Goal: Task Accomplishment & Management: Use online tool/utility

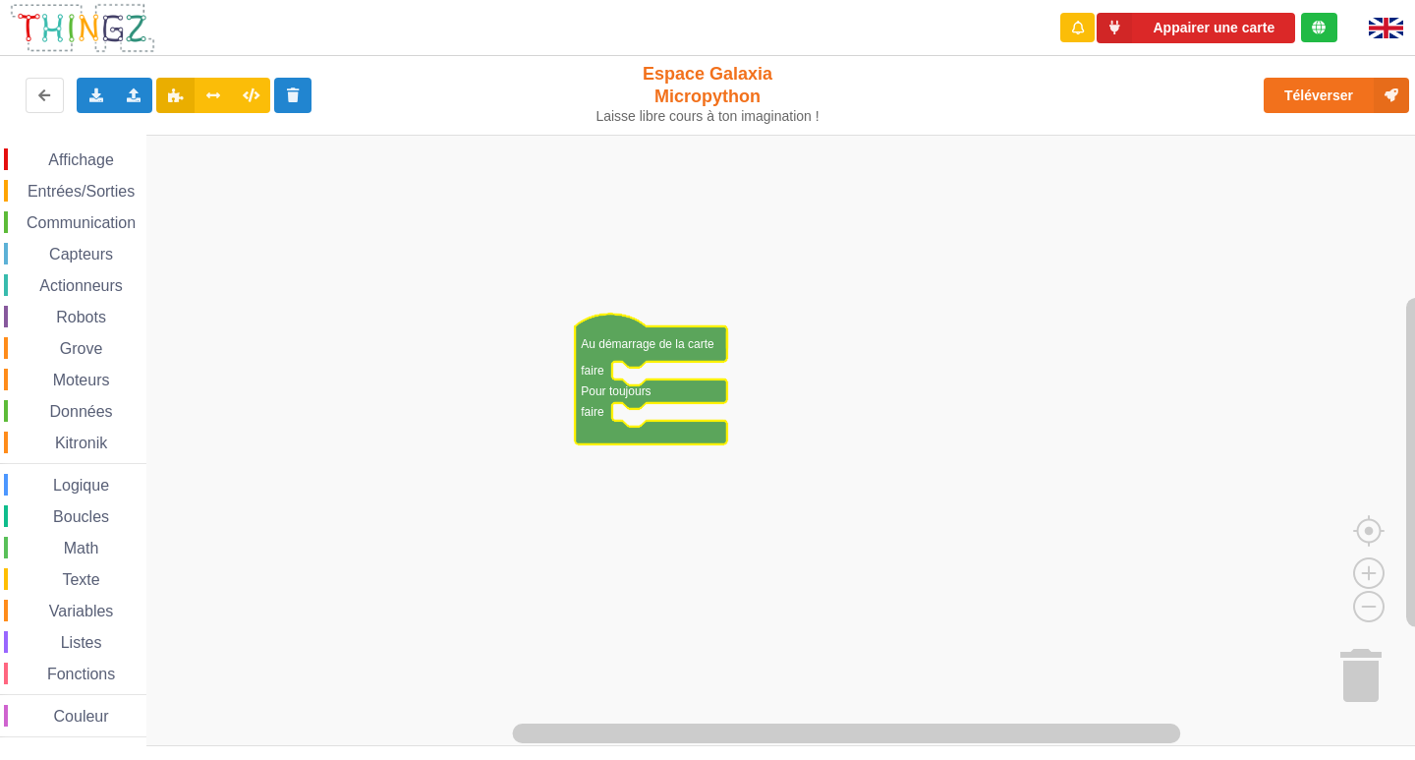
click at [54, 213] on div "Communication" at bounding box center [75, 222] width 143 height 22
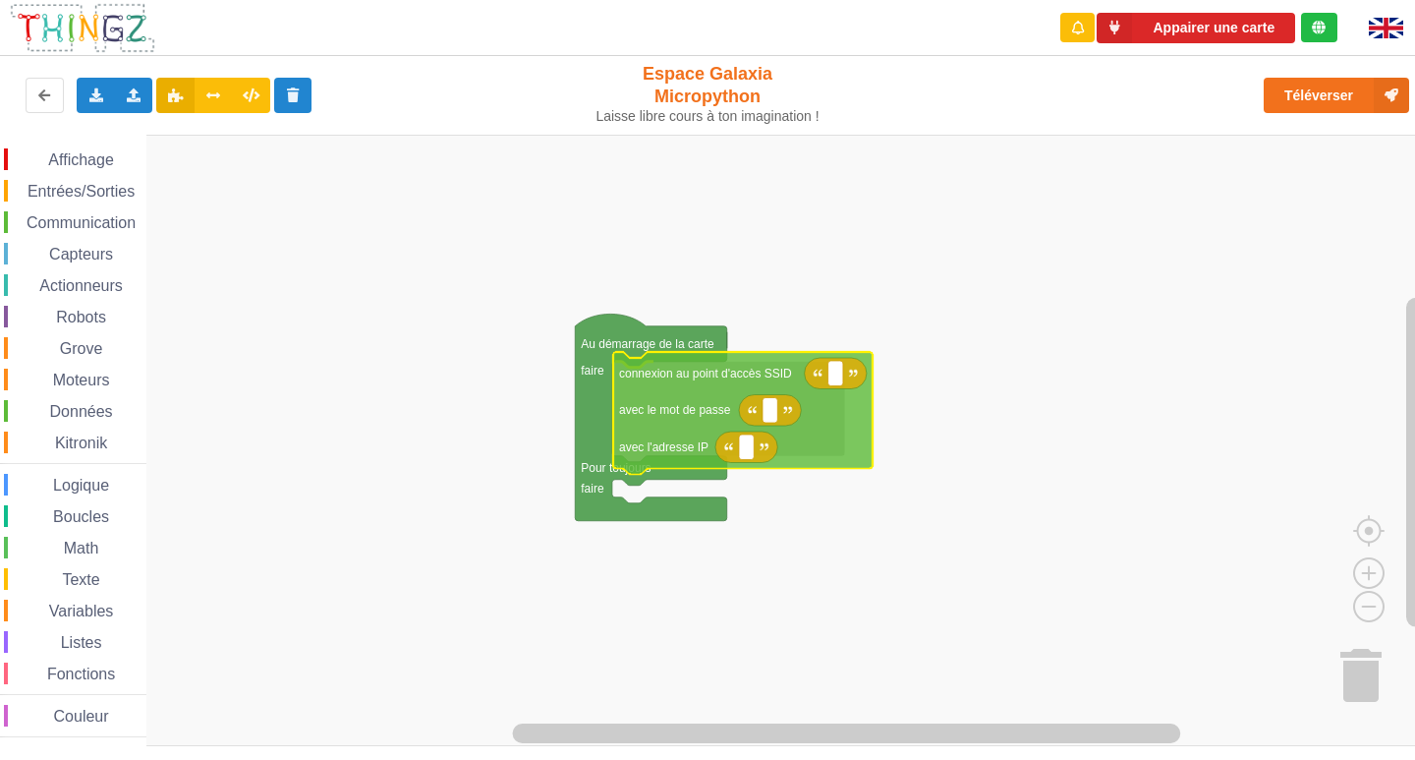
click at [683, 446] on div "Affichage Entrées/Sorties Communication Capteurs Actionneurs Robots Grove Moteu…" at bounding box center [714, 440] width 1429 height 611
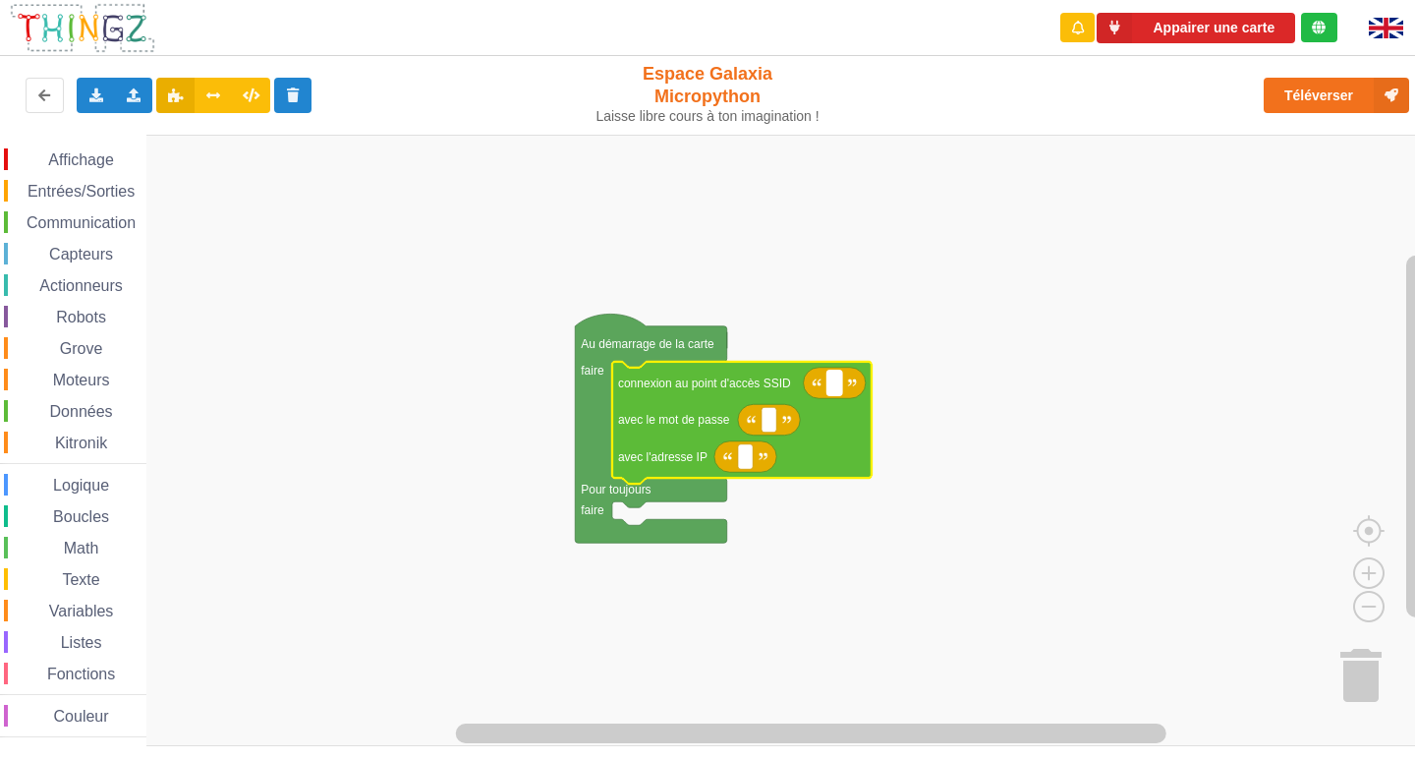
click at [832, 395] on rect "Espace de travail de Blocky" at bounding box center [835, 384] width 15 height 26
type input "n"
type input "NETGEAR38"
click at [771, 435] on icon "Espace de travail de Blocky" at bounding box center [769, 419] width 62 height 31
click at [772, 408] on rect "Espace de travail de Blocky" at bounding box center [769, 420] width 15 height 26
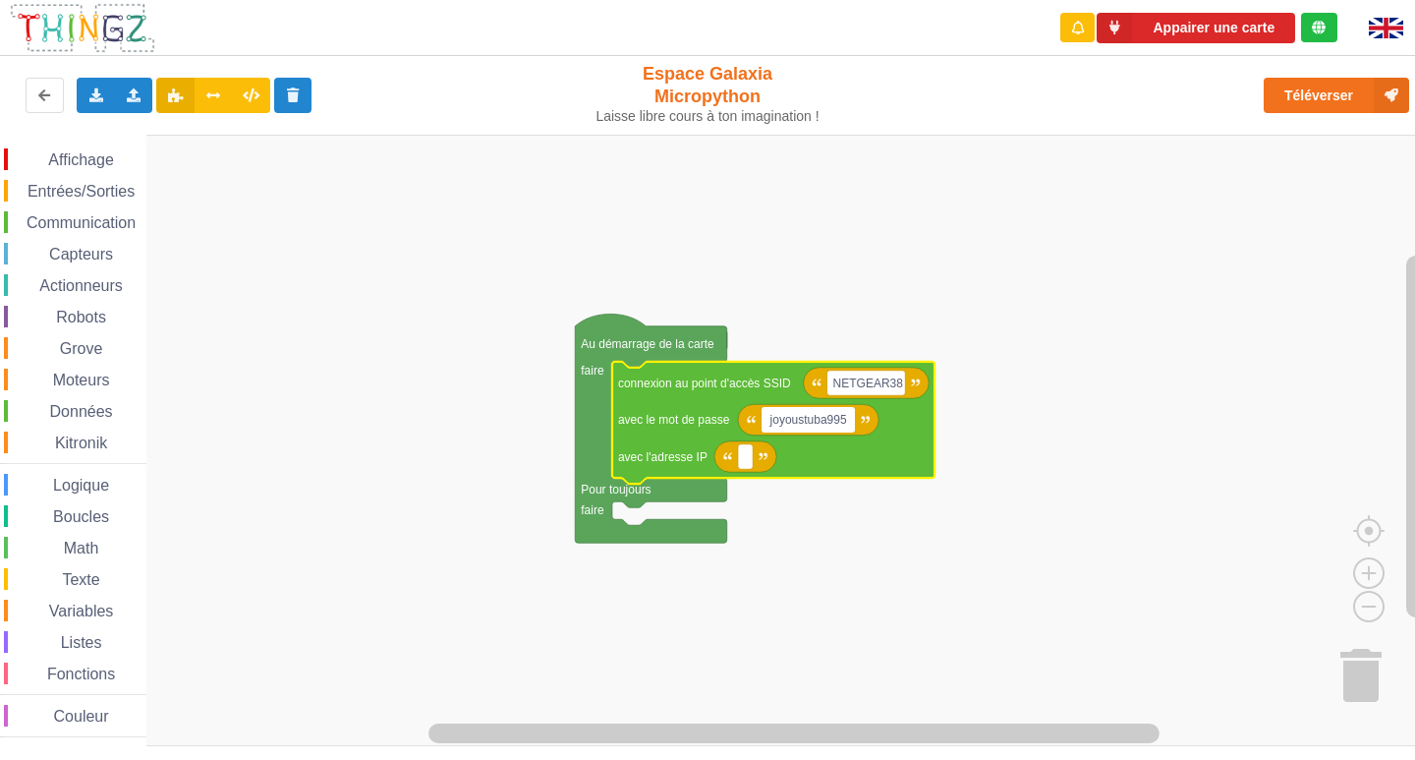
type input "joyoustuba995"
click at [749, 473] on icon "Espace de travail de Blocky" at bounding box center [773, 423] width 322 height 123
click at [749, 466] on rect "Espace de travail de Blocky" at bounding box center [745, 457] width 15 height 26
type input "[TECHNICAL_ID]"
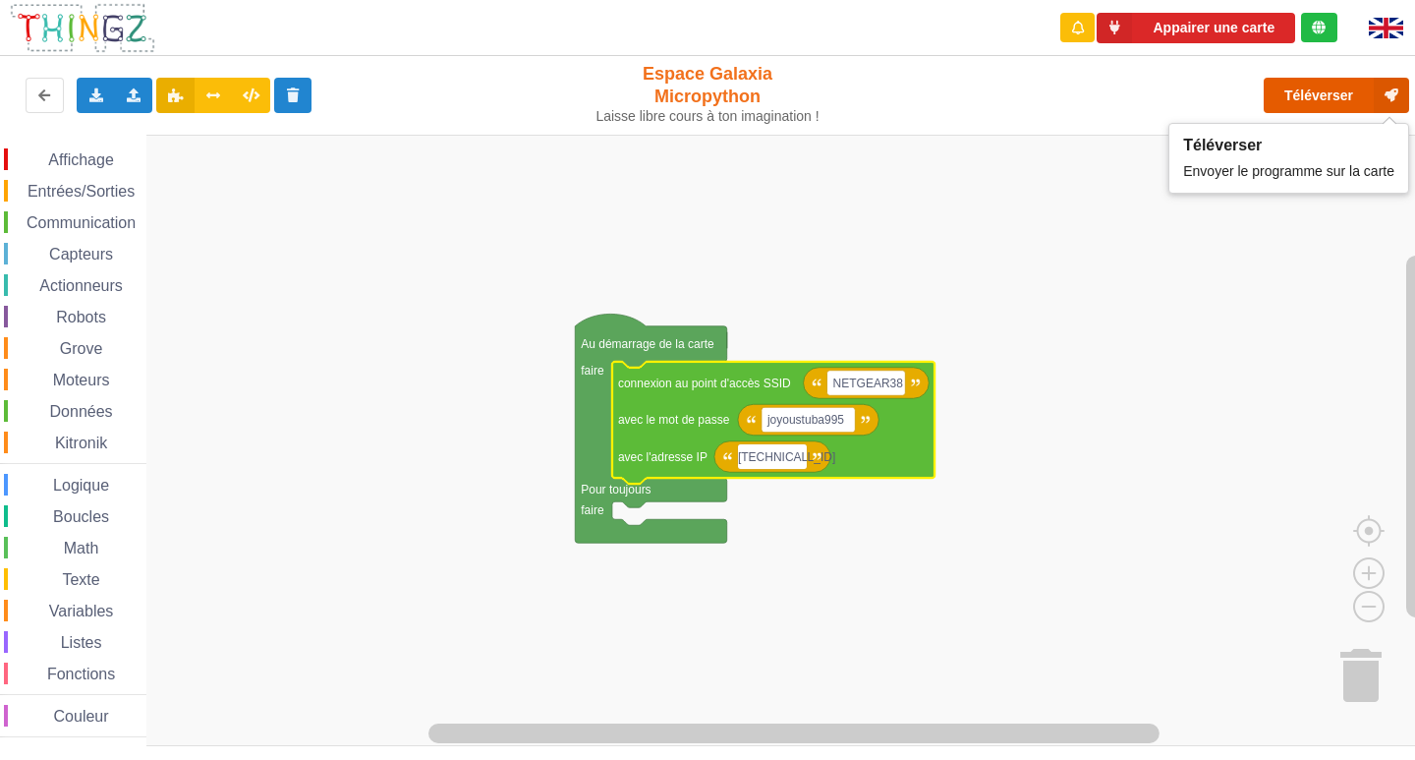
click at [1280, 107] on button "Téléverser" at bounding box center [1336, 95] width 145 height 35
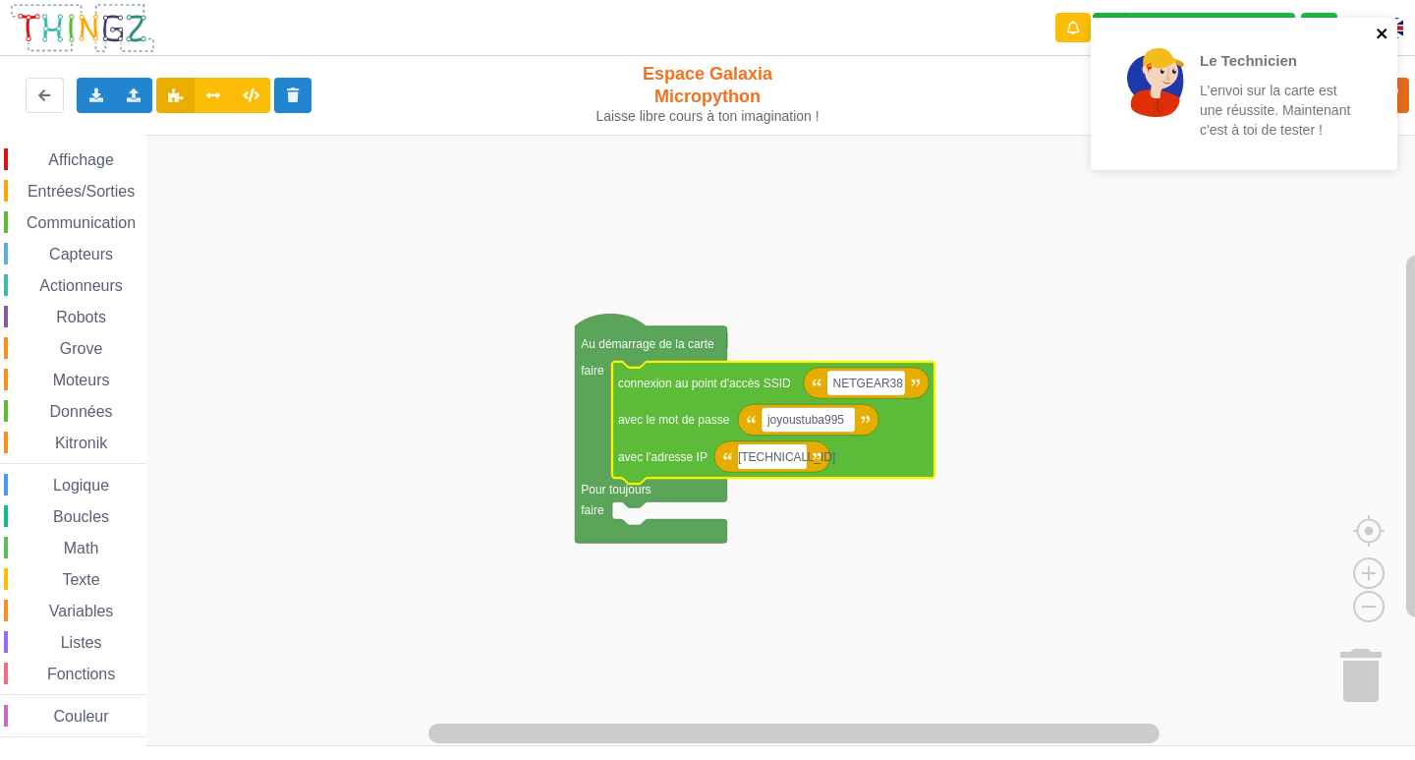
click at [1386, 33] on icon "close" at bounding box center [1383, 34] width 14 height 16
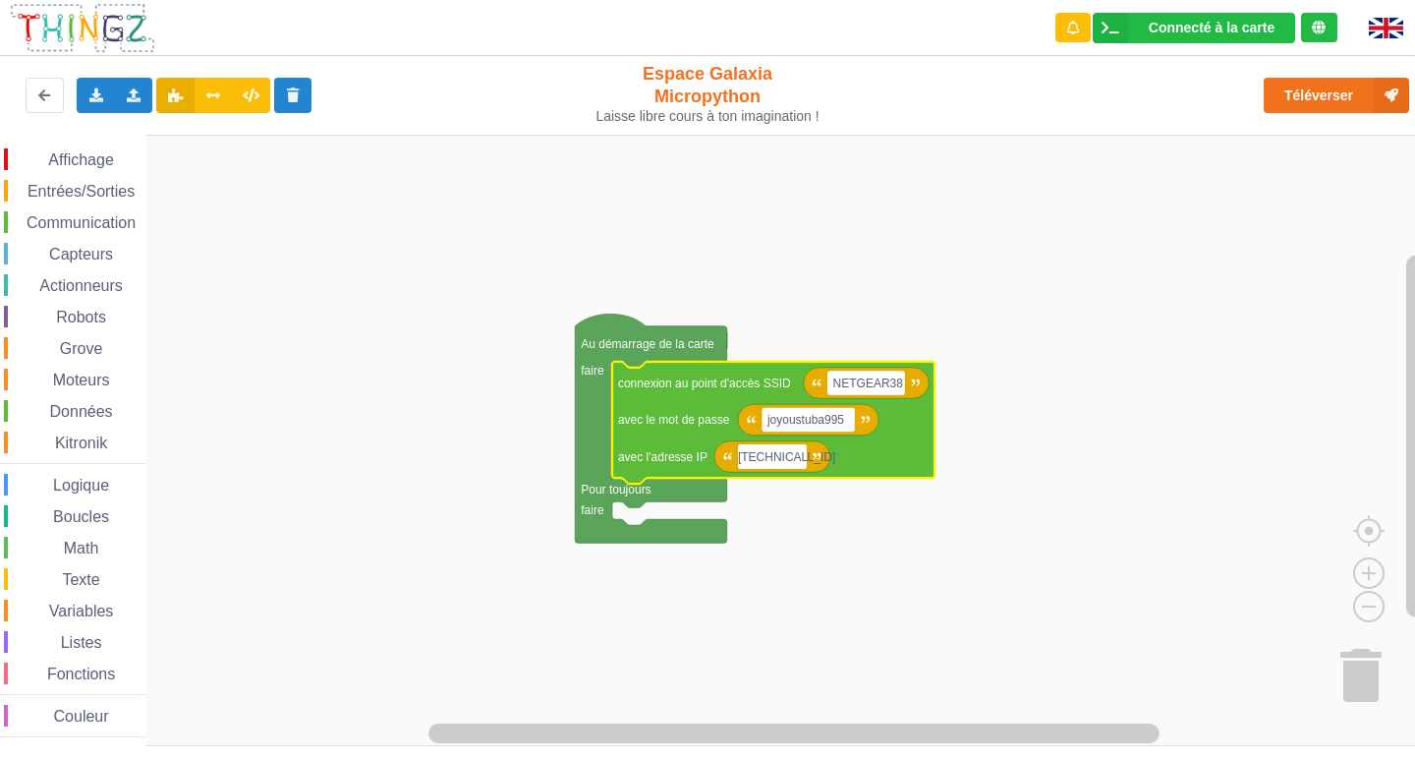
click at [71, 191] on span "Entrées/Sorties" at bounding box center [81, 191] width 113 height 17
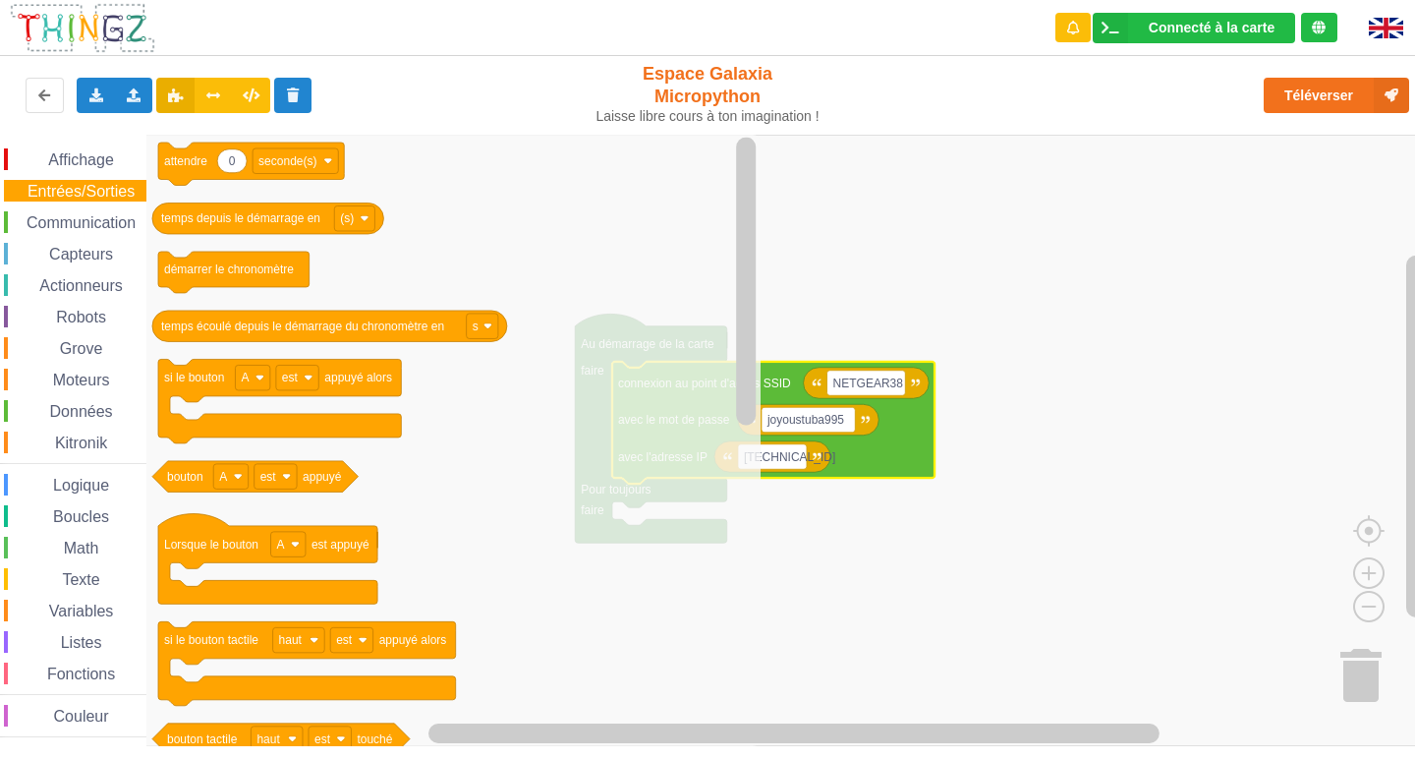
click at [83, 156] on span "Affichage" at bounding box center [80, 159] width 71 height 17
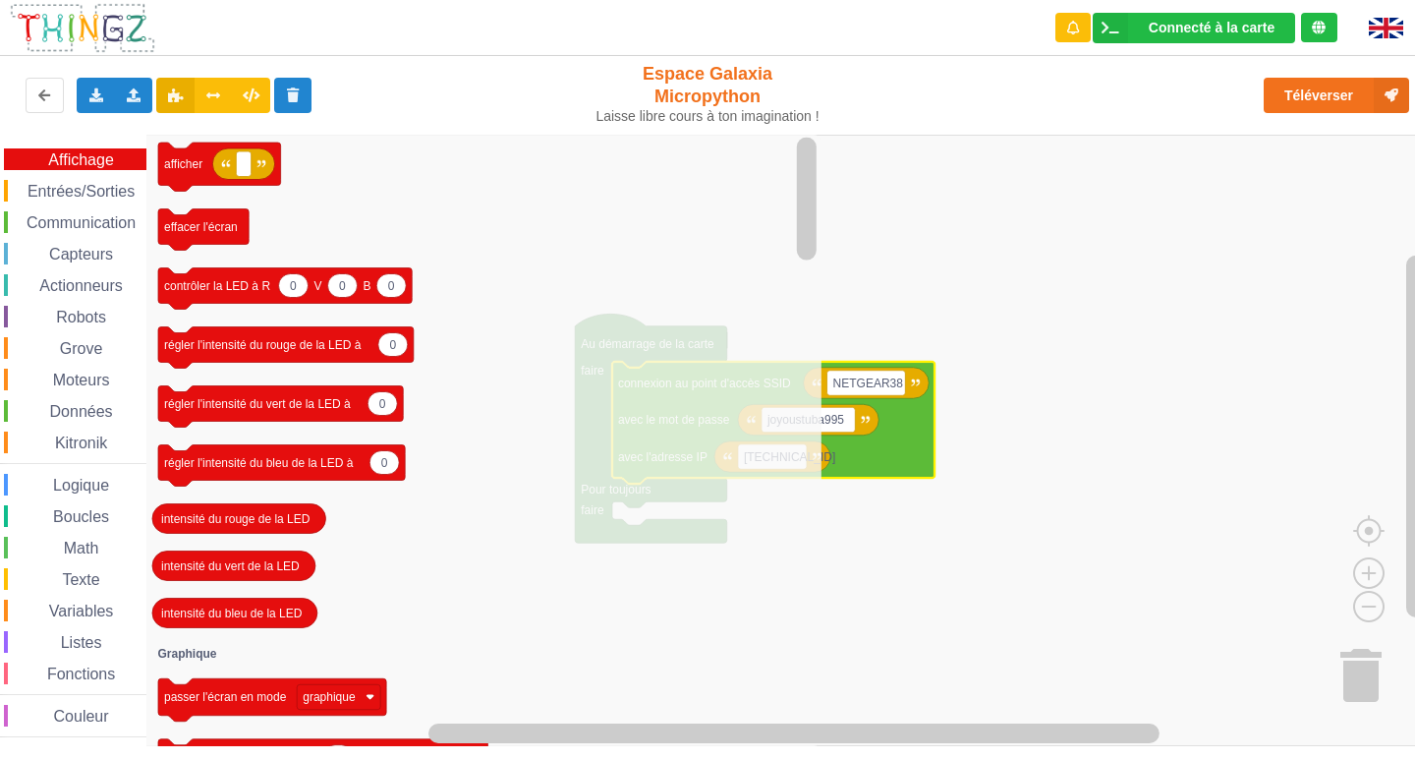
click at [93, 220] on span "Communication" at bounding box center [81, 222] width 115 height 17
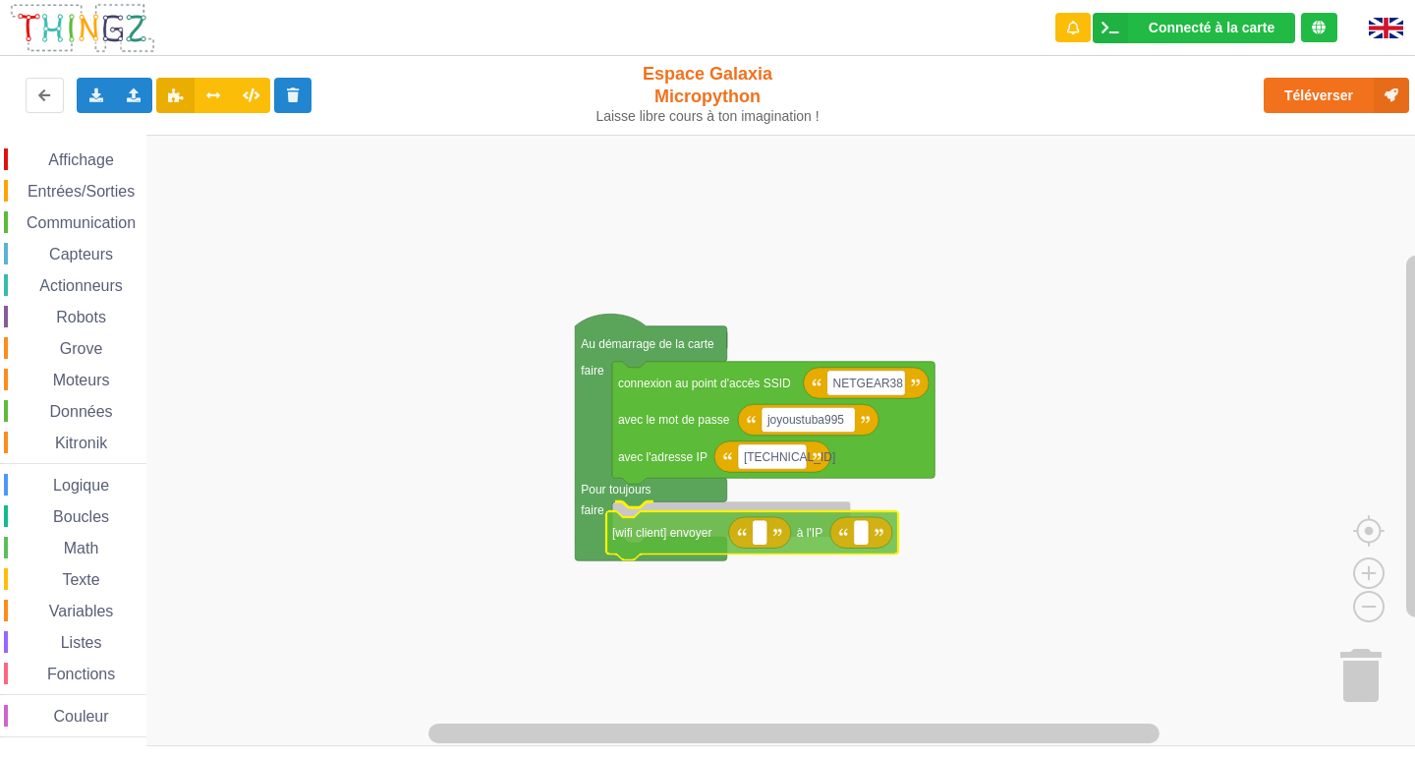
click at [667, 529] on div "Affichage Entrées/Sorties Communication Capteurs Actionneurs Robots Grove Moteu…" at bounding box center [714, 440] width 1429 height 611
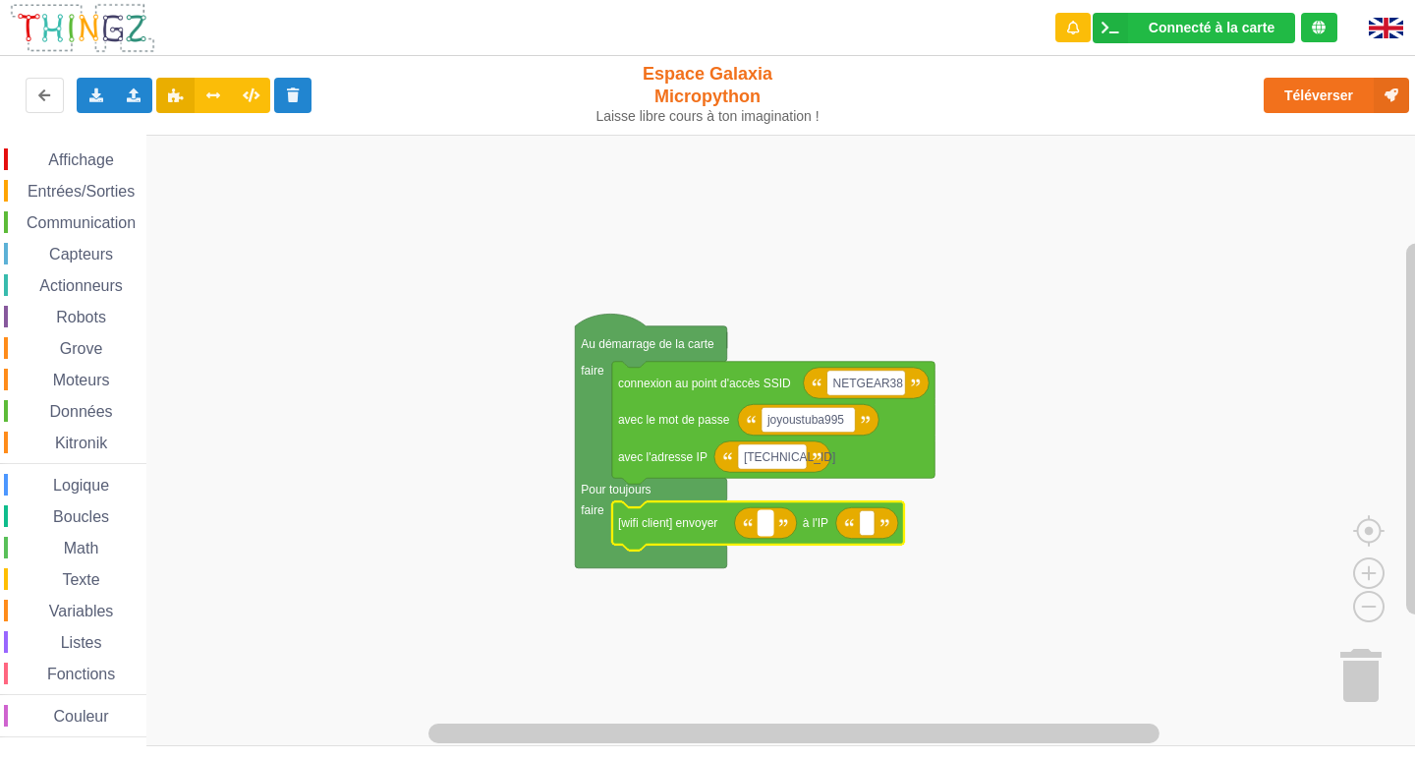
click at [769, 523] on rect "Espace de travail de Blocky" at bounding box center [765, 523] width 15 height 26
type input "[TECHNICAL_ID]"
click at [927, 535] on rect "Espace de travail de Blocky" at bounding box center [920, 523] width 15 height 26
type input "[TECHNICAL_ID]"
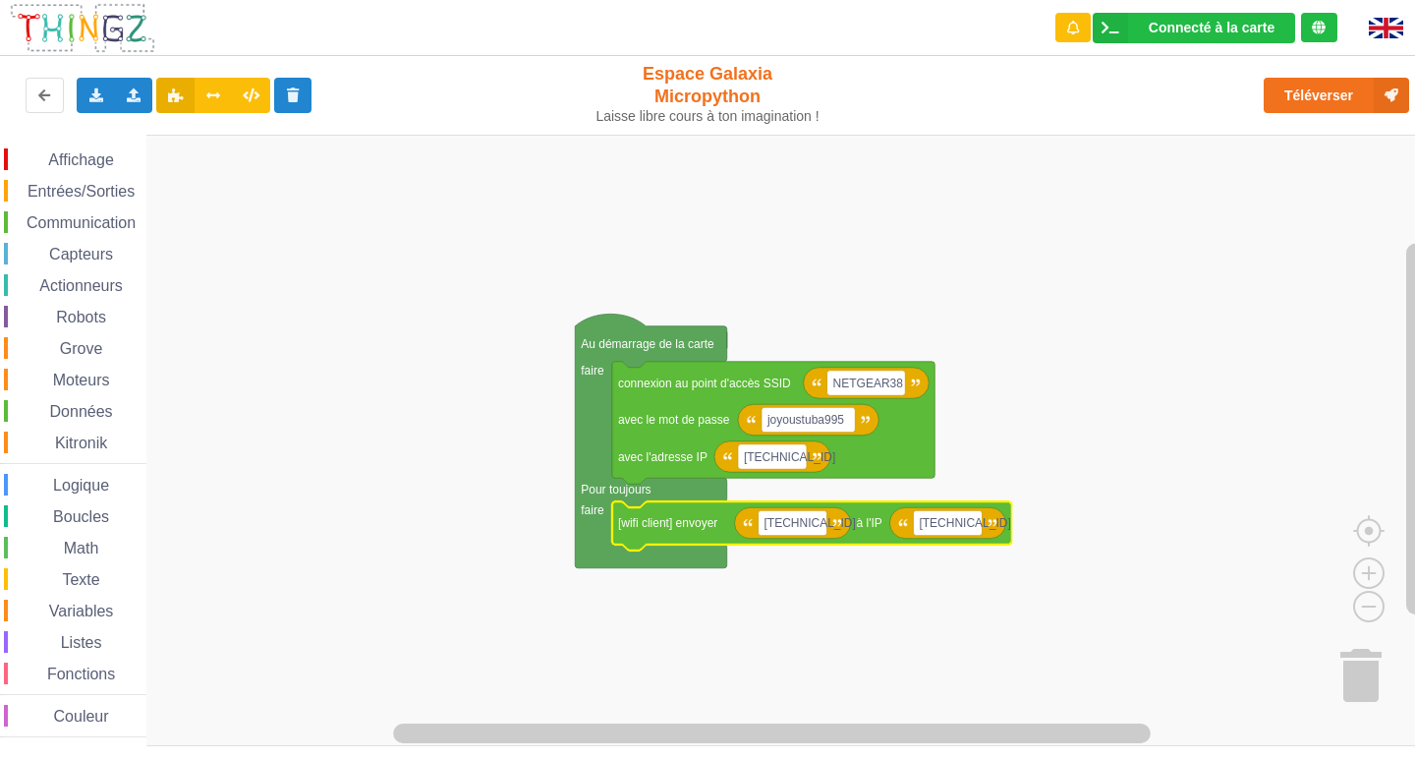
click at [1390, 31] on img at bounding box center [1386, 28] width 34 height 21
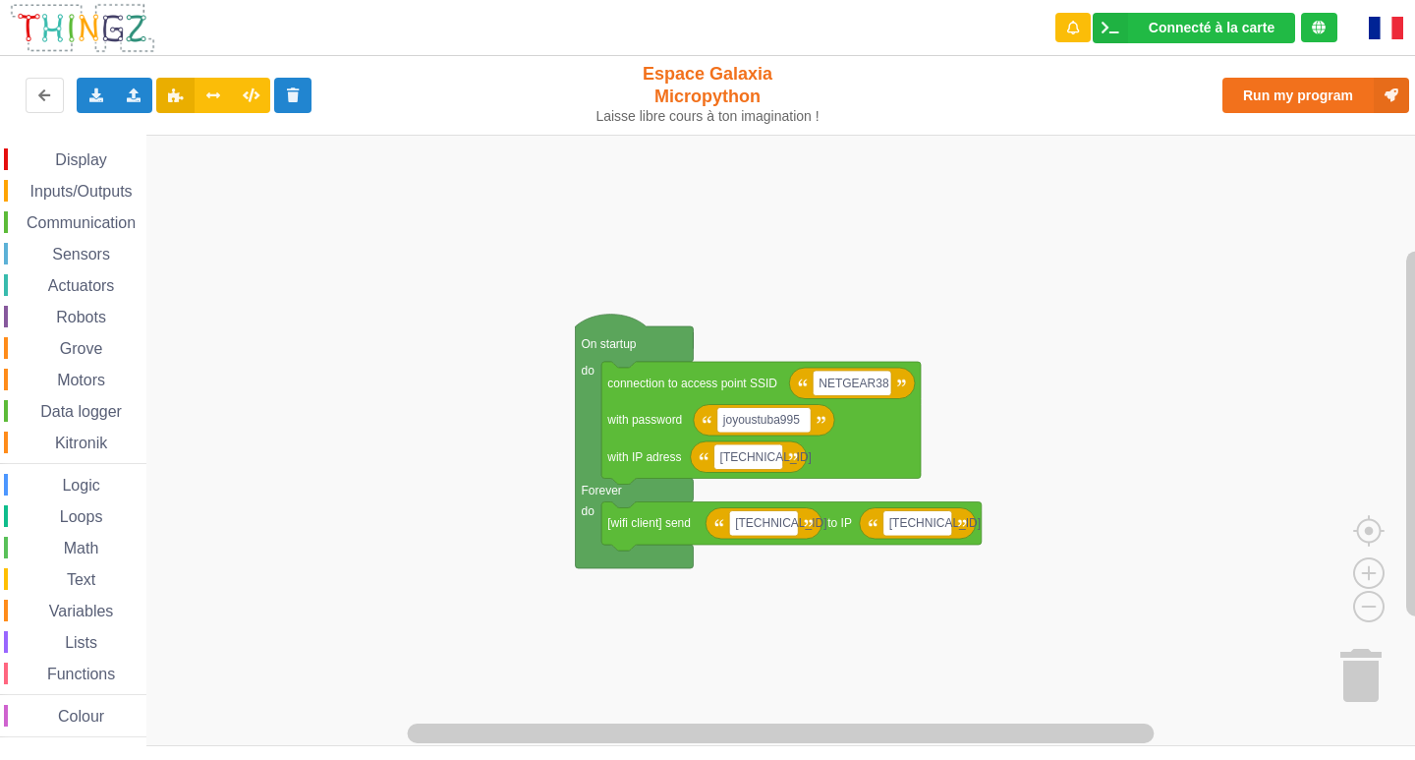
click at [1396, 37] on img at bounding box center [1386, 28] width 34 height 23
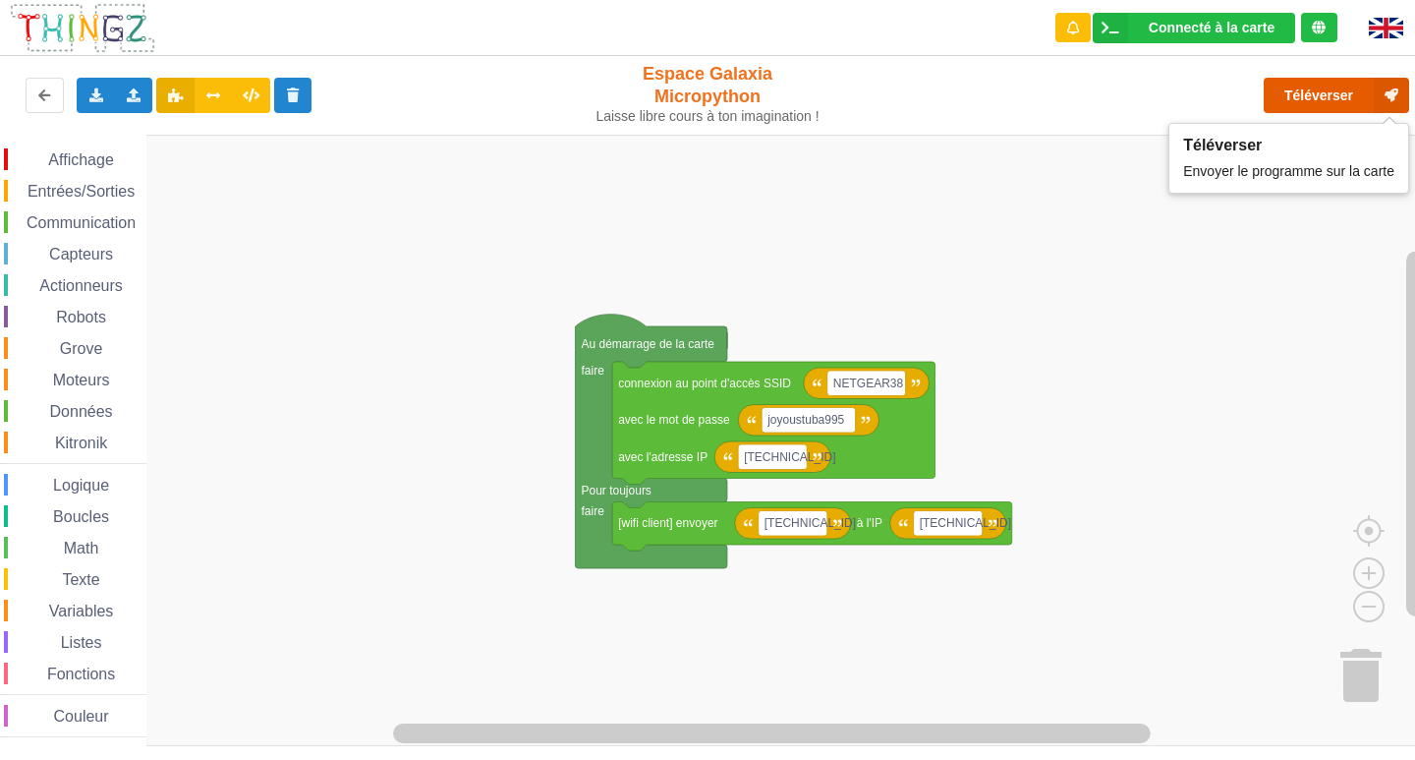
click at [1302, 83] on button "Téléverser" at bounding box center [1336, 95] width 145 height 35
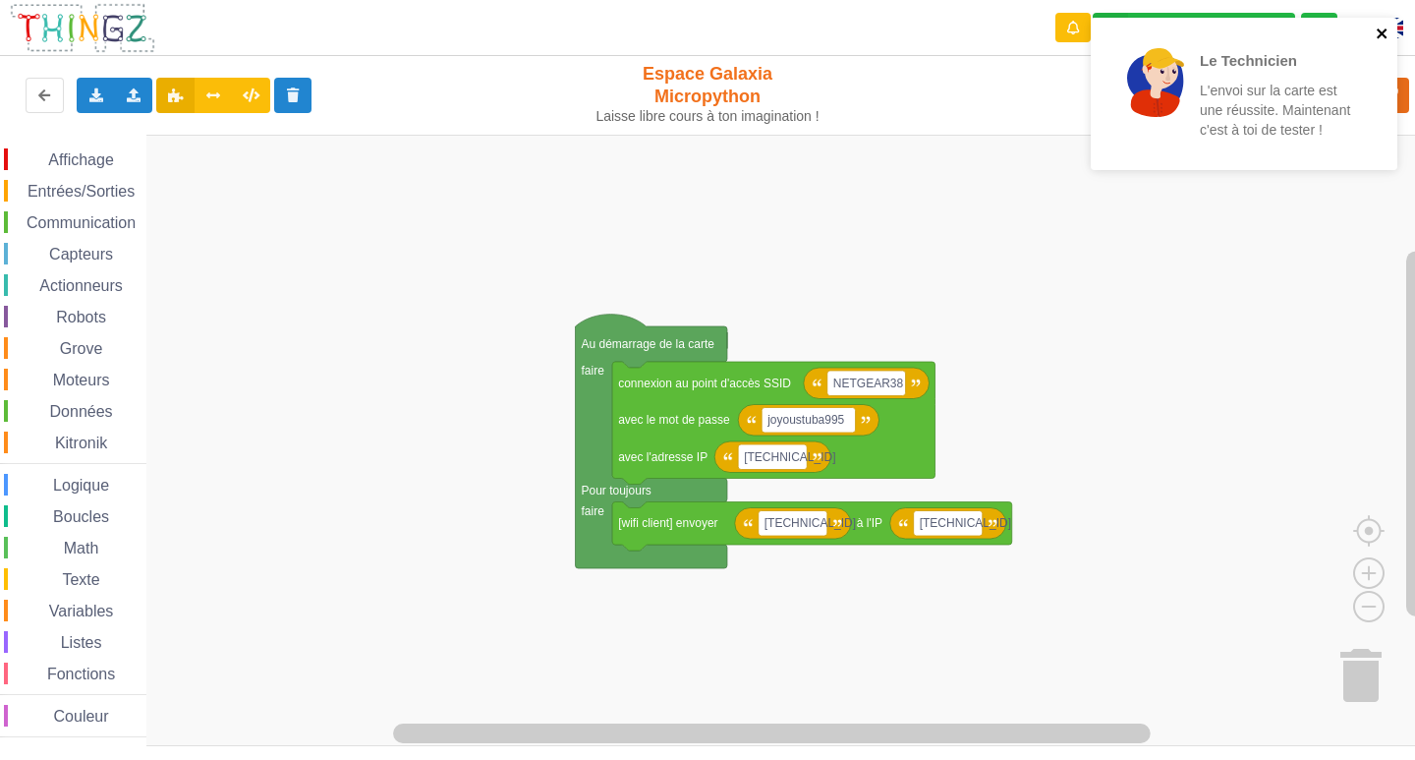
click at [1380, 32] on icon "close" at bounding box center [1382, 34] width 10 height 10
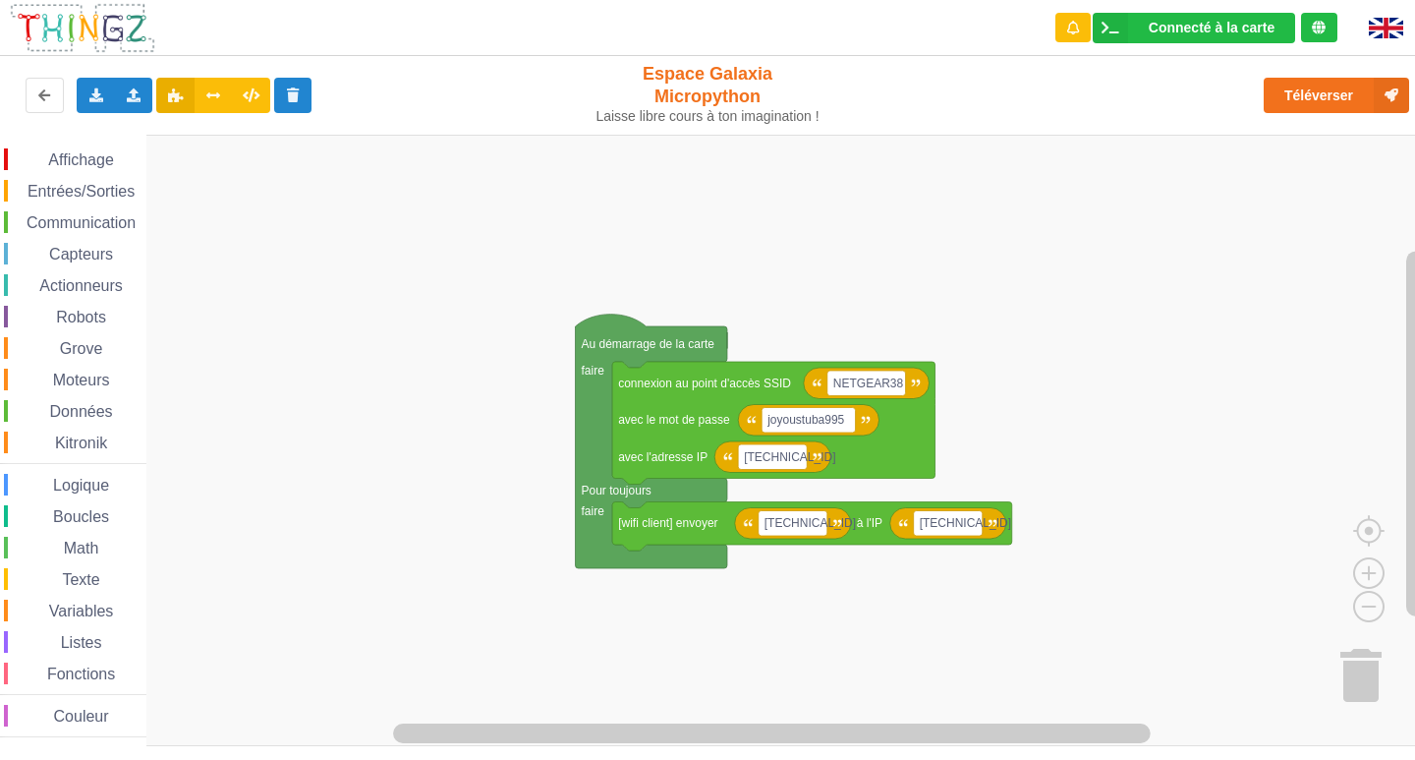
click at [126, 219] on span "Communication" at bounding box center [81, 222] width 115 height 17
click at [1126, 470] on rect "Espace de travail de Blocky" at bounding box center [714, 440] width 1429 height 611
click at [107, 217] on span "Communication" at bounding box center [81, 222] width 115 height 17
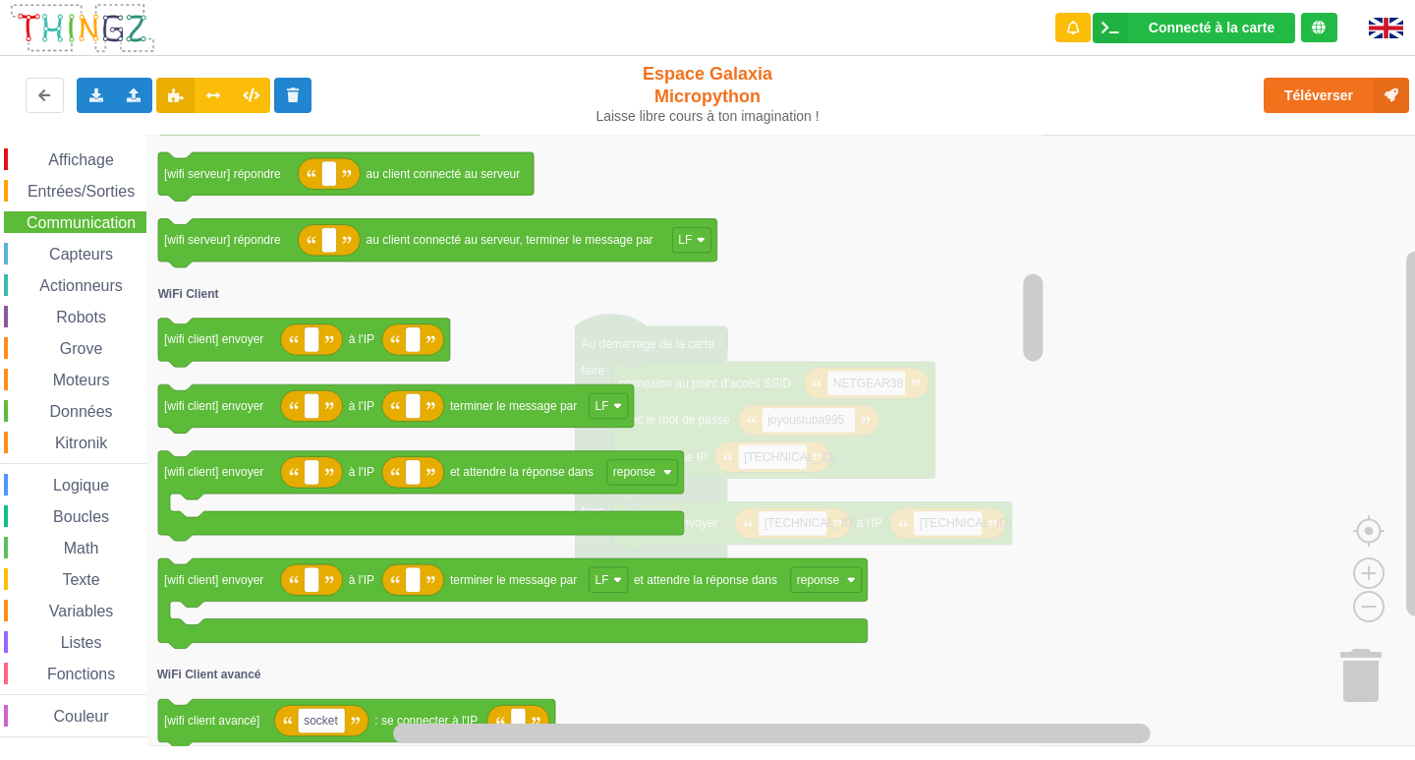
click at [951, 469] on icon "Espace de travail de Blocky" at bounding box center [596, 440] width 901 height 611
click at [1146, 467] on rect "Espace de travail de Blocky" at bounding box center [714, 440] width 1429 height 611
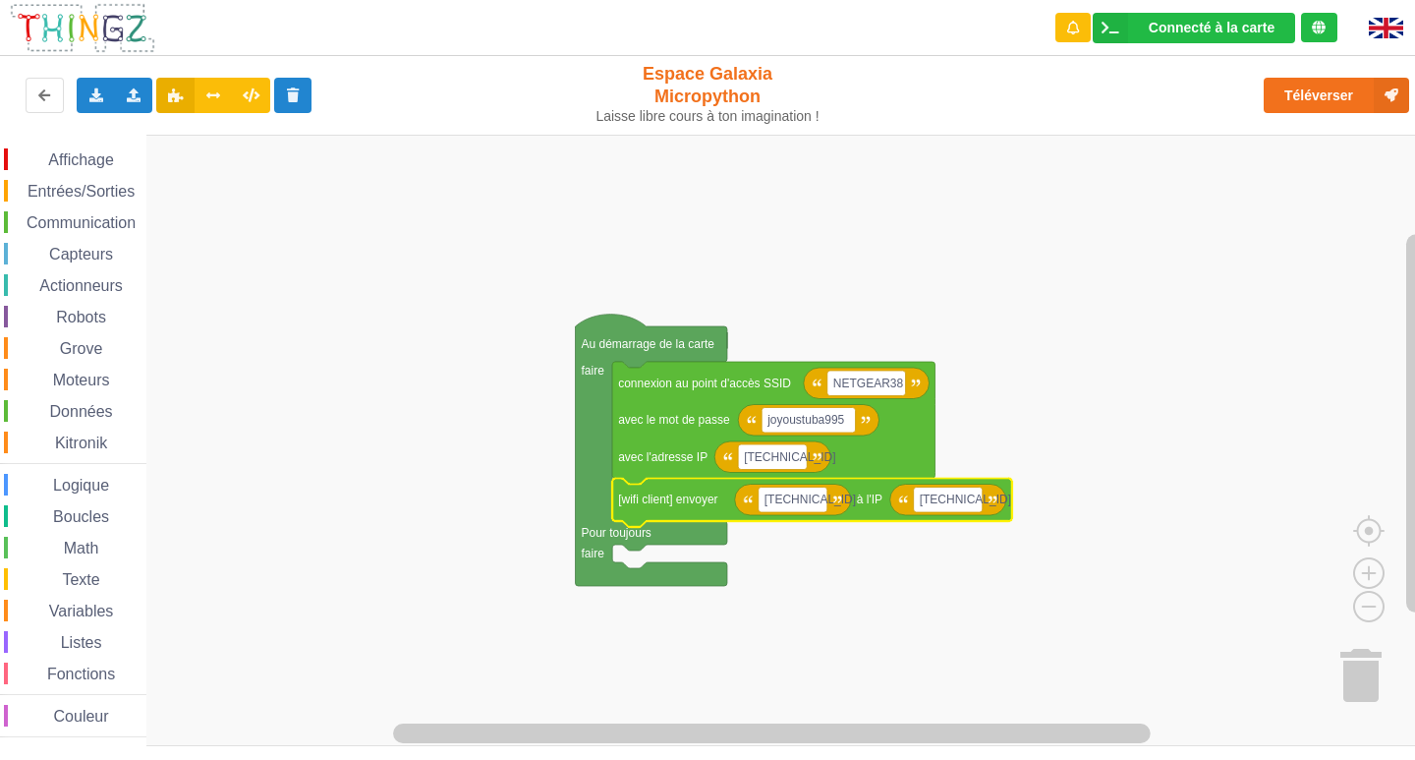
click at [1023, 600] on rect "Espace de travail de Blocky" at bounding box center [714, 440] width 1429 height 611
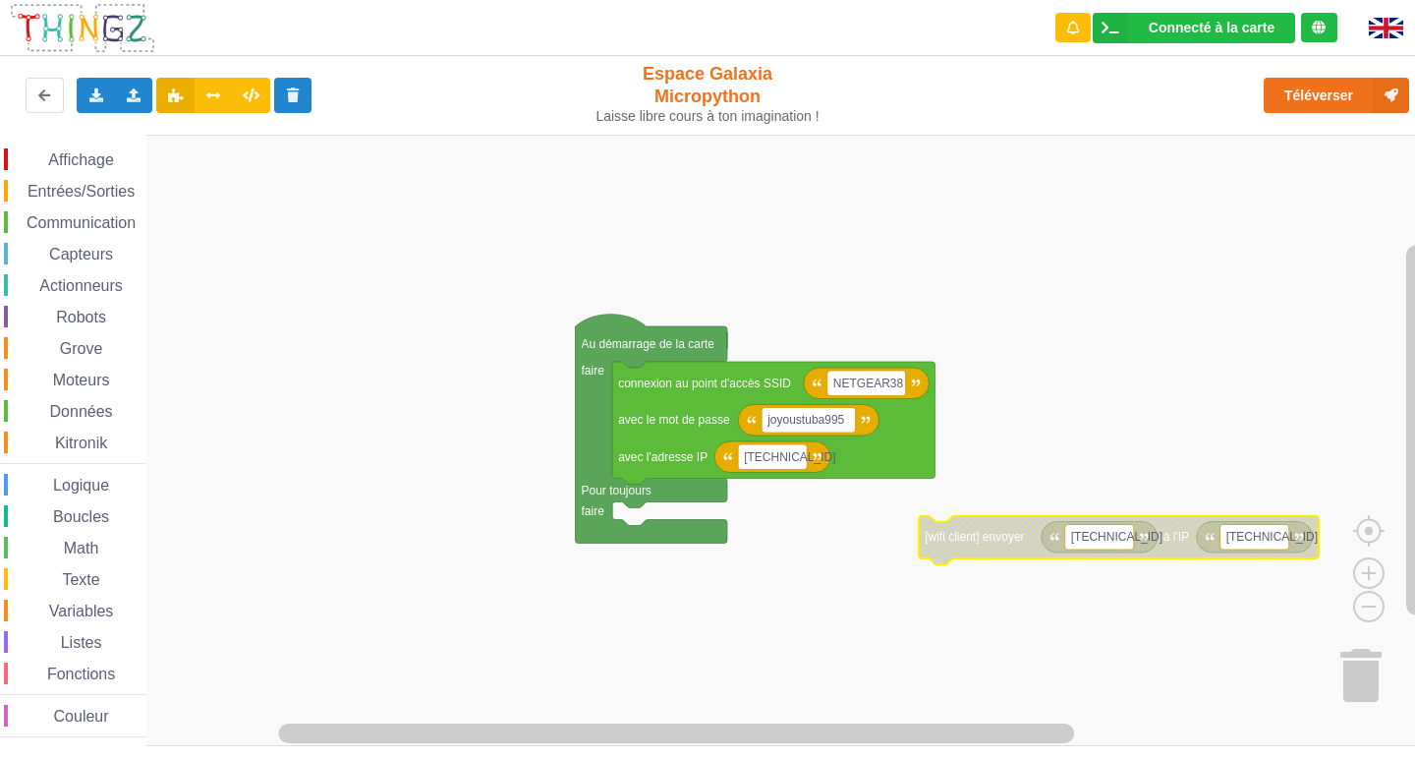
click at [1340, 113] on div "Téléverser" at bounding box center [1133, 95] width 582 height 63
click at [1286, 88] on button "Téléverser" at bounding box center [1336, 95] width 145 height 35
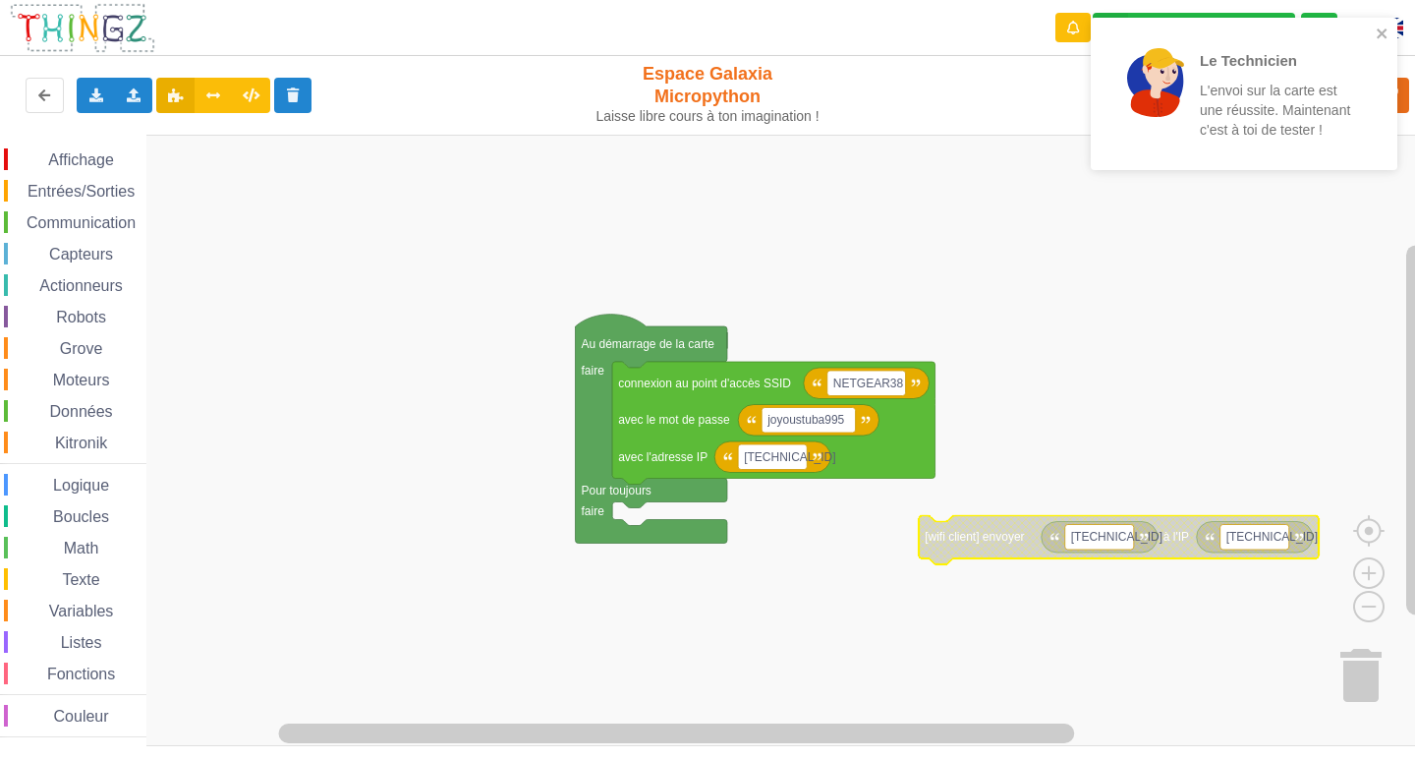
click at [133, 218] on span "Communication" at bounding box center [81, 222] width 115 height 17
click at [1208, 290] on rect "Espace de travail de Blocky" at bounding box center [714, 440] width 1429 height 611
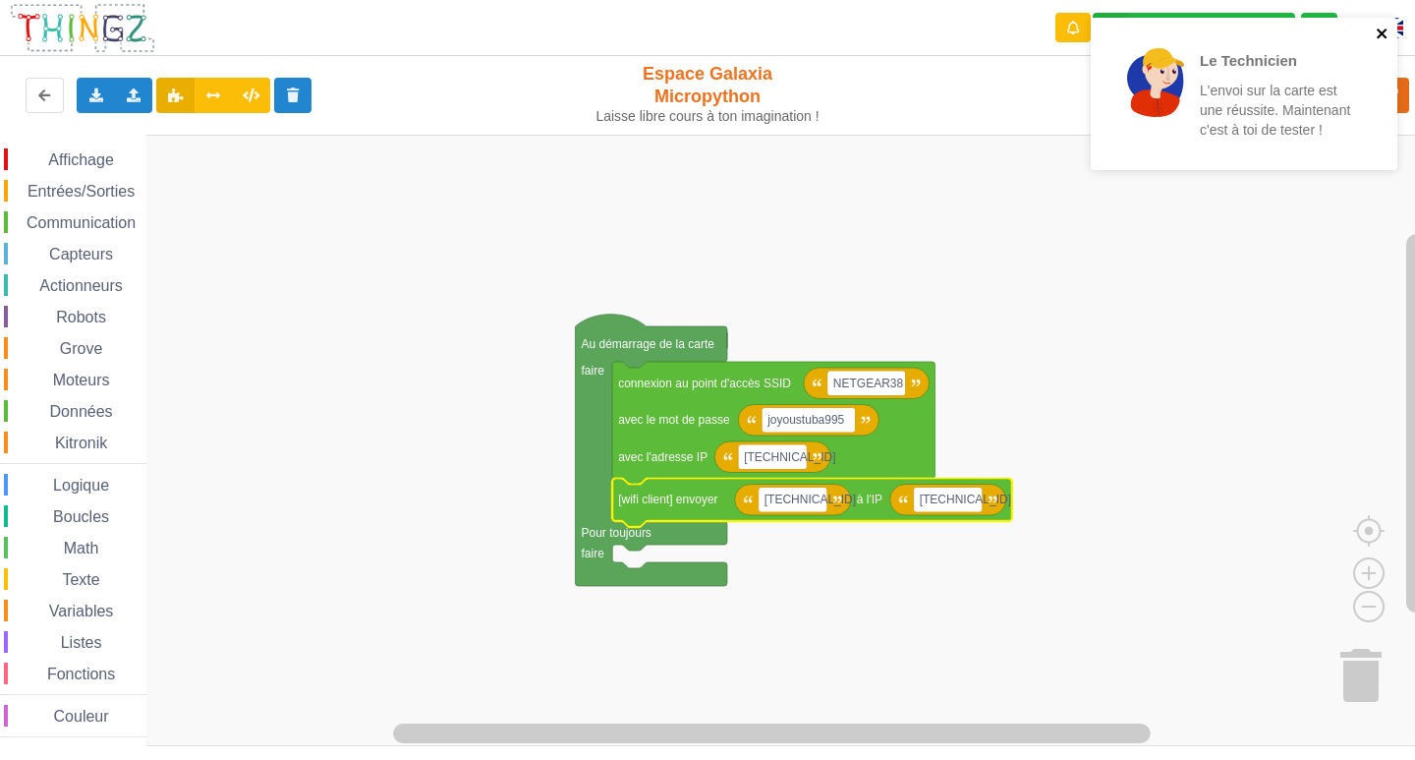
click at [1378, 32] on icon "close" at bounding box center [1383, 34] width 14 height 16
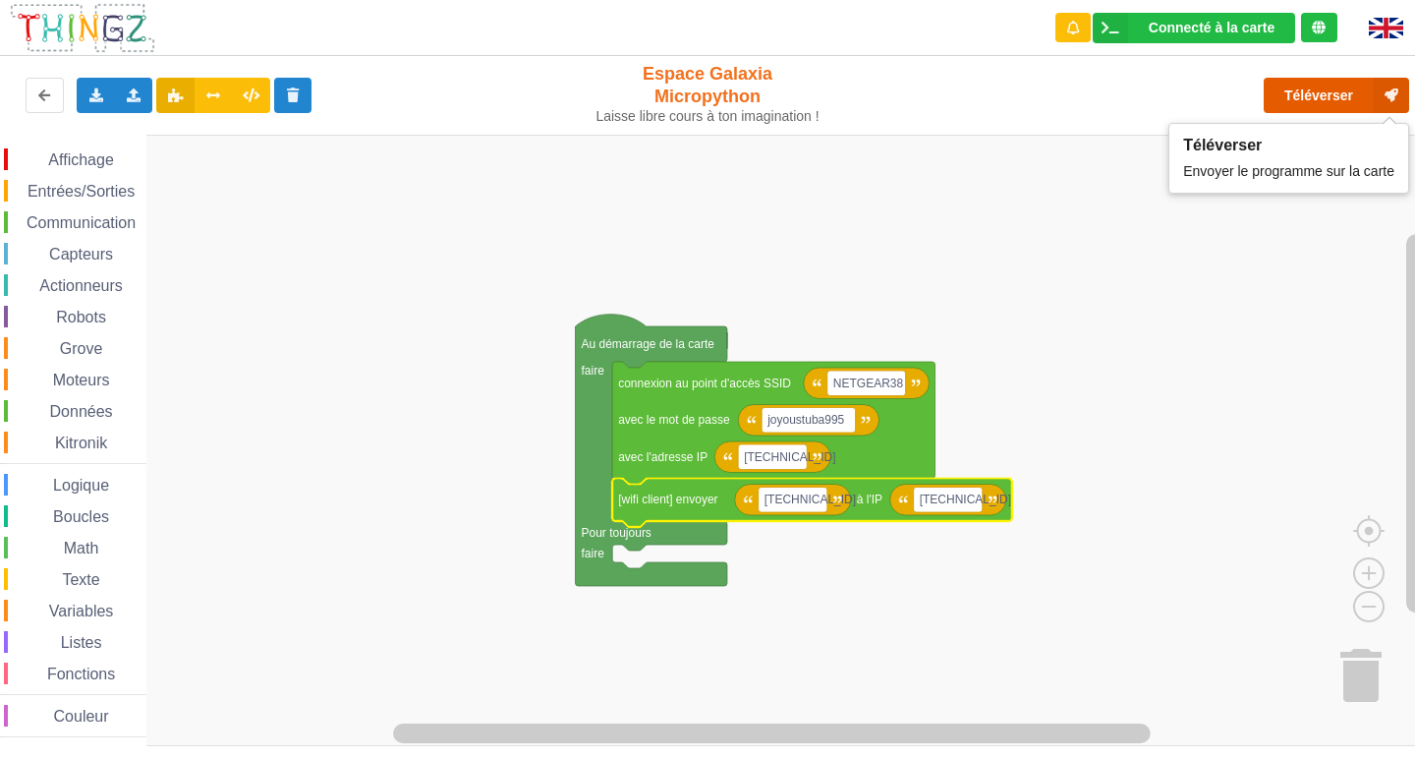
click at [1319, 93] on button "Téléverser" at bounding box center [1336, 95] width 145 height 35
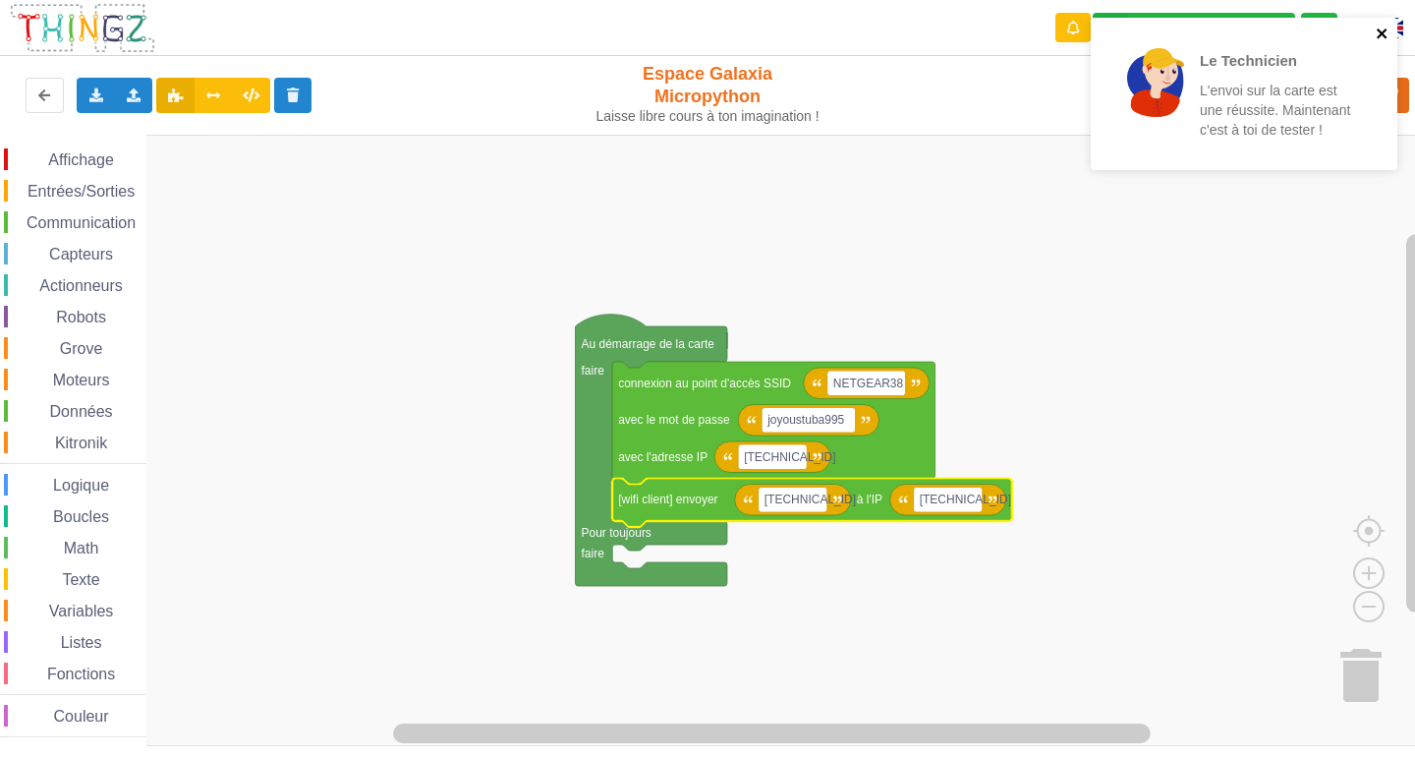
click at [1387, 29] on icon "close" at bounding box center [1383, 34] width 14 height 16
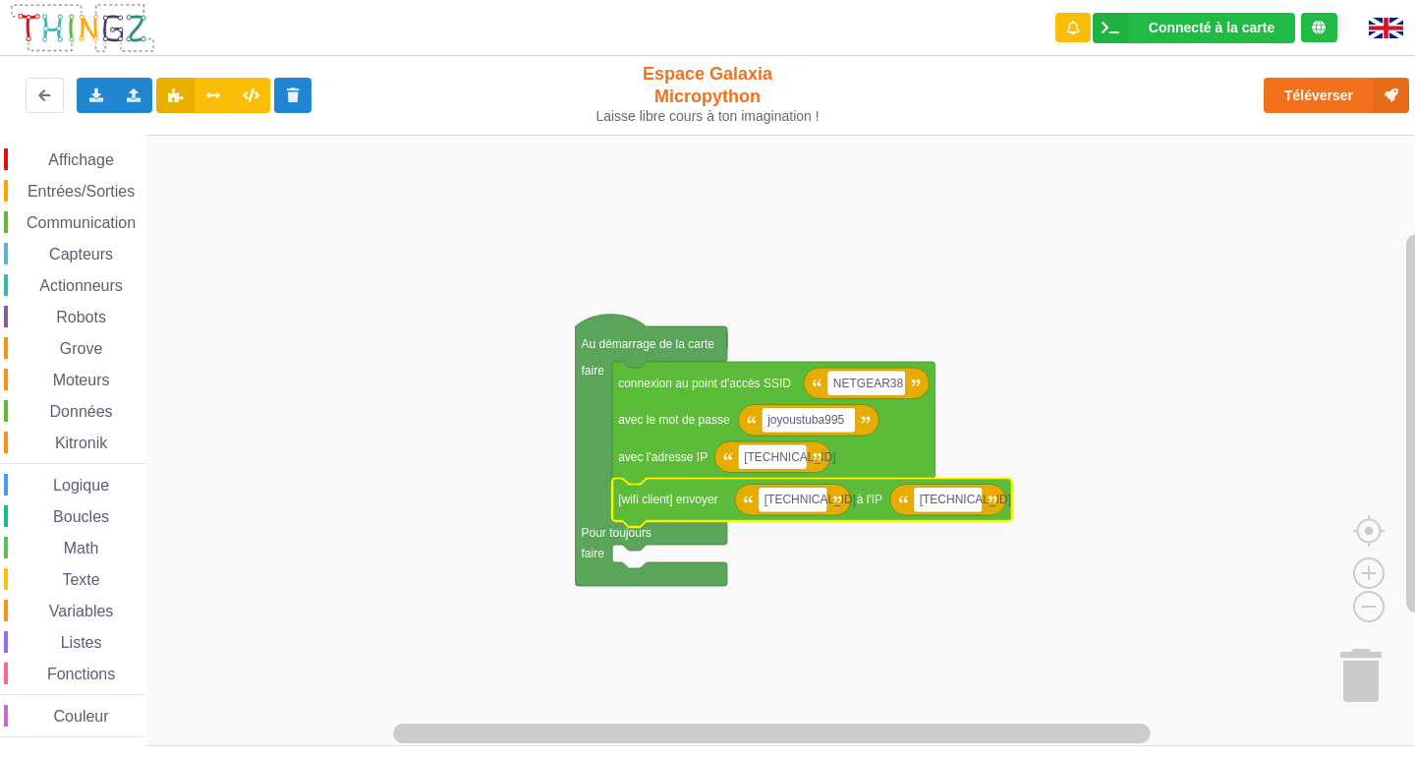
click at [80, 217] on span "Communication" at bounding box center [81, 222] width 115 height 17
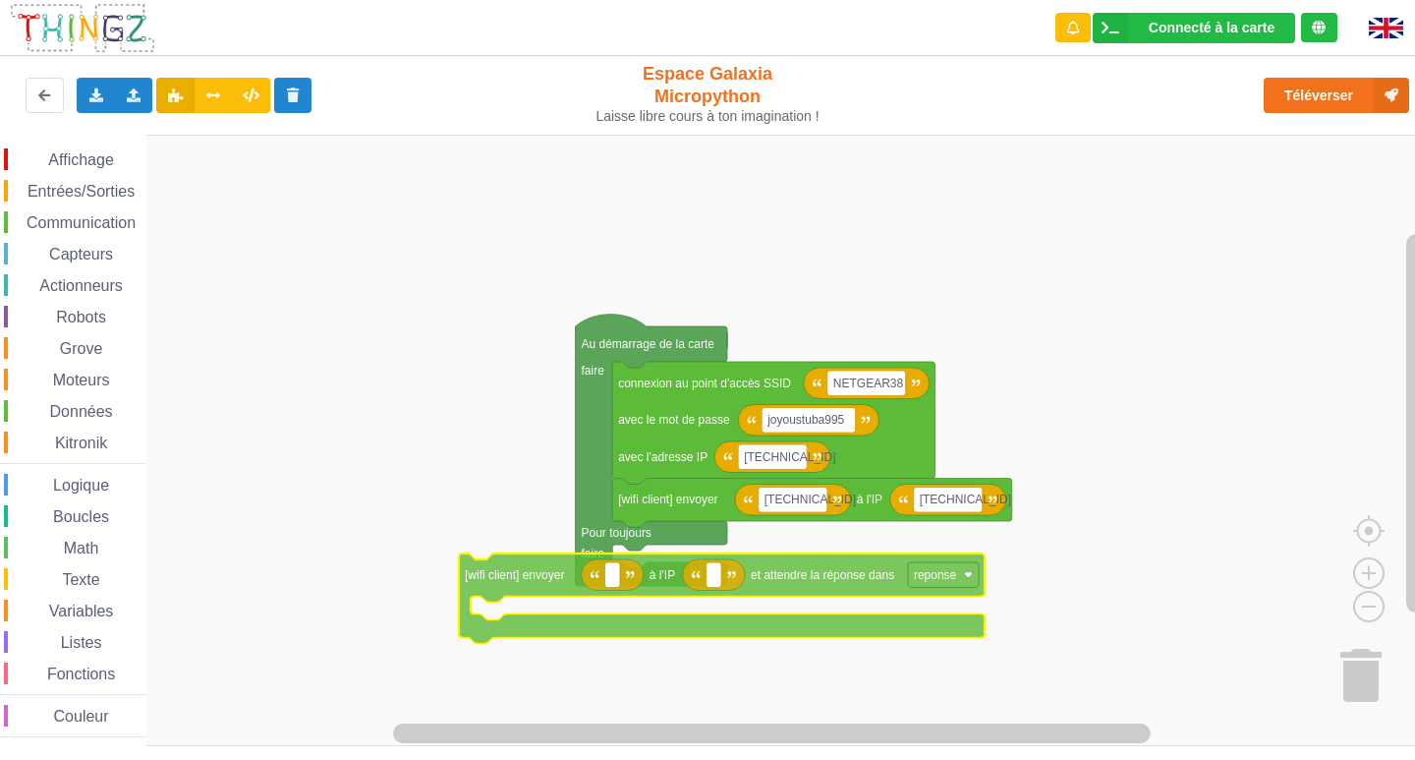
click at [813, 639] on div "Affichage Entrées/Sorties Communication Capteurs Actionneurs Robots Grove Moteu…" at bounding box center [714, 440] width 1429 height 611
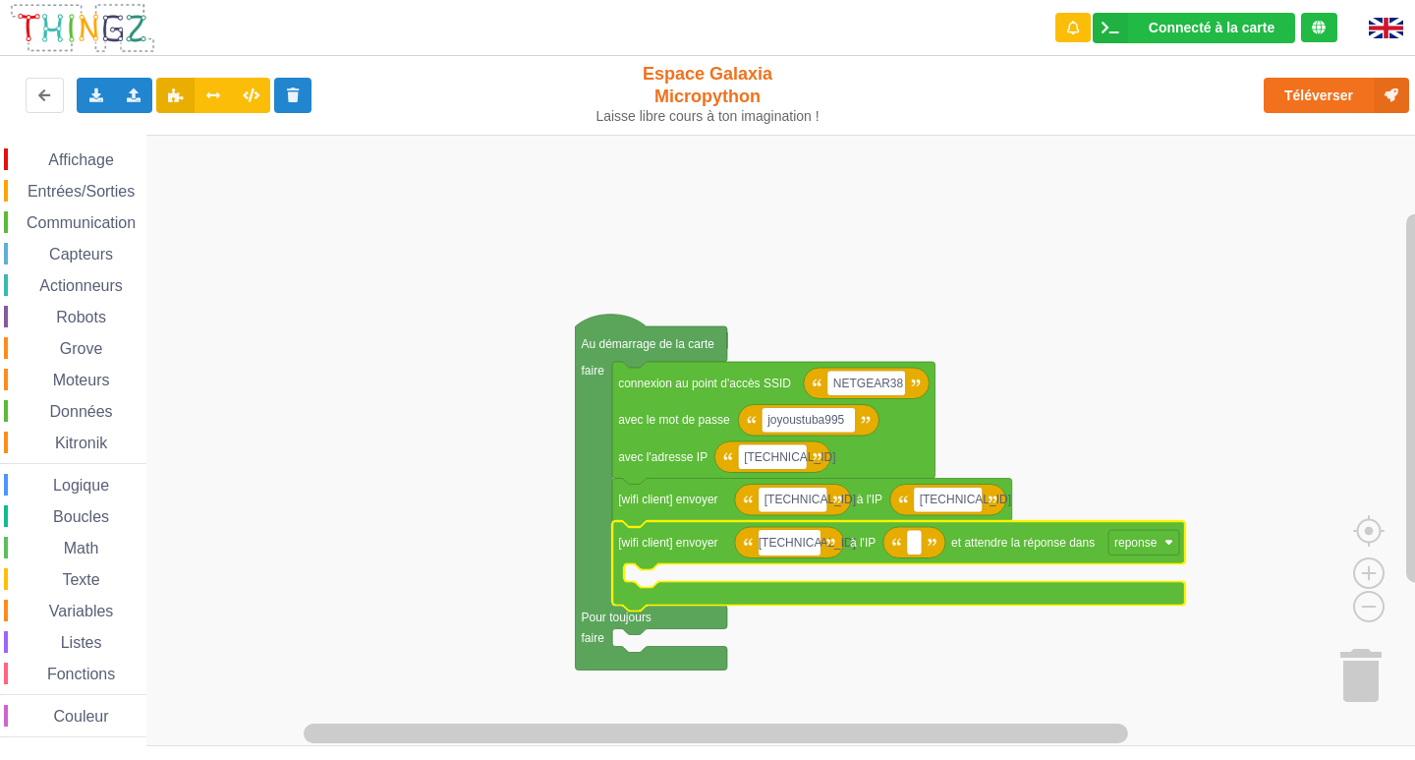
type input "[TECHNICAL_ID]"
click at [921, 549] on text "Espace de travail de Blocky" at bounding box center [921, 543] width 3 height 14
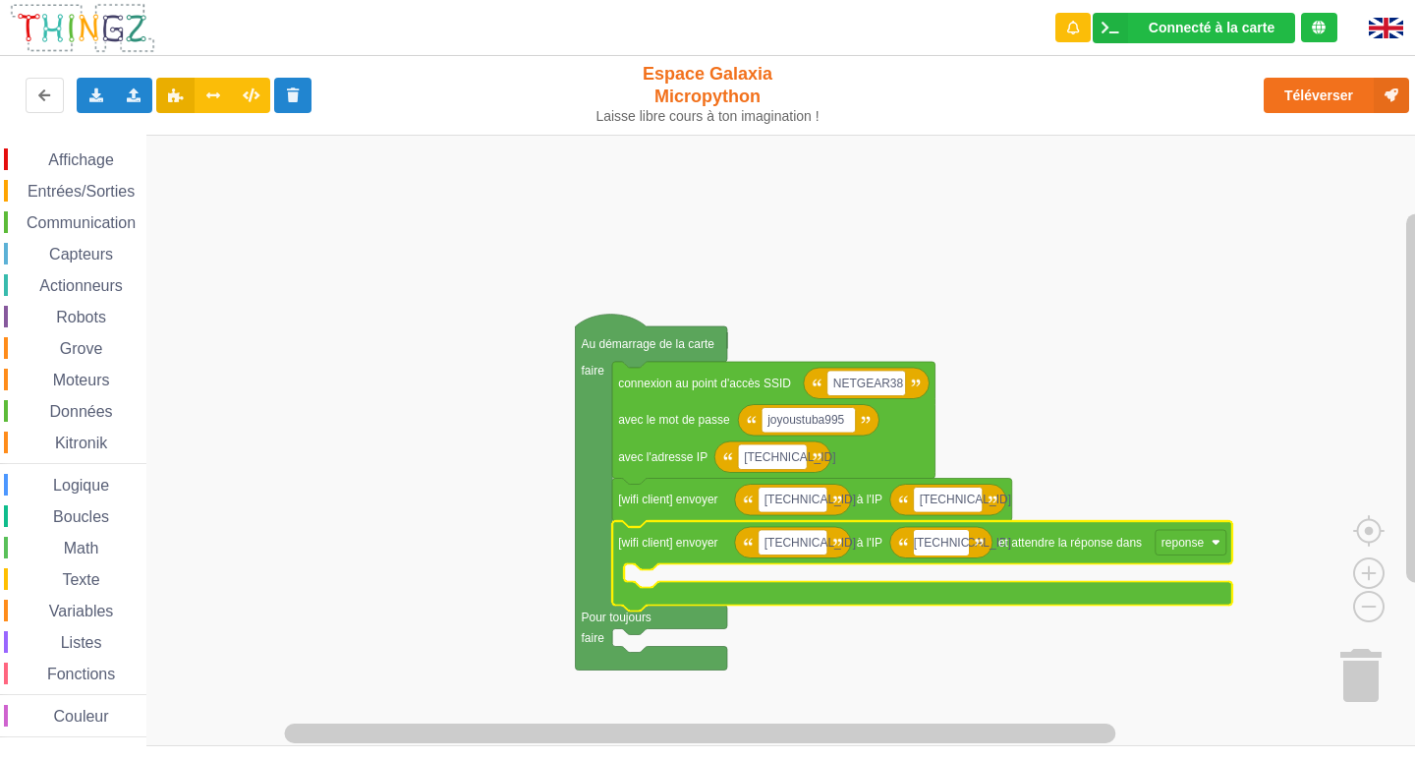
type input "[TECHNICAL_ID]"
click at [1202, 542] on text "reponse" at bounding box center [1197, 543] width 43 height 14
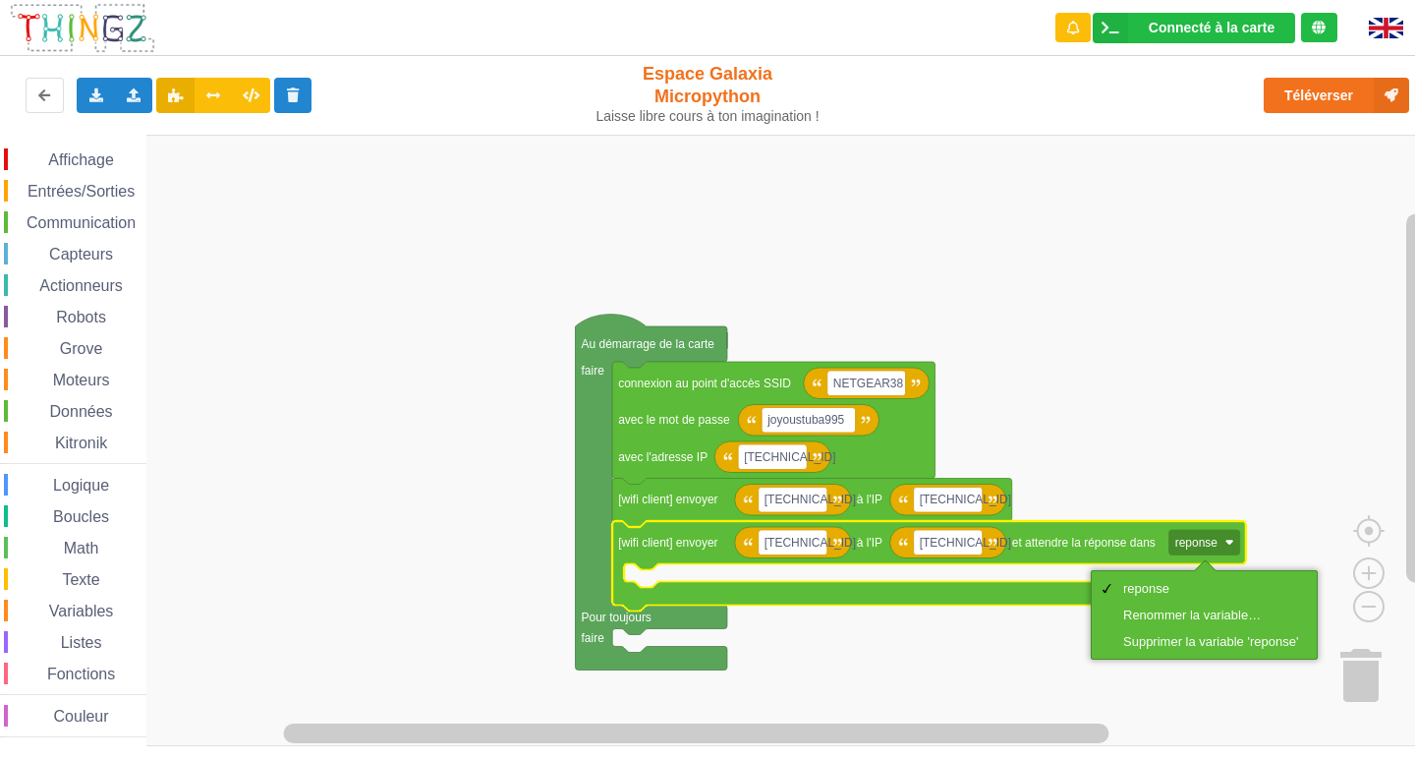
click at [1260, 540] on rect "Espace de travail de Blocky" at bounding box center [714, 440] width 1429 height 611
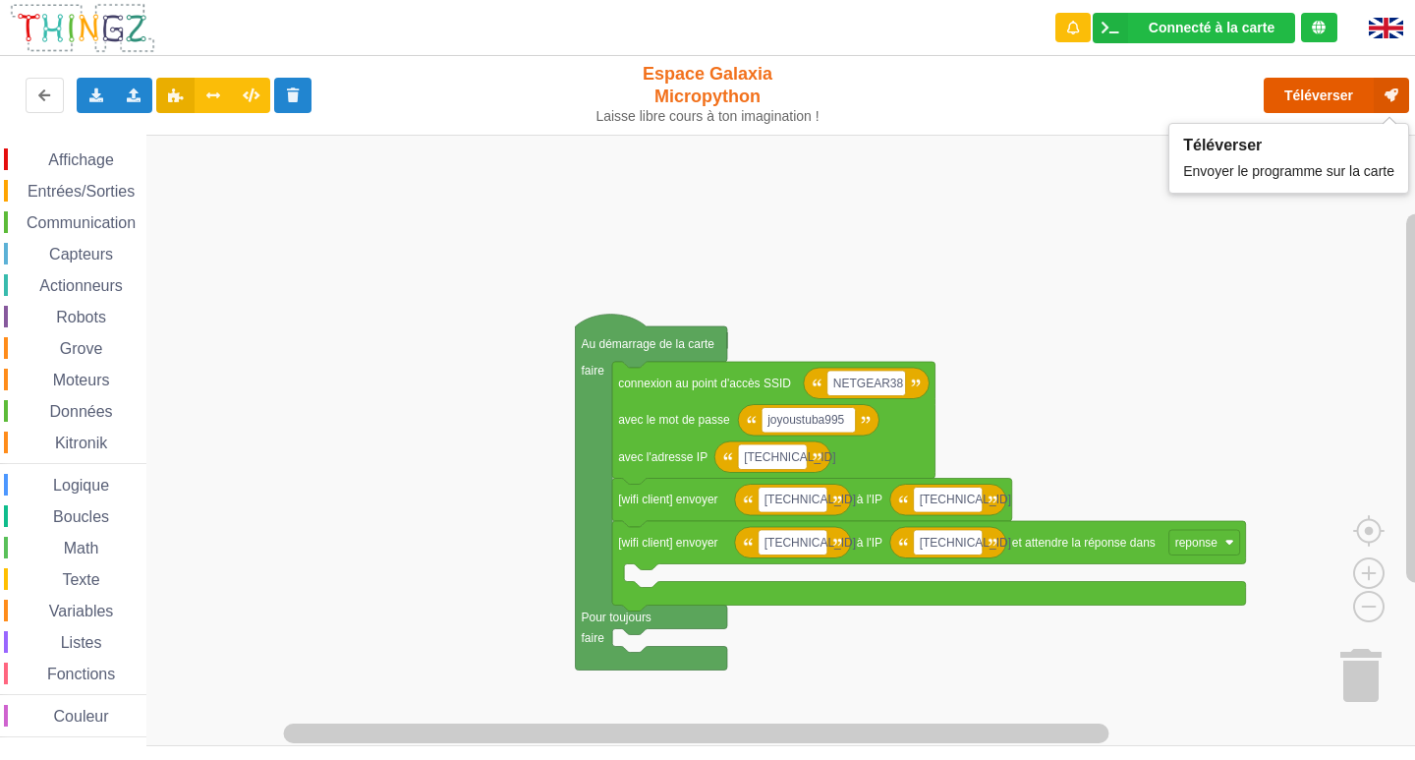
click at [1329, 99] on button "Téléverser" at bounding box center [1336, 95] width 145 height 35
click at [62, 154] on span "Affichage" at bounding box center [80, 159] width 71 height 17
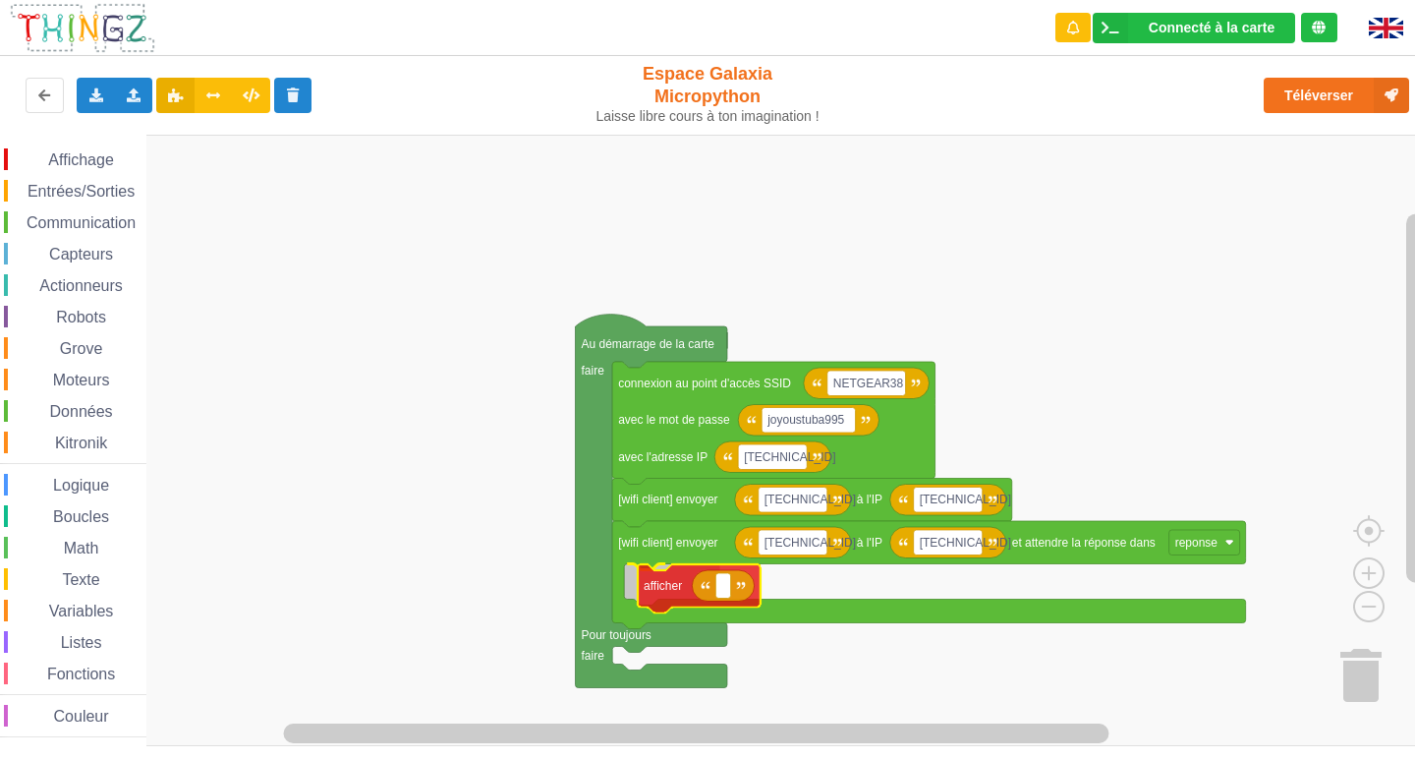
click at [670, 597] on div "Affichage Entrées/Sorties Communication Capteurs Actionneurs Robots Grove Moteu…" at bounding box center [714, 440] width 1429 height 611
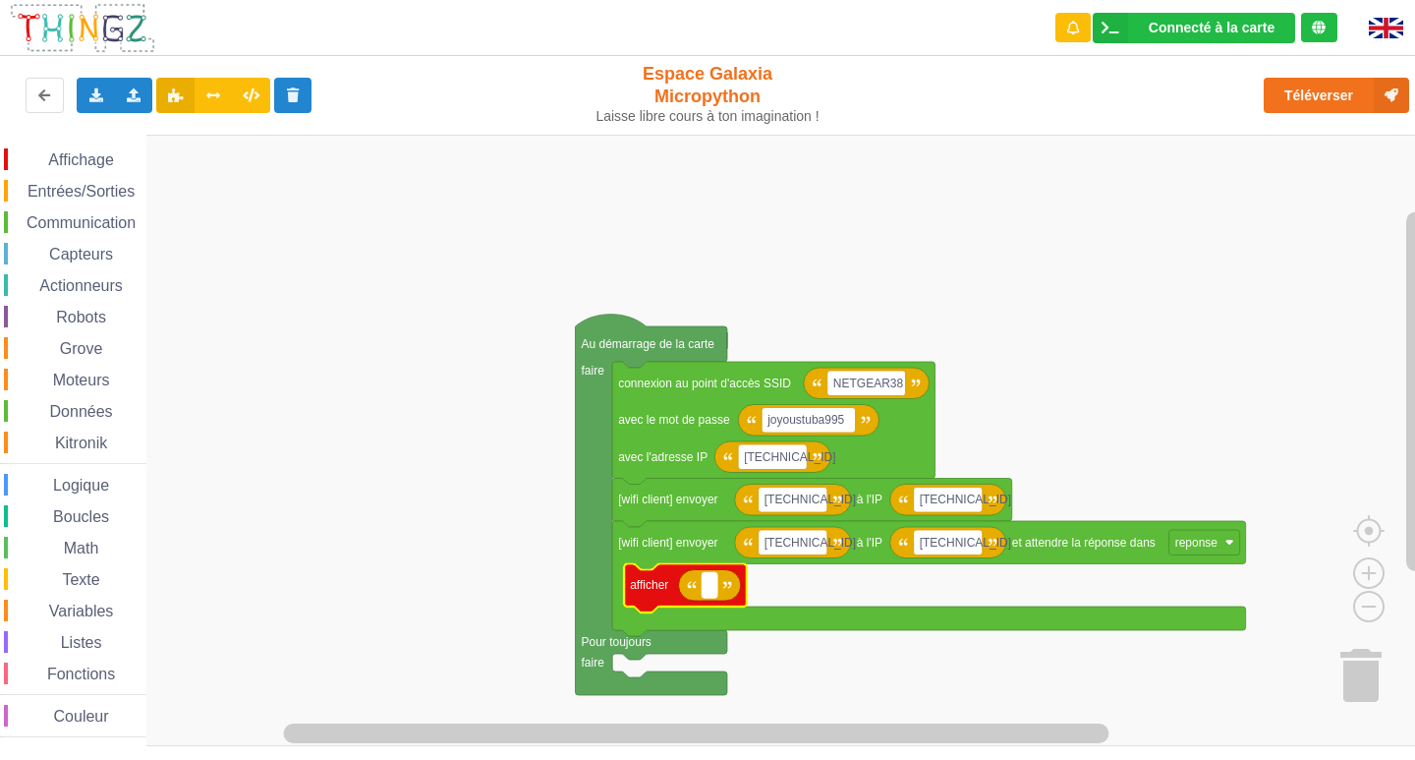
click at [709, 597] on rect "Espace de travail de Blocky" at bounding box center [710, 586] width 15 height 26
click at [104, 144] on div "Affichage Entrées/Sorties Communication Capteurs Actionneurs Robots Grove Moteu…" at bounding box center [73, 440] width 146 height 611
click at [101, 149] on div "Affichage" at bounding box center [75, 159] width 143 height 22
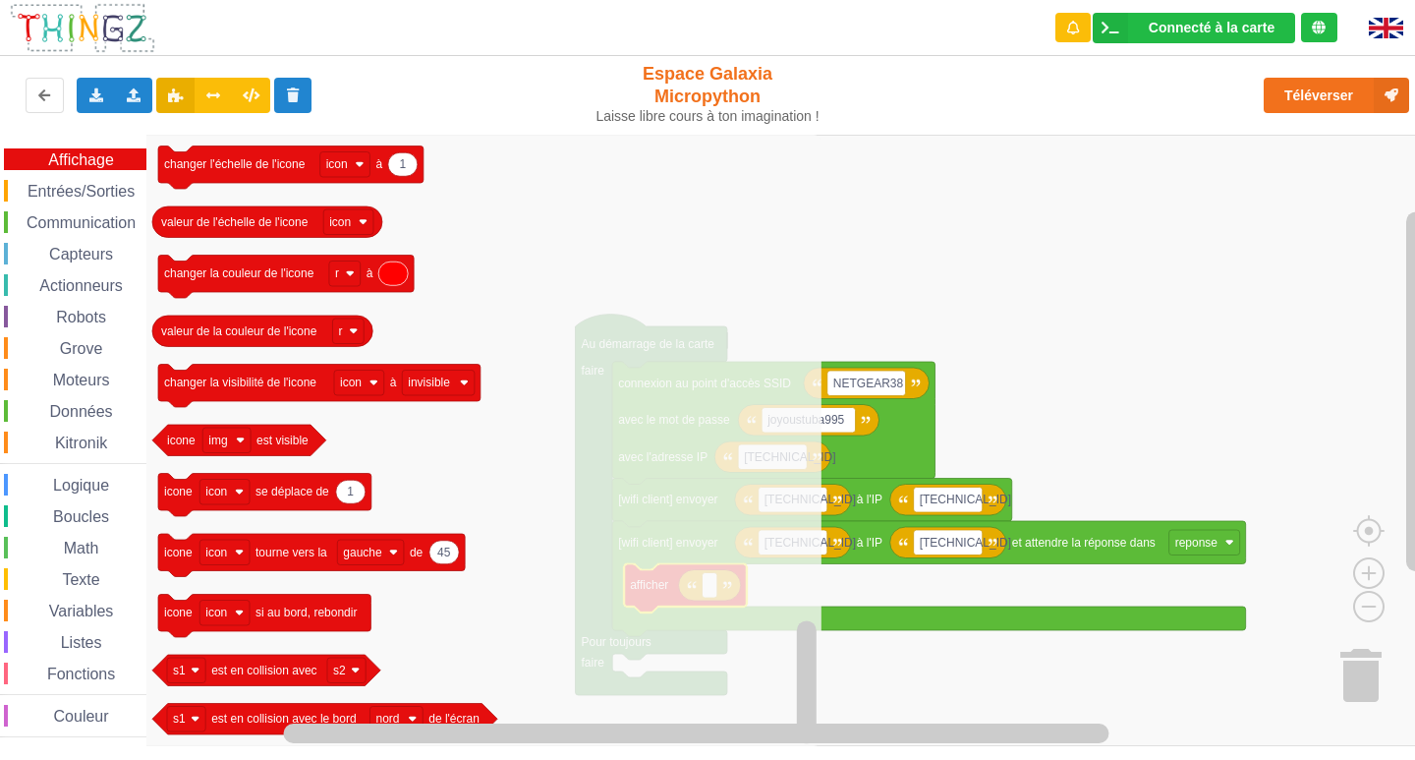
click at [95, 182] on div "Entrées/Sorties" at bounding box center [75, 191] width 143 height 22
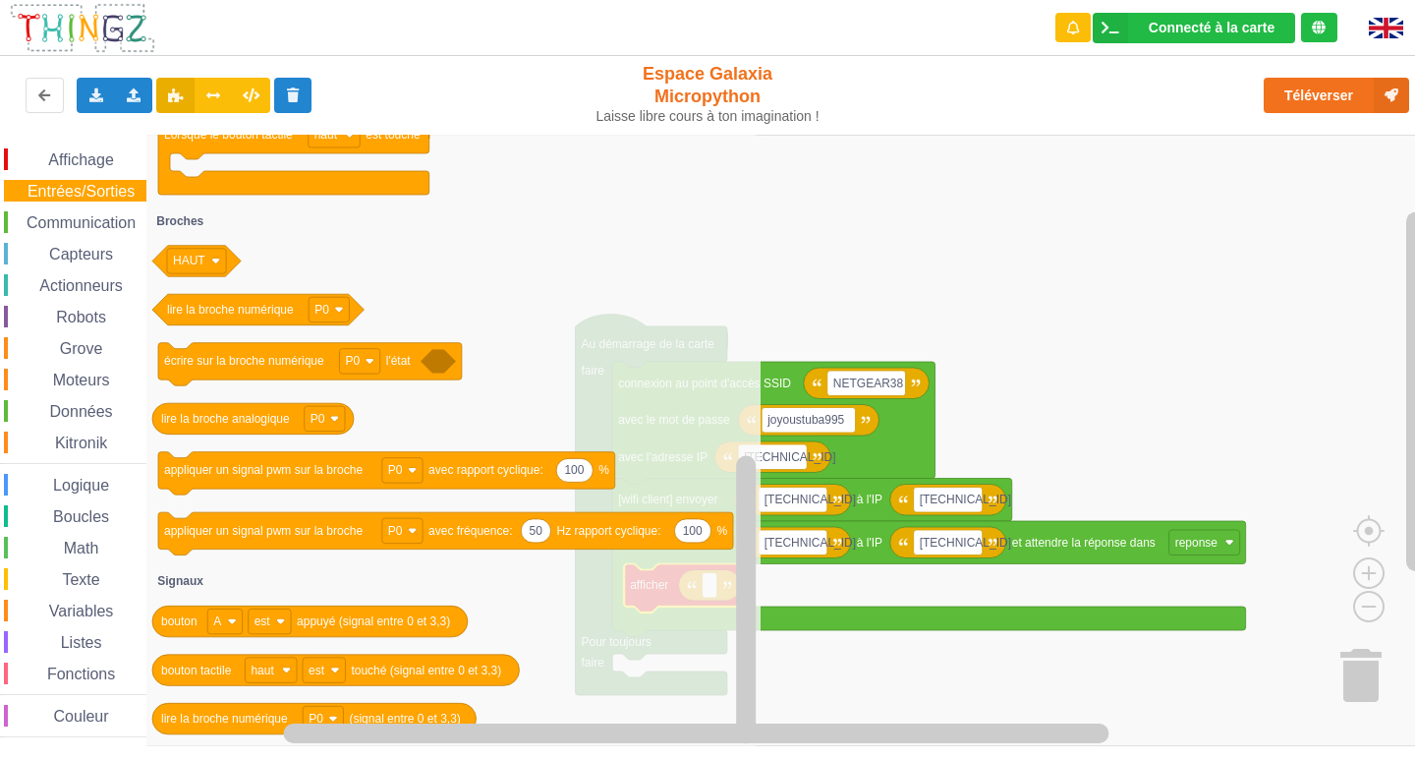
click at [53, 220] on span "Communication" at bounding box center [81, 222] width 115 height 17
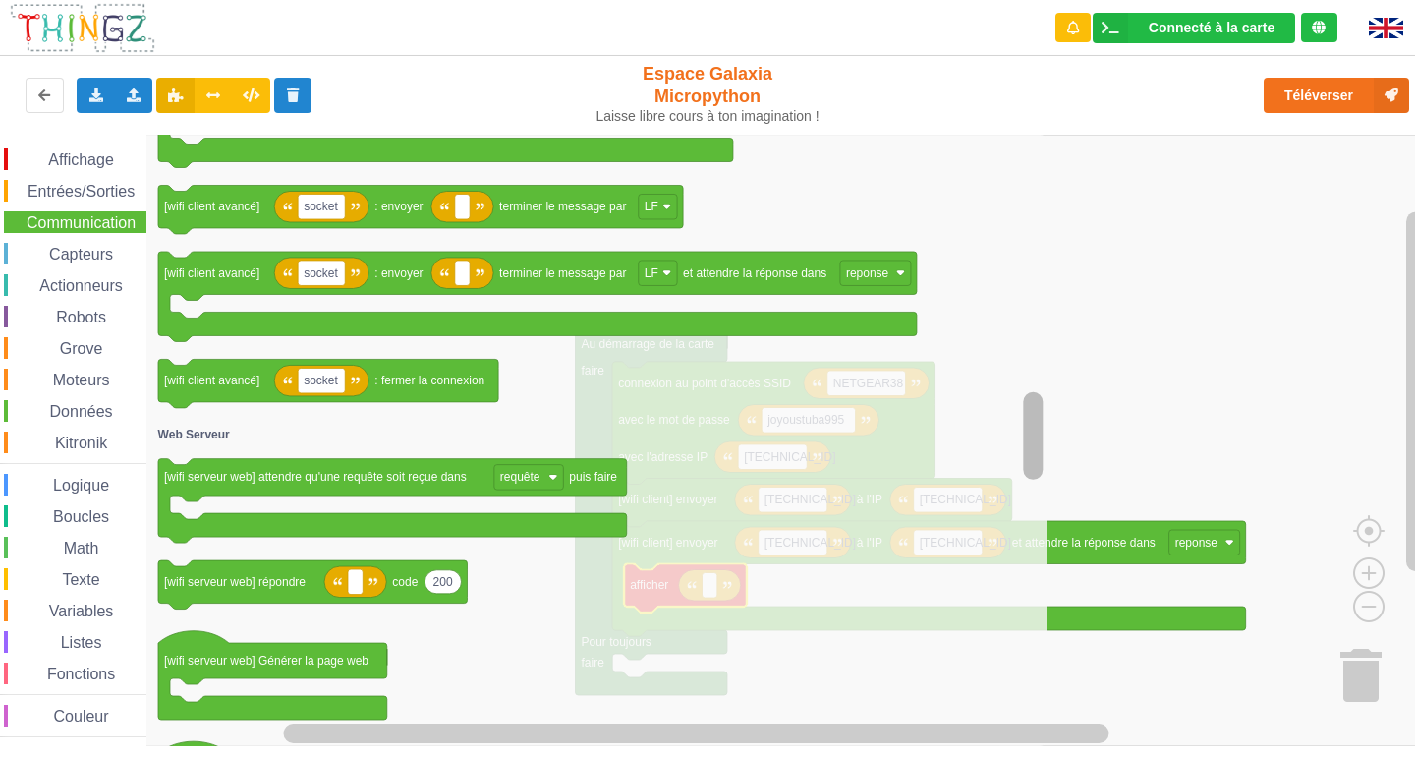
click at [1040, 342] on g "Espace de travail de Blocky" at bounding box center [1033, 441] width 25 height 606
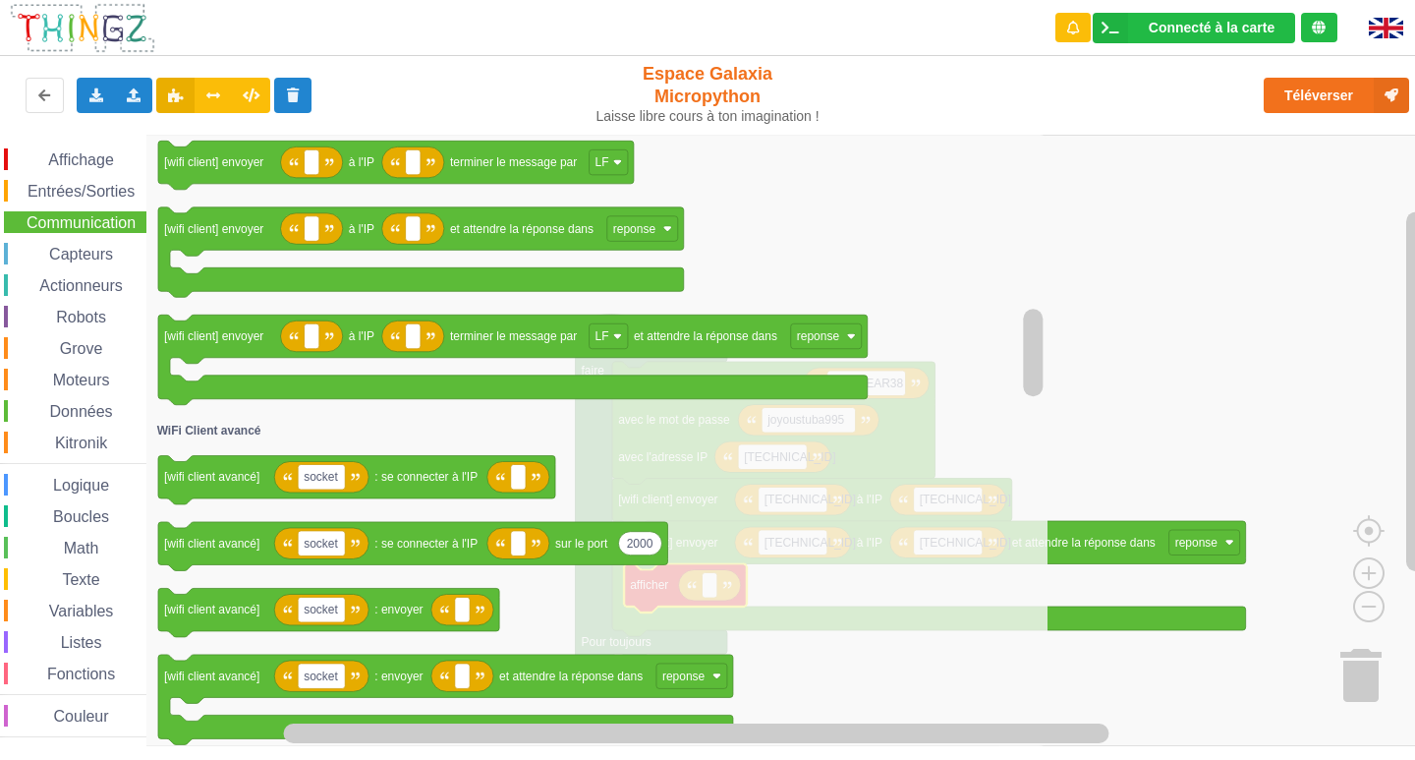
click at [1301, 411] on rect "Espace de travail de Blocky" at bounding box center [714, 440] width 1429 height 611
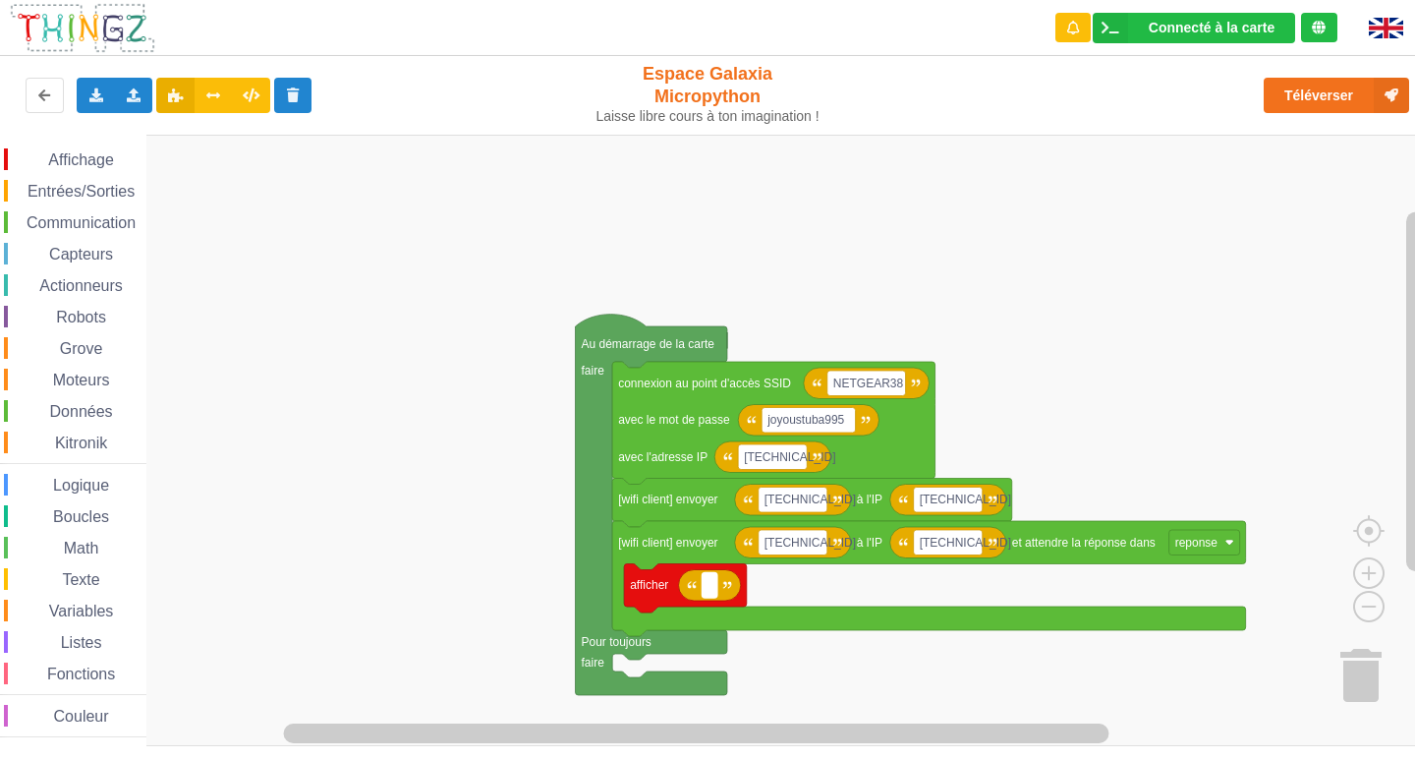
click at [703, 589] on rect "Espace de travail de Blocky" at bounding box center [710, 586] width 15 height 26
click at [84, 194] on span "Entrées/Sorties" at bounding box center [81, 191] width 113 height 17
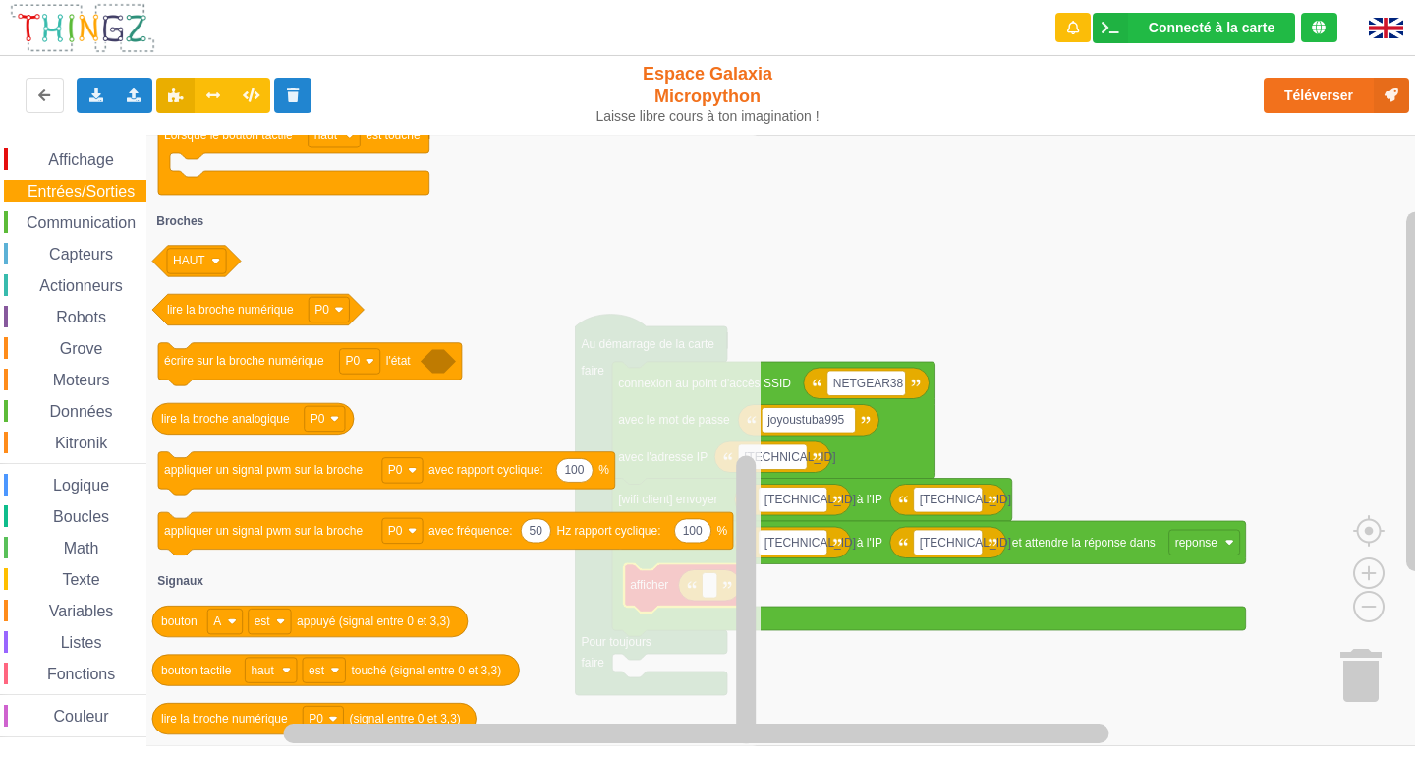
click at [73, 347] on span "Grove" at bounding box center [81, 348] width 49 height 17
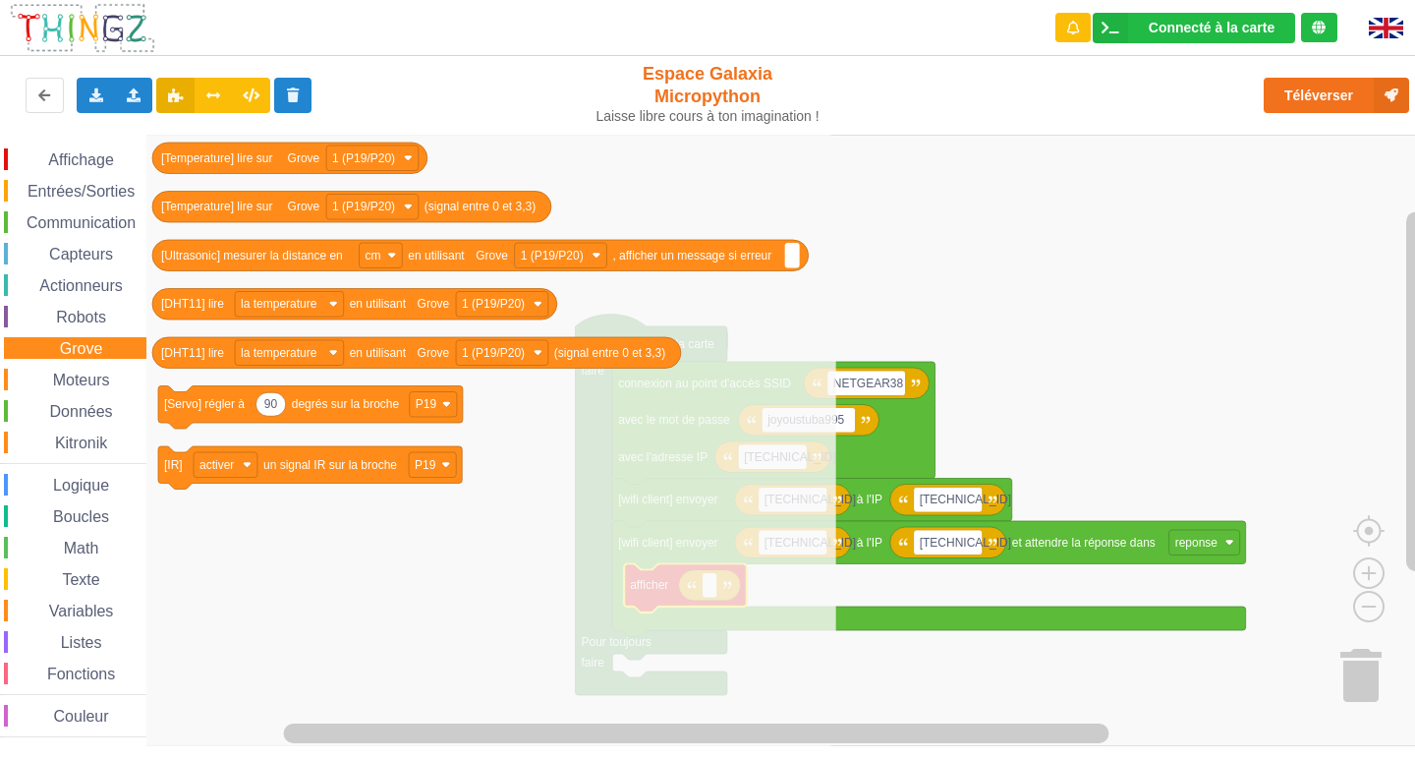
click at [69, 370] on div "Moteurs" at bounding box center [75, 380] width 143 height 22
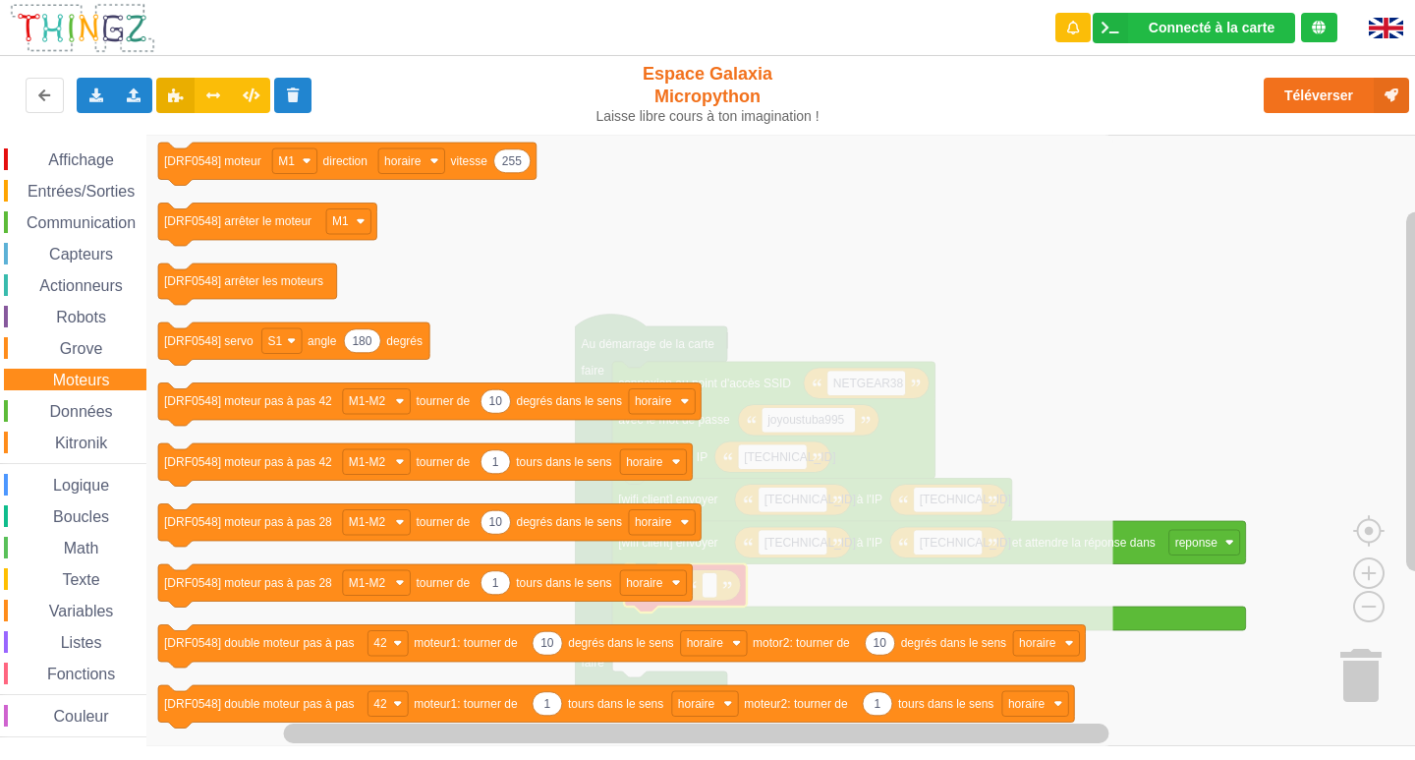
click at [94, 440] on span "Kitronik" at bounding box center [81, 442] width 58 height 17
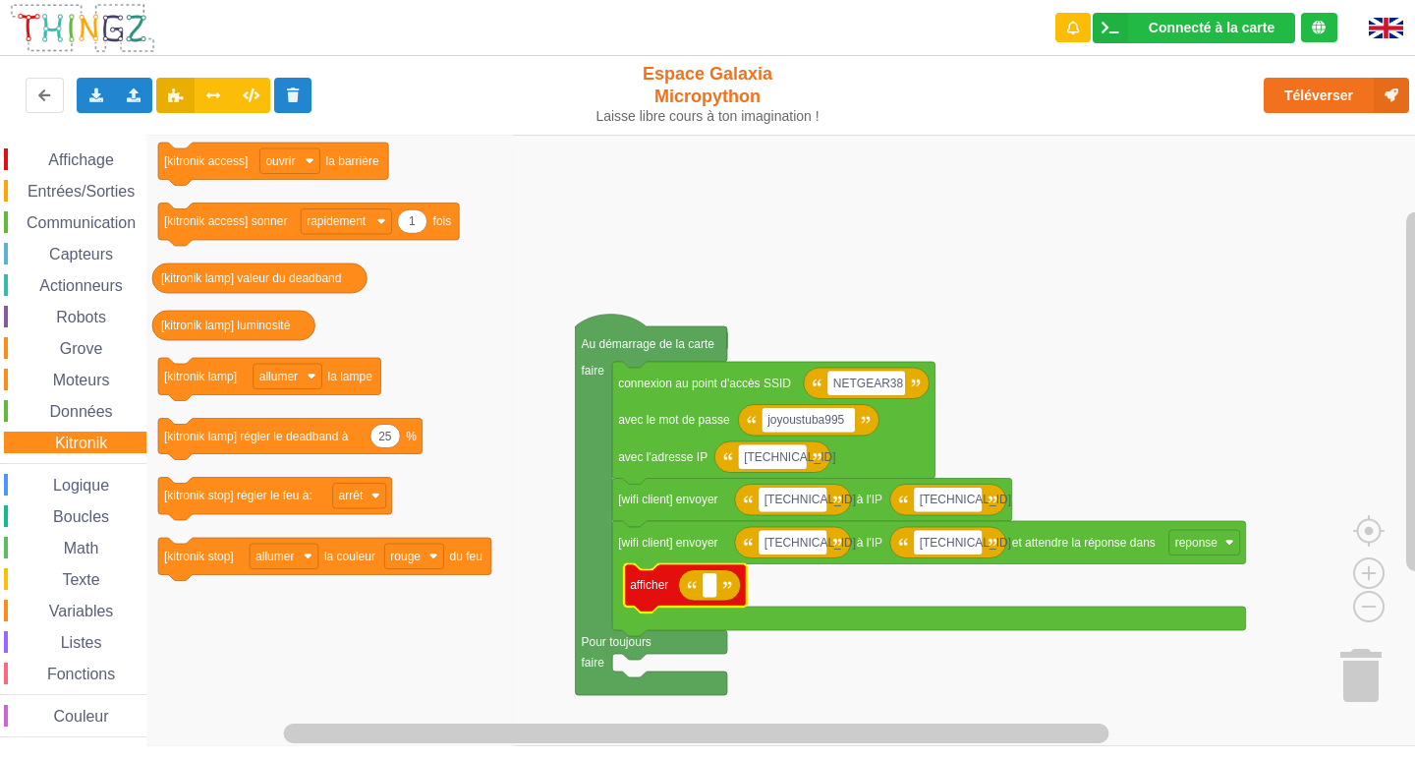
click at [59, 610] on span "Variables" at bounding box center [81, 611] width 71 height 17
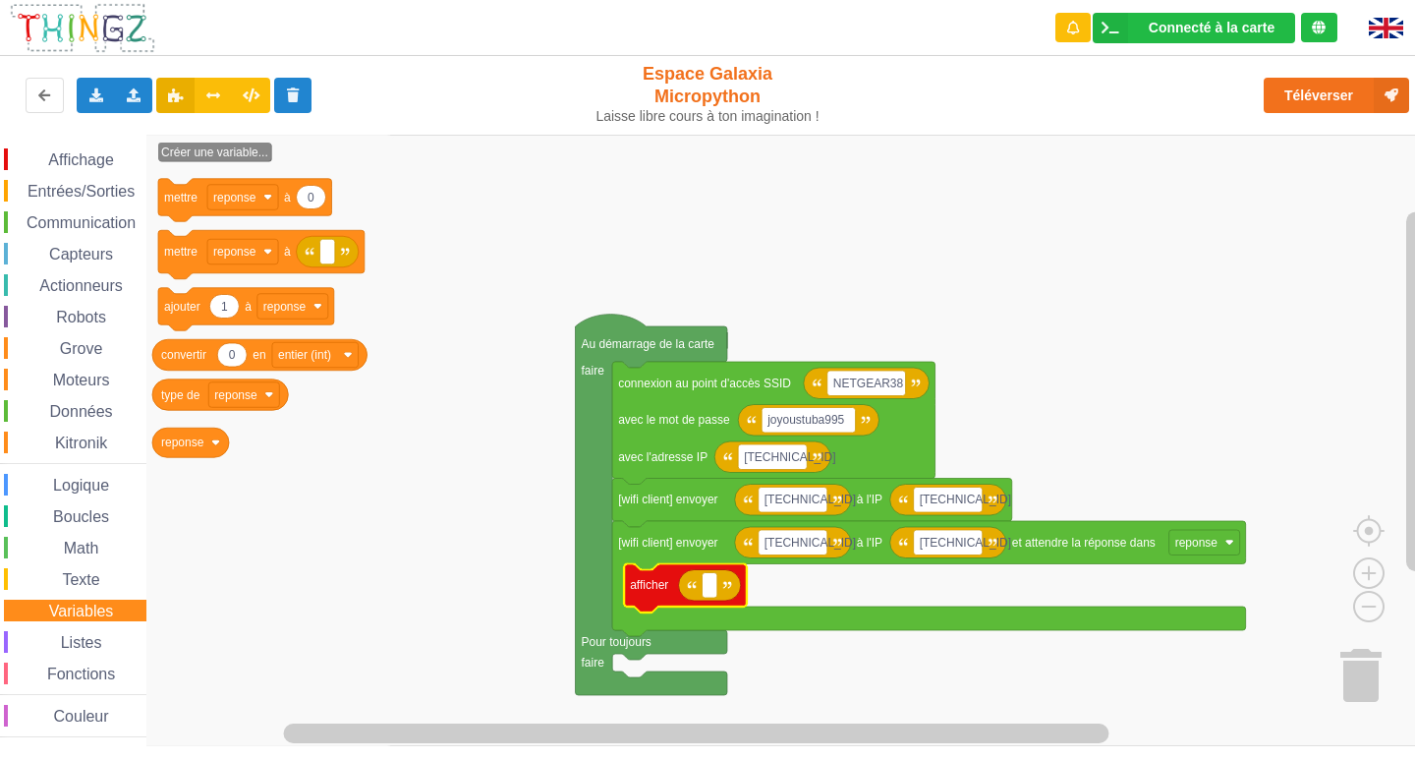
click at [94, 550] on span "Math" at bounding box center [81, 548] width 41 height 17
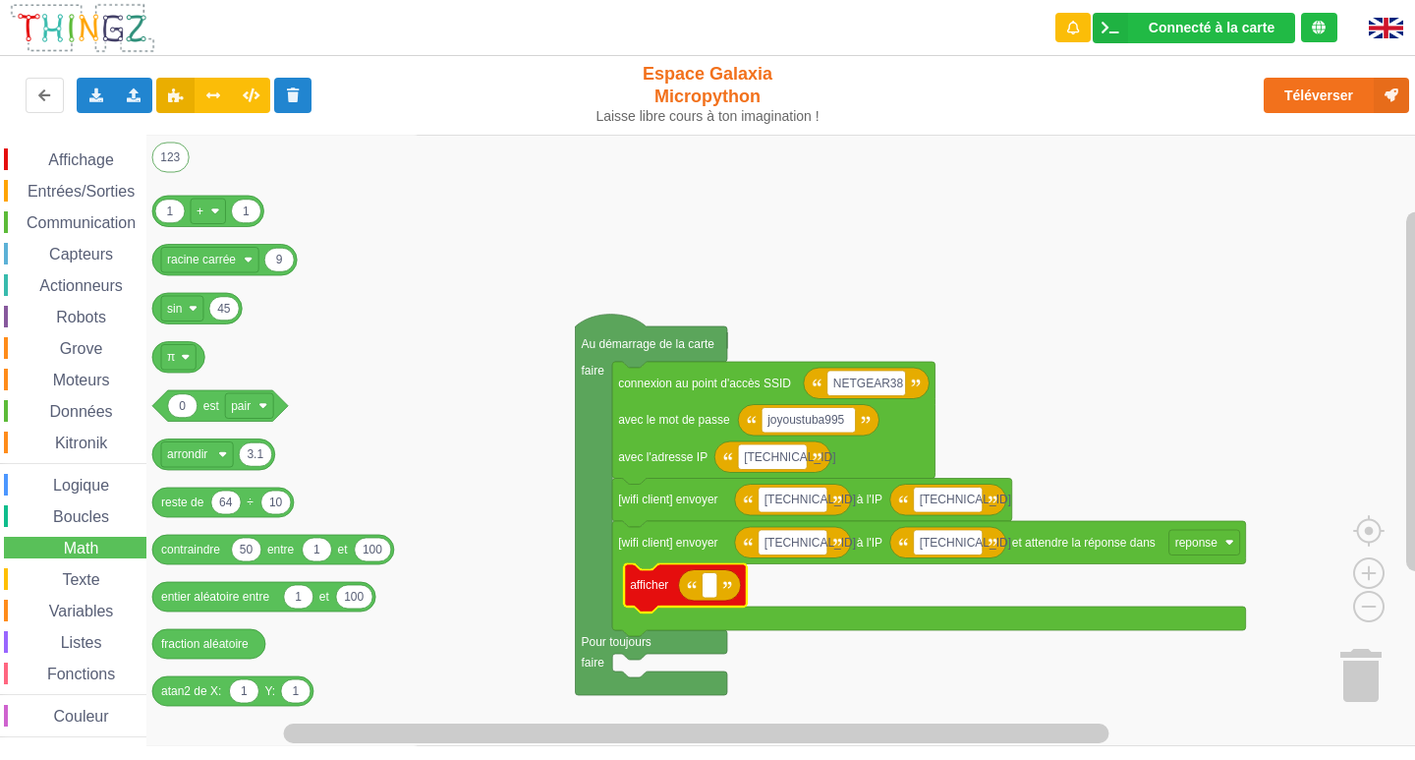
click at [95, 571] on span "Texte" at bounding box center [80, 579] width 43 height 17
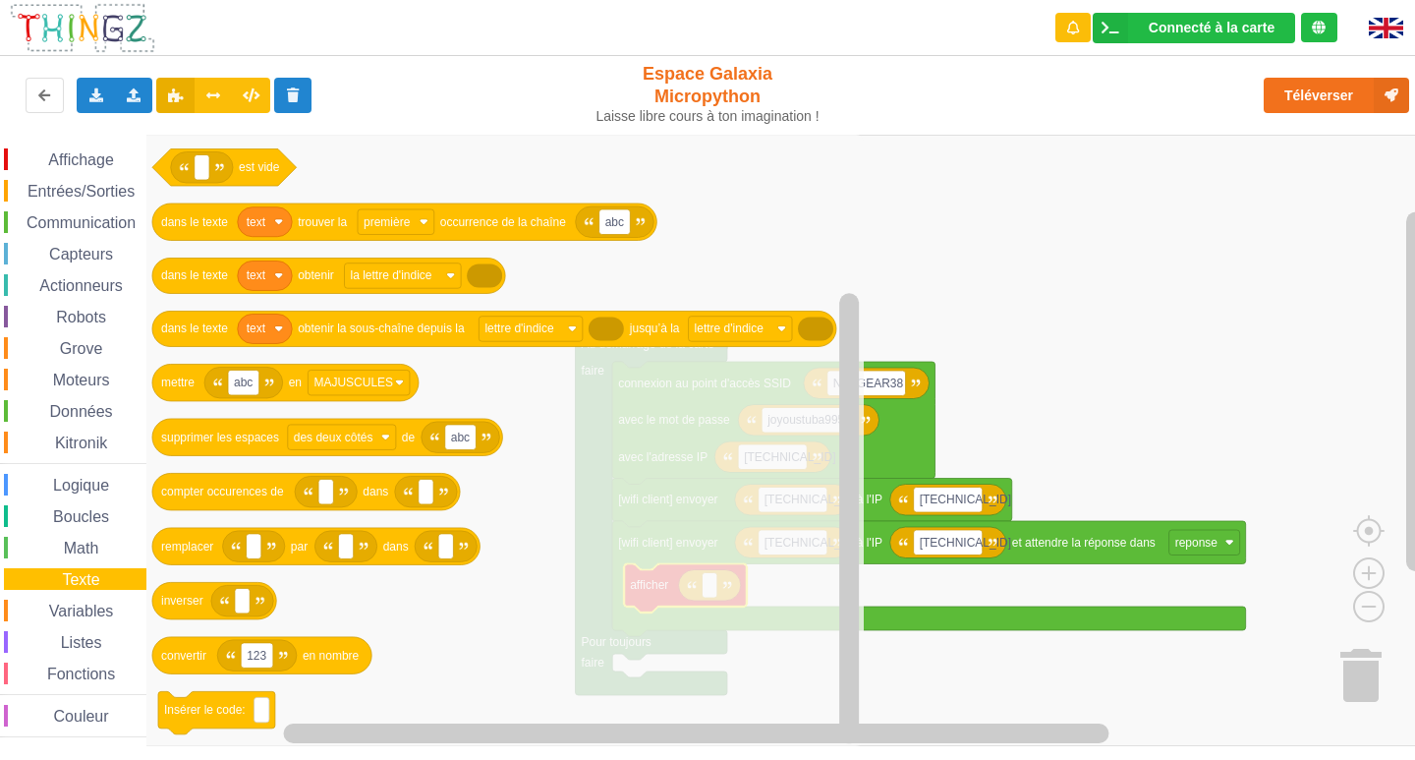
click at [1019, 306] on rect "Espace de travail de Blocky" at bounding box center [714, 440] width 1429 height 611
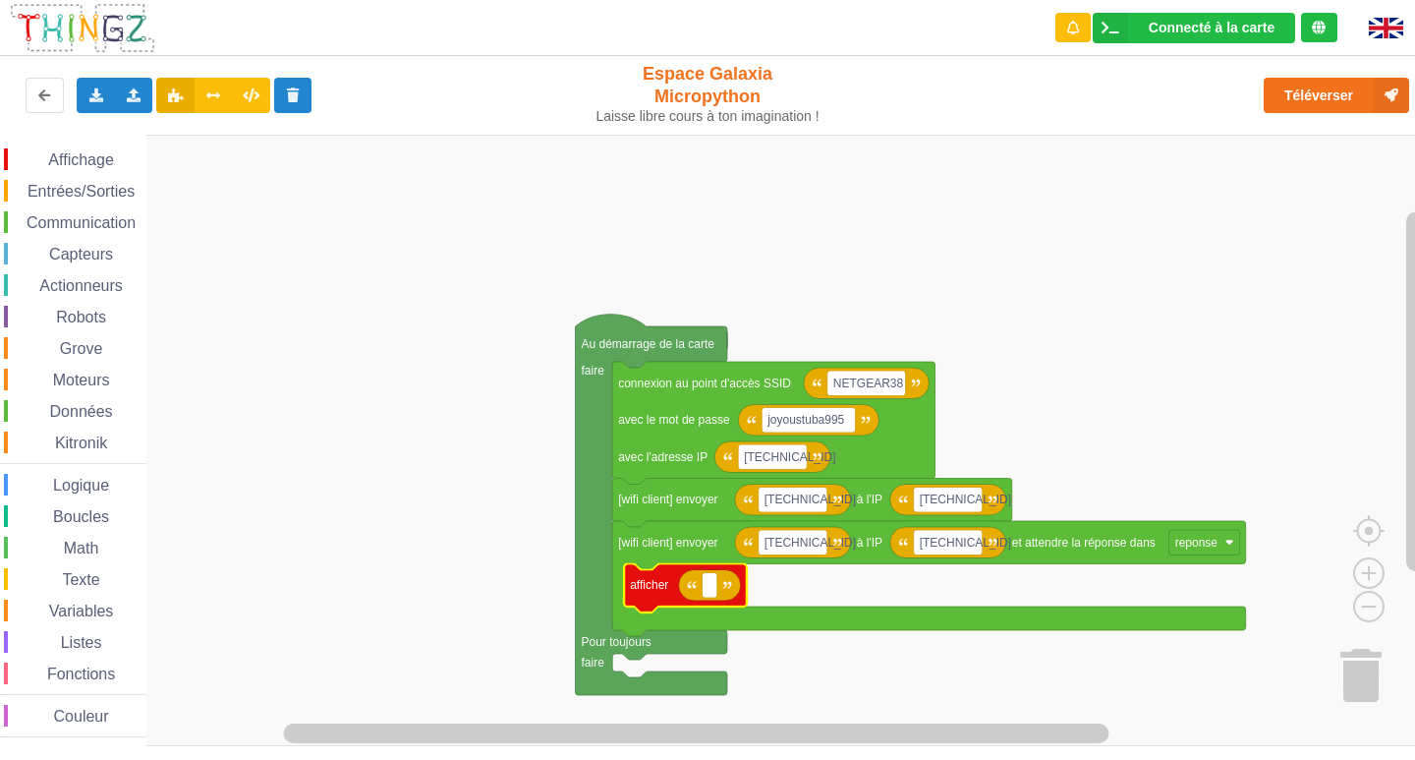
click at [706, 599] on icon "Espace de travail de Blocky" at bounding box center [710, 585] width 62 height 31
click at [709, 598] on rect "Espace de travail de Blocky" at bounding box center [710, 586] width 15 height 26
click at [71, 614] on span "Variables" at bounding box center [81, 611] width 71 height 17
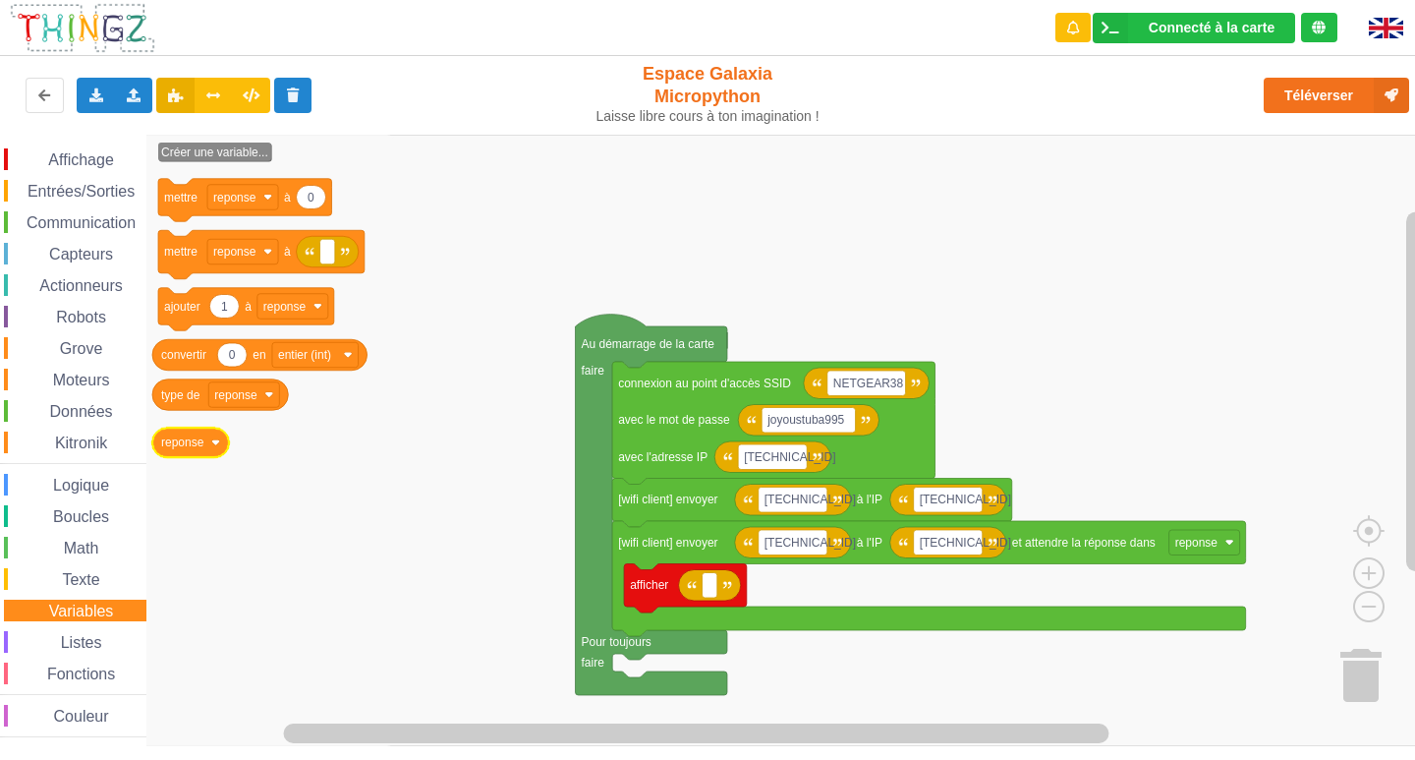
click at [215, 444] on image "Espace de travail de Blocky" at bounding box center [215, 442] width 9 height 9
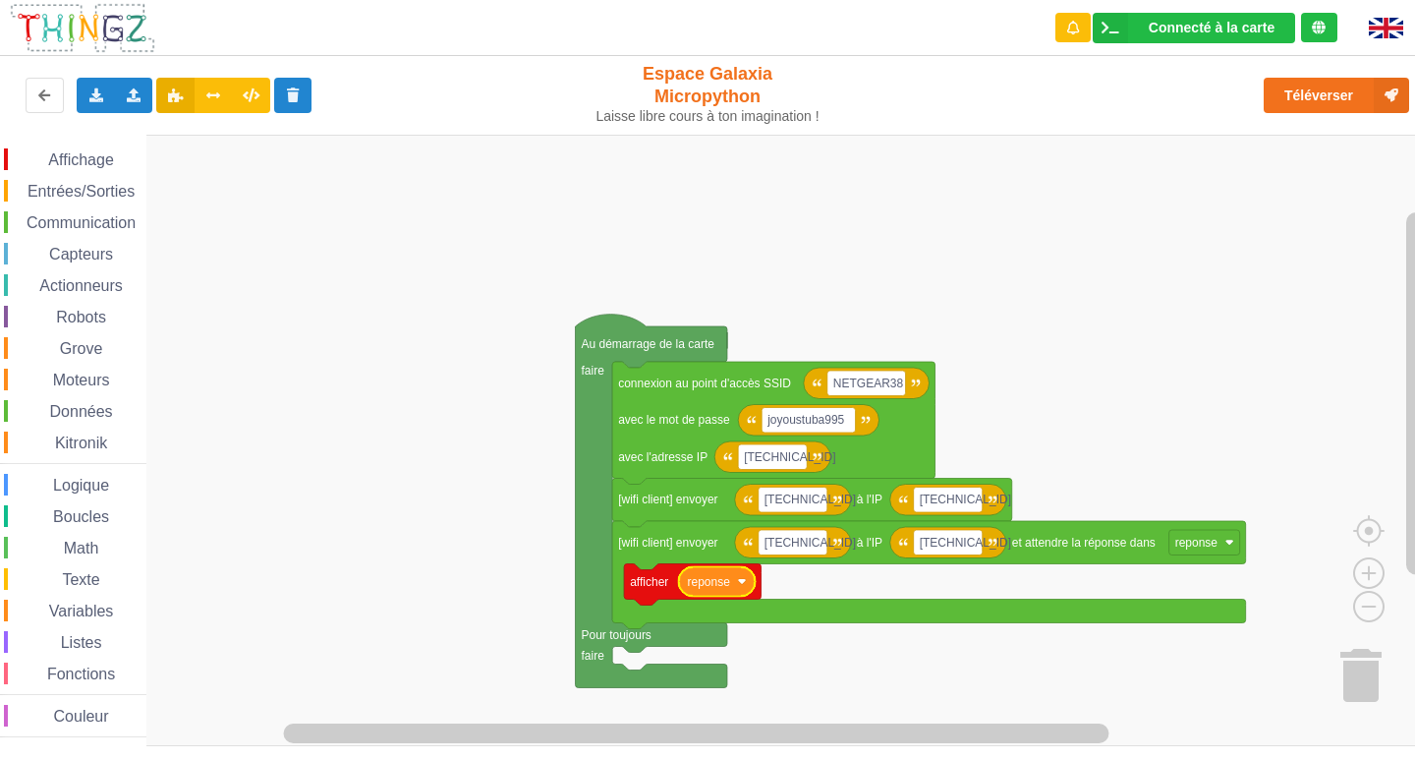
click at [745, 595] on icon "Espace de travail de Blocky" at bounding box center [717, 581] width 77 height 29
click at [75, 607] on span "Variables" at bounding box center [81, 611] width 71 height 17
click at [737, 682] on div "Affichage Entrées/Sorties Communication Capteurs Actionneurs Robots Grove Moteu…" at bounding box center [714, 440] width 1429 height 611
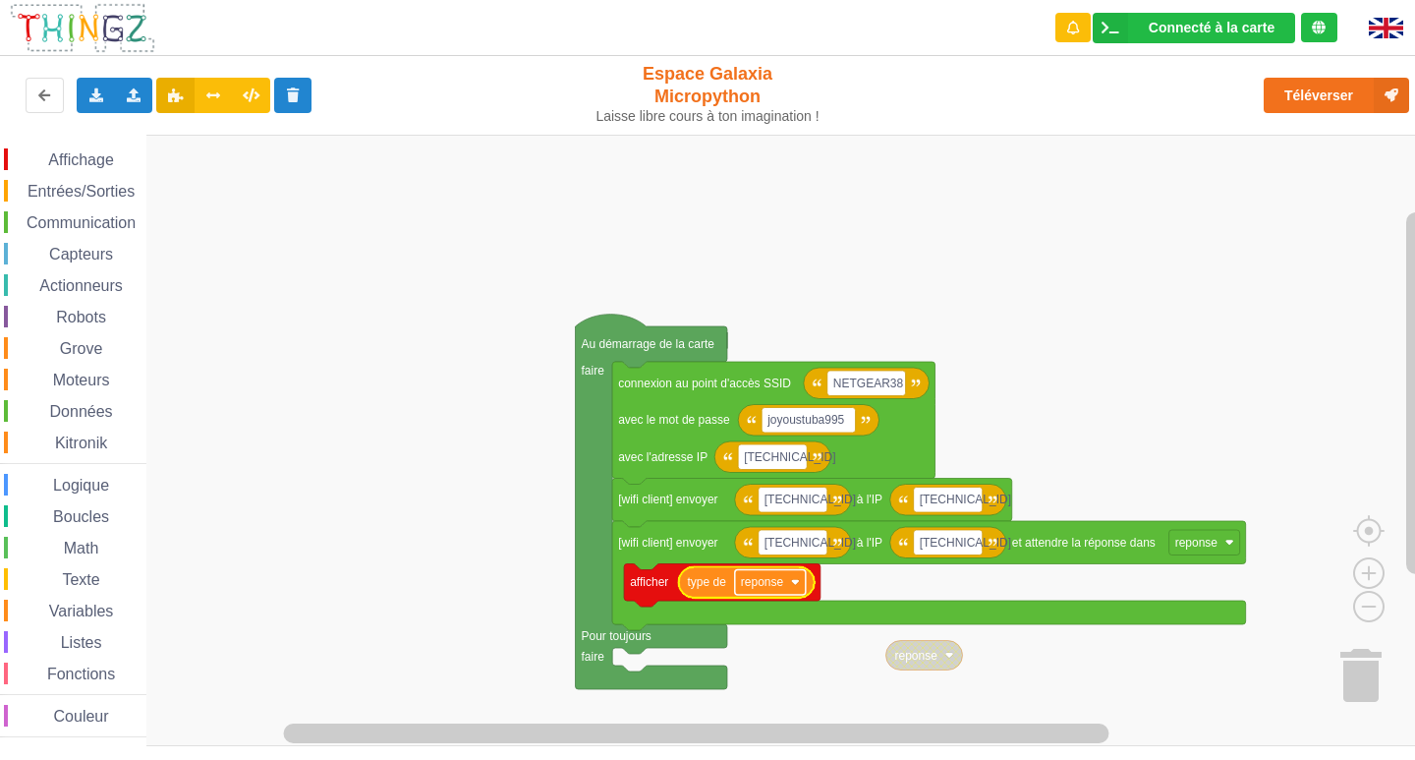
click at [797, 588] on rect "Espace de travail de Blocky" at bounding box center [770, 583] width 71 height 26
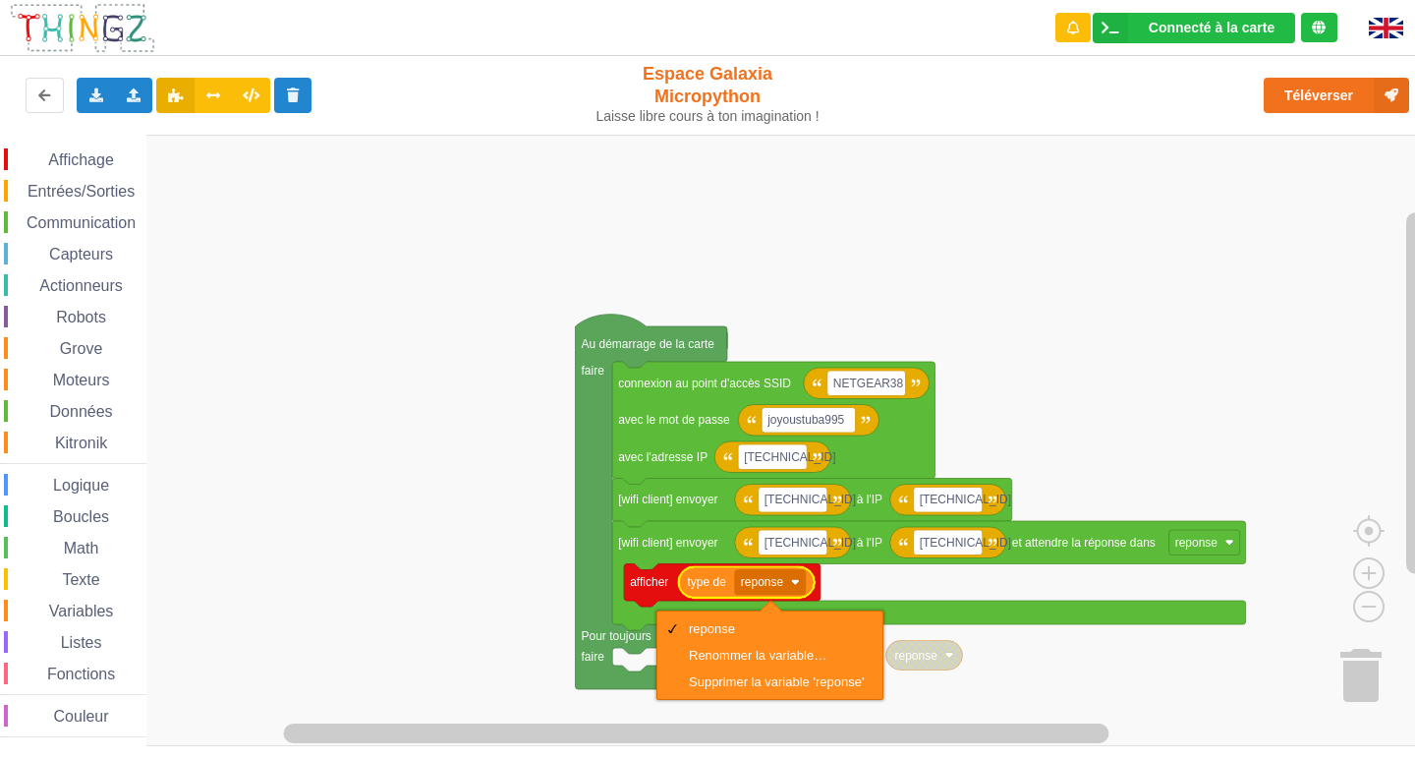
click at [763, 706] on rect "Espace de travail de Blocky" at bounding box center [714, 440] width 1429 height 611
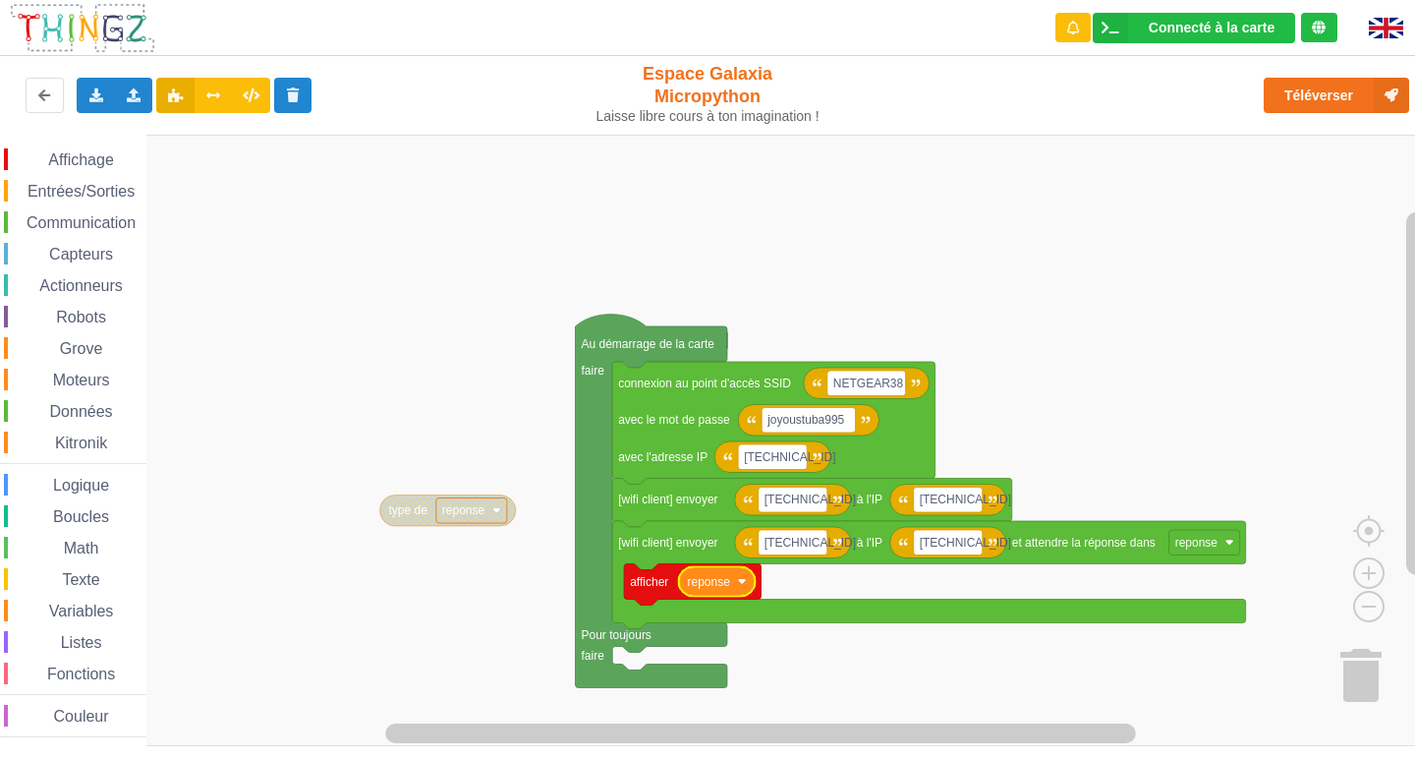
click at [748, 587] on icon "Espace de travail de Blocky" at bounding box center [717, 581] width 77 height 29
click at [432, 631] on rect "Espace de travail de Blocky" at bounding box center [714, 440] width 1429 height 611
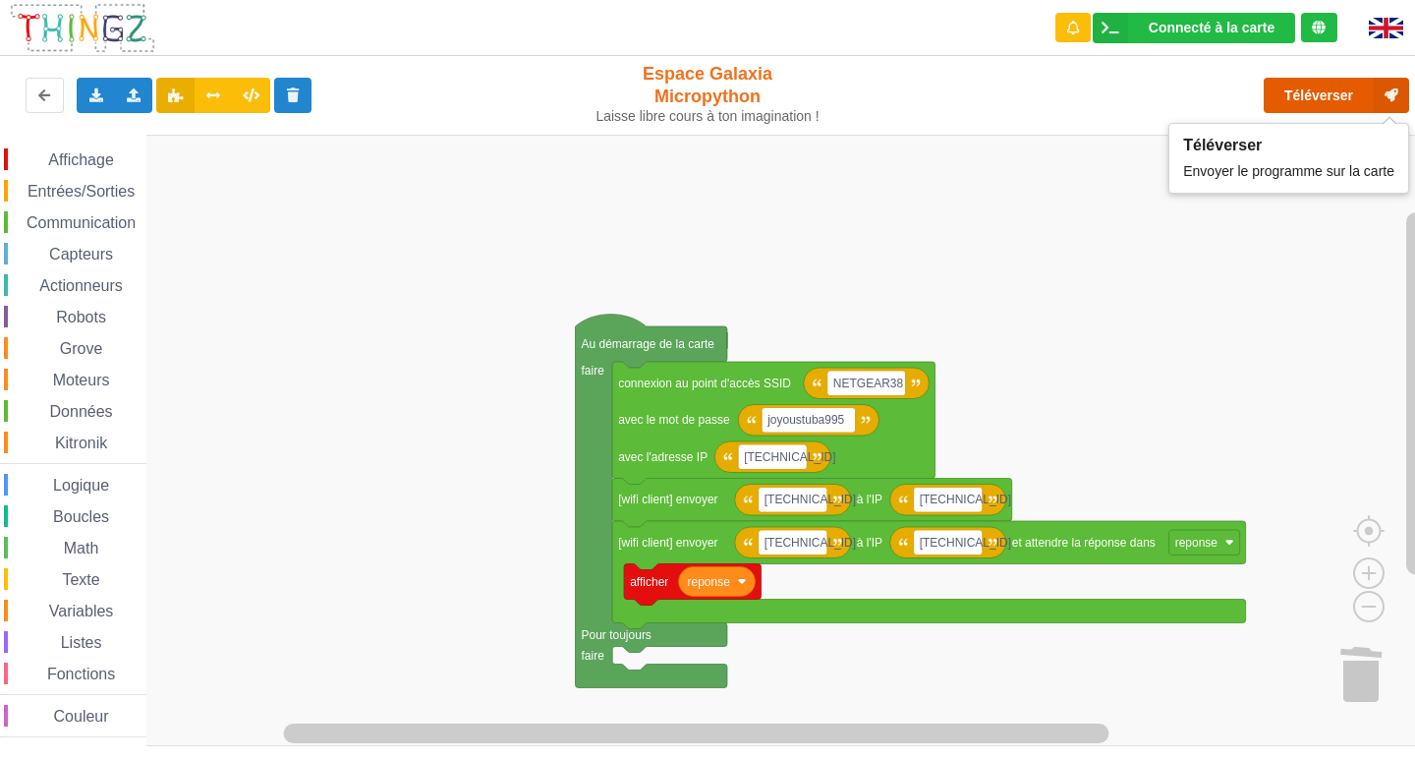
click at [1296, 98] on button "Téléverser" at bounding box center [1336, 95] width 145 height 35
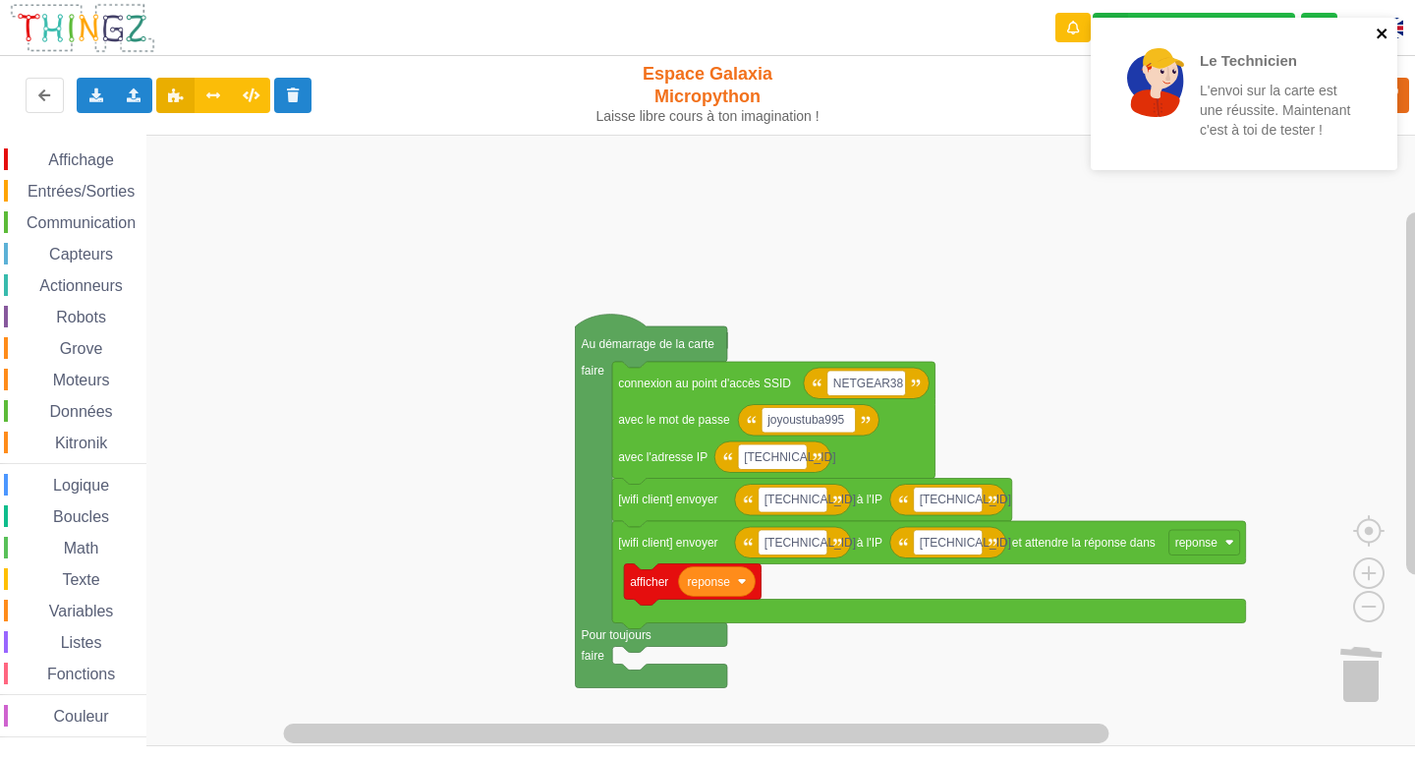
click at [1378, 30] on icon "close" at bounding box center [1382, 34] width 10 height 10
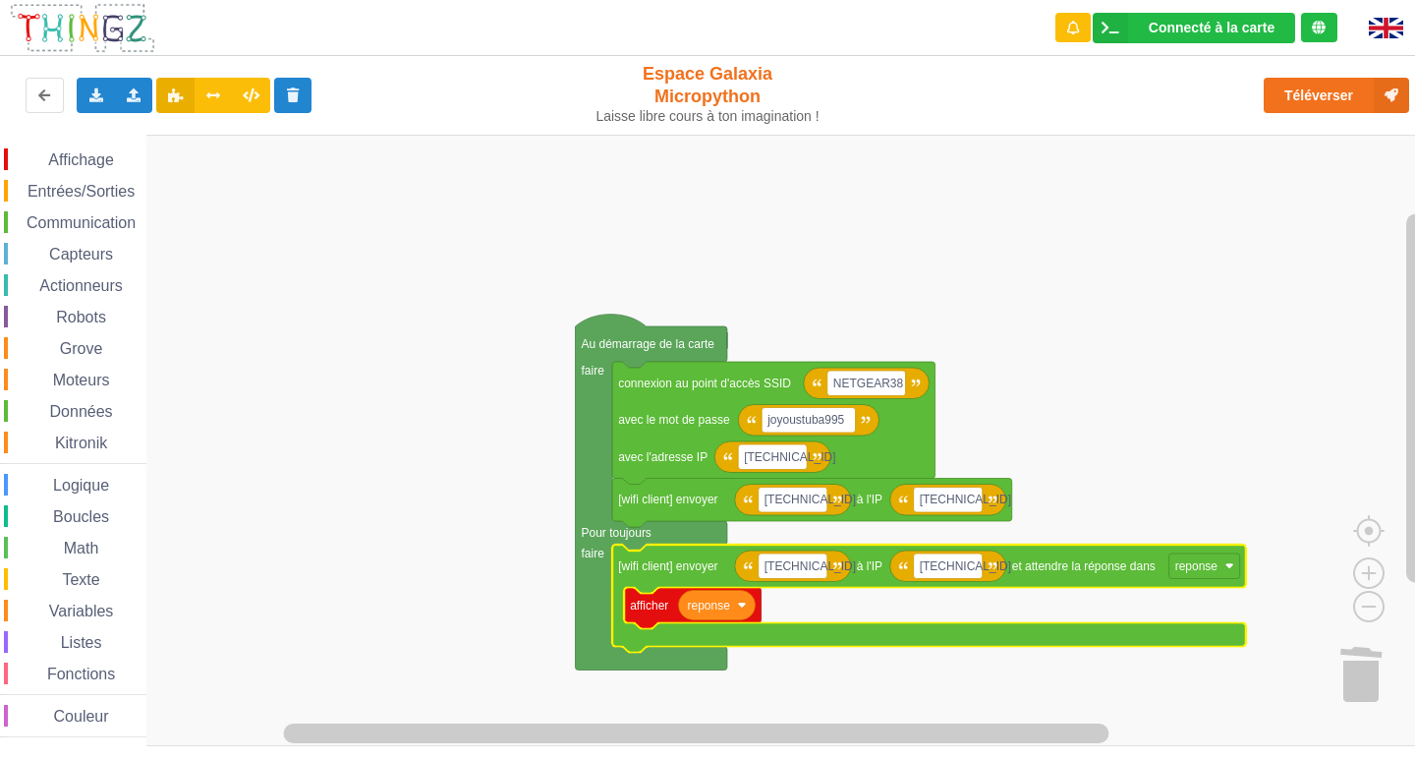
click at [89, 221] on span "Communication" at bounding box center [81, 222] width 115 height 17
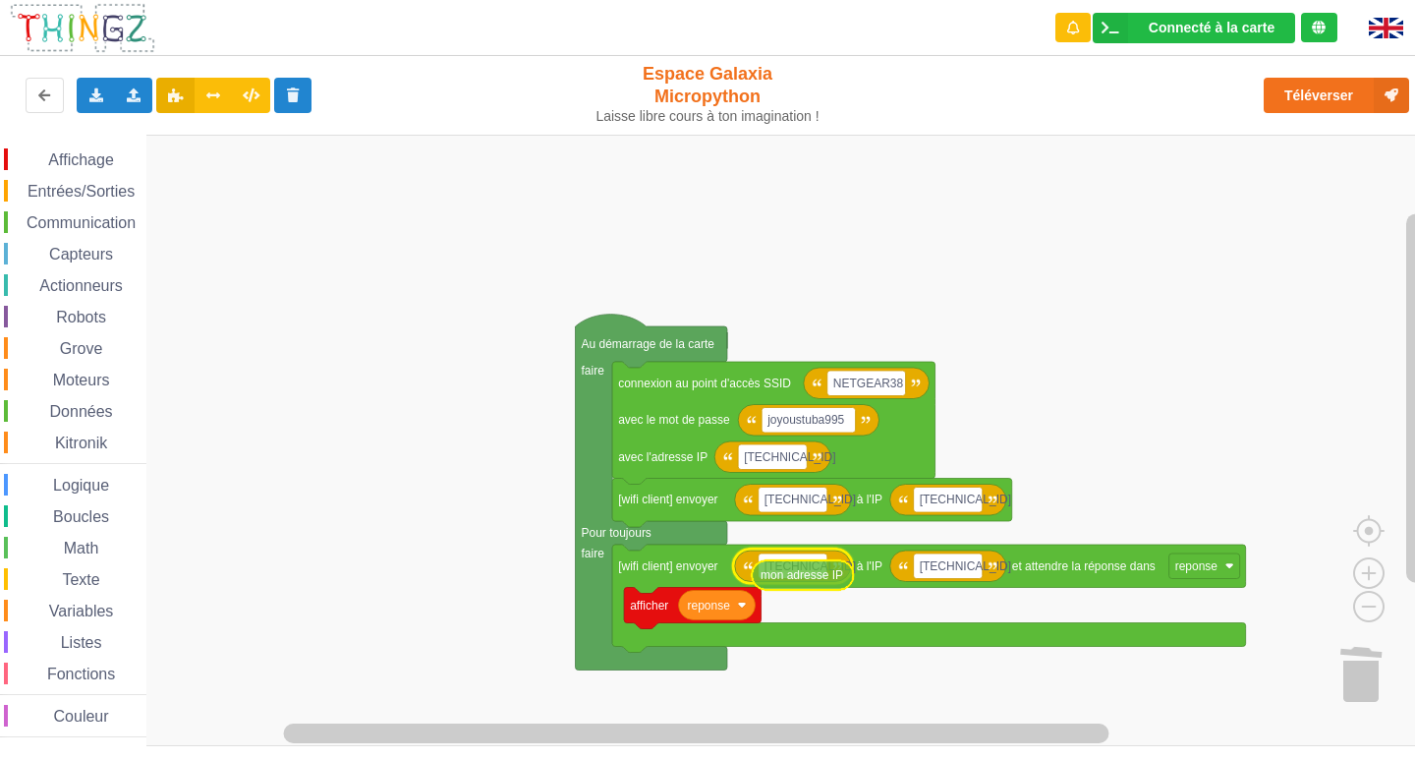
click at [808, 582] on div "Affichage Entrées/Sorties Communication Capteurs Actionneurs Robots Grove Moteu…" at bounding box center [714, 440] width 1429 height 611
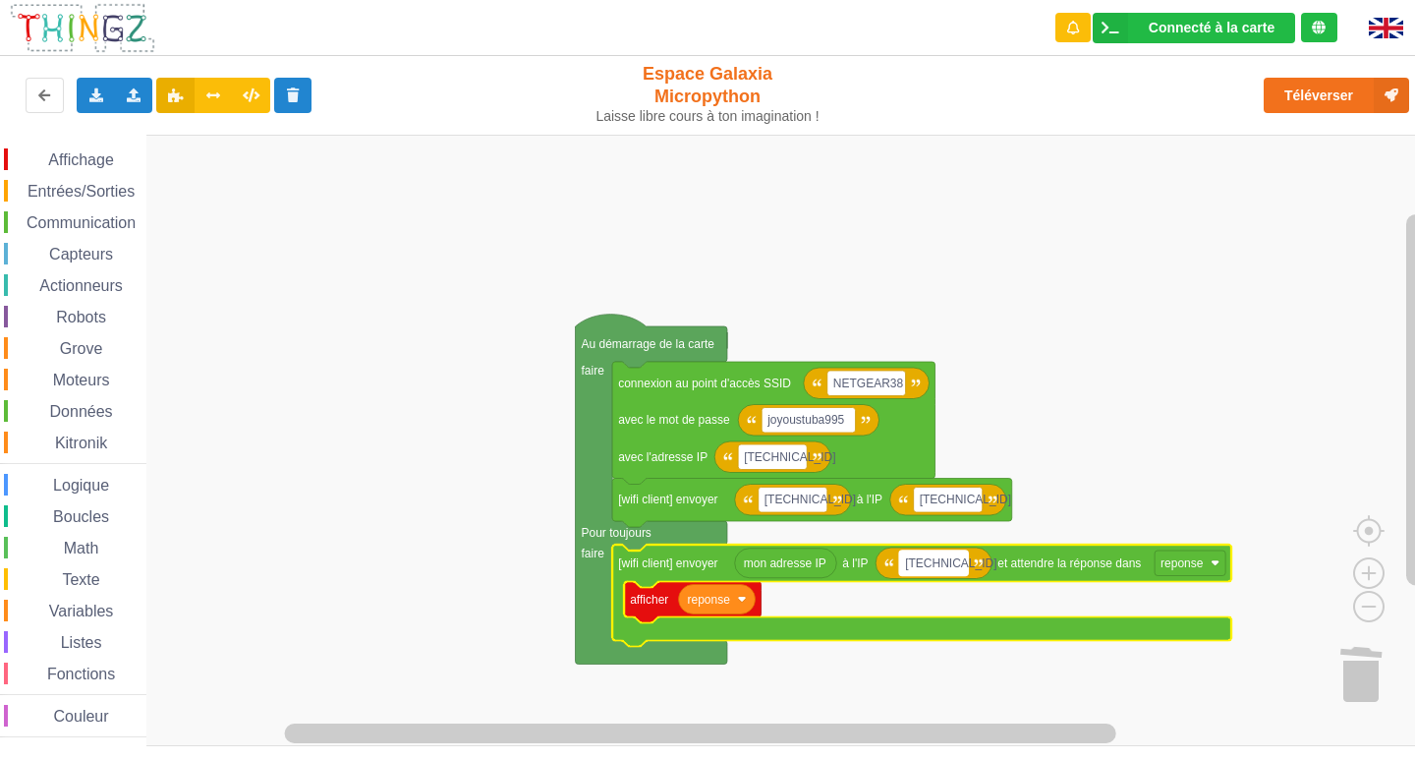
click at [951, 562] on text "[TECHNICAL_ID]" at bounding box center [950, 563] width 91 height 14
type input "[TECHNICAL_ID]"
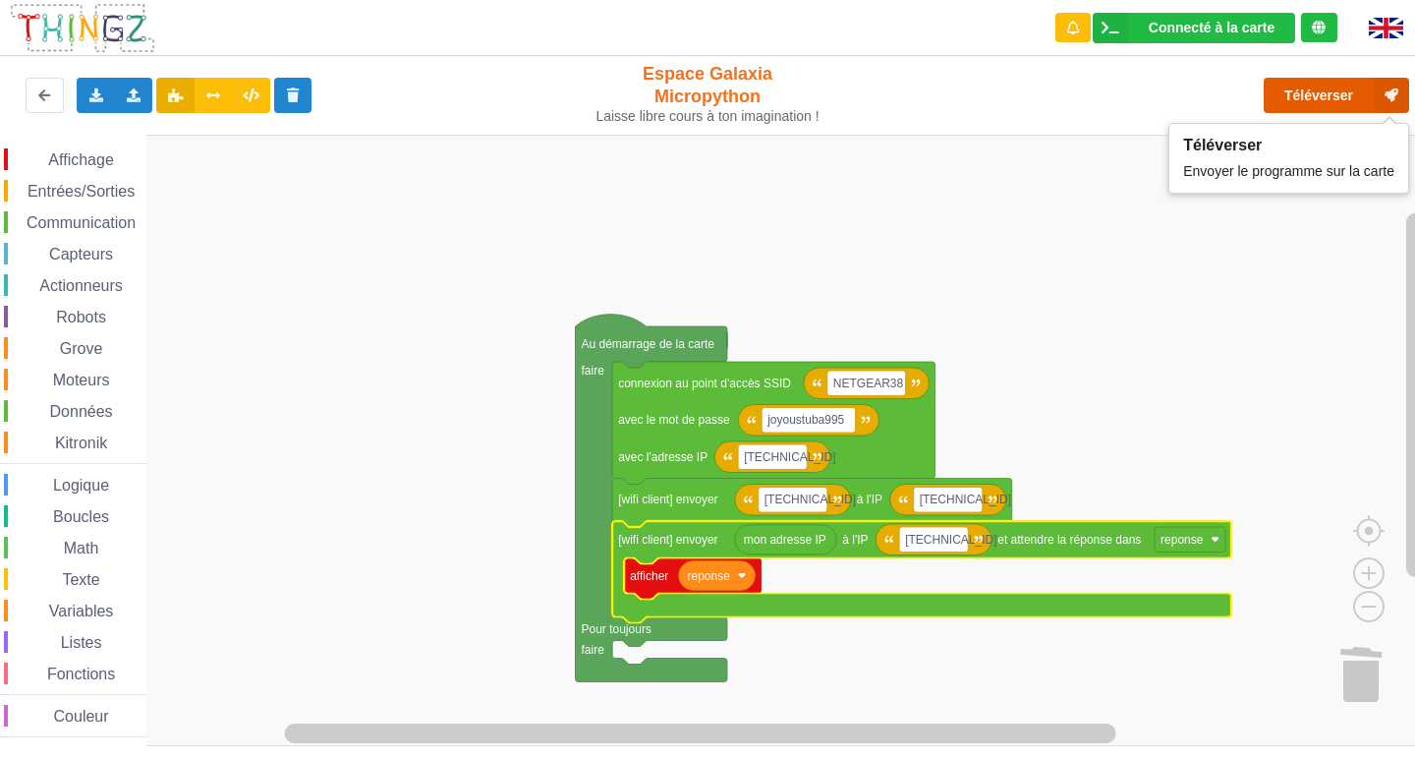
click at [1315, 83] on button "Téléverser" at bounding box center [1336, 95] width 145 height 35
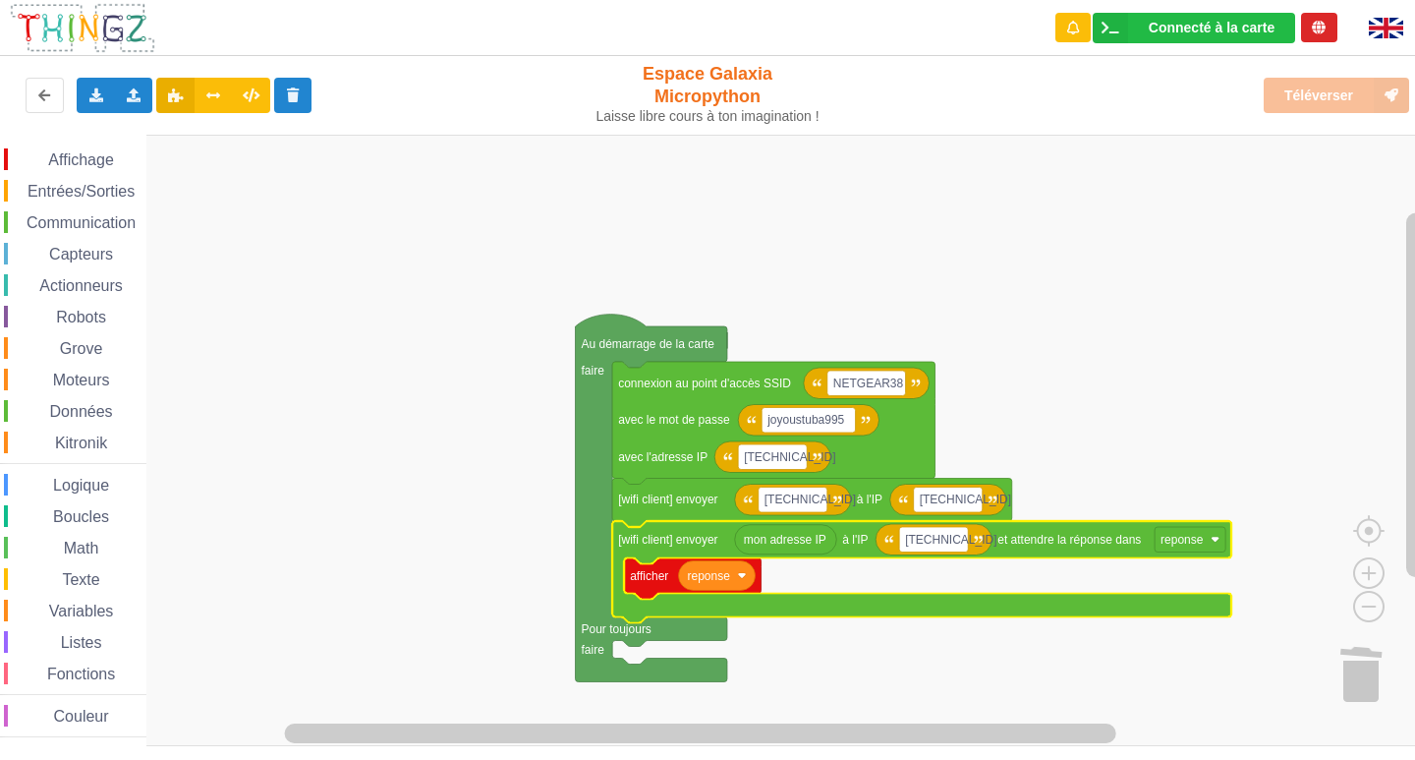
click at [1271, 237] on rect "Espace de travail de Blocky" at bounding box center [714, 440] width 1429 height 611
click at [1125, 325] on rect "Espace de travail de Blocky" at bounding box center [714, 440] width 1429 height 611
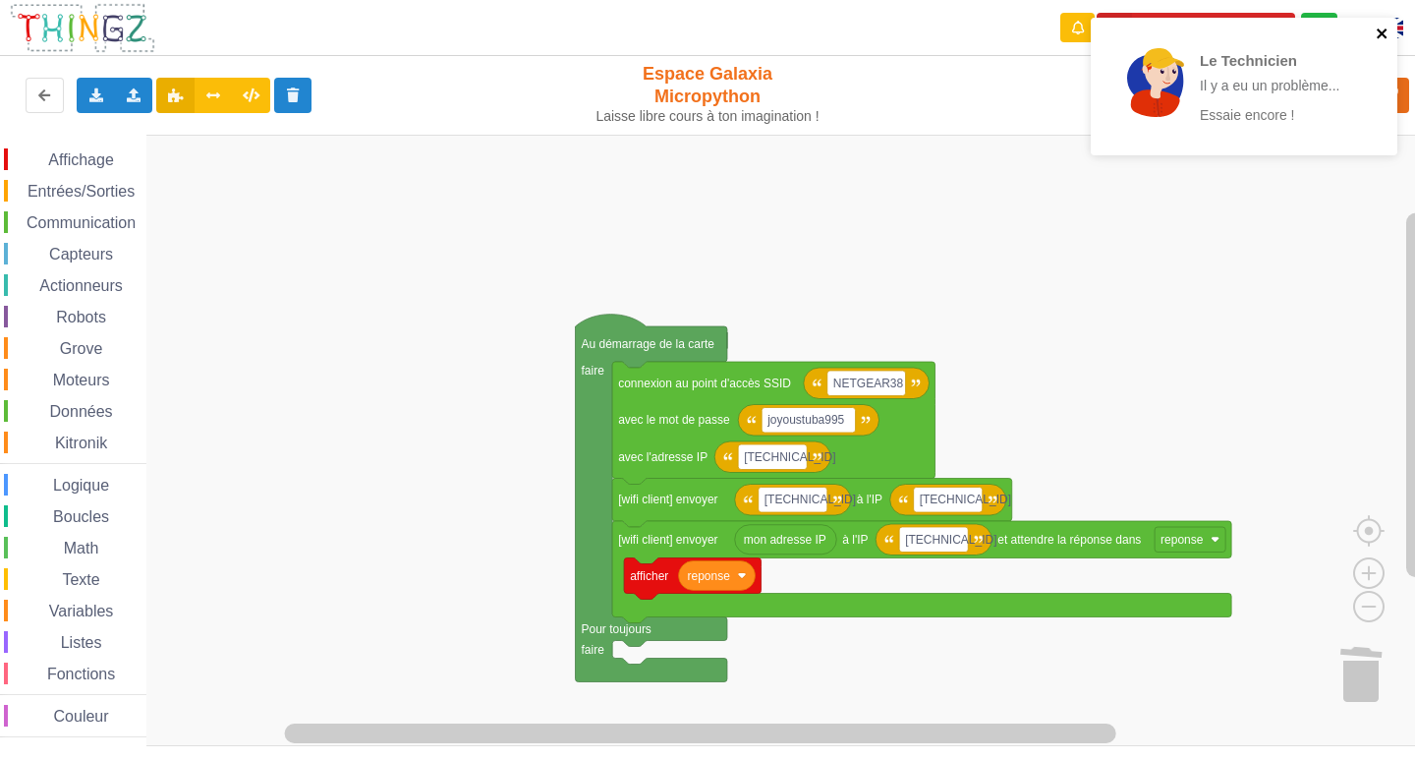
click at [1384, 32] on icon "close" at bounding box center [1382, 34] width 10 height 10
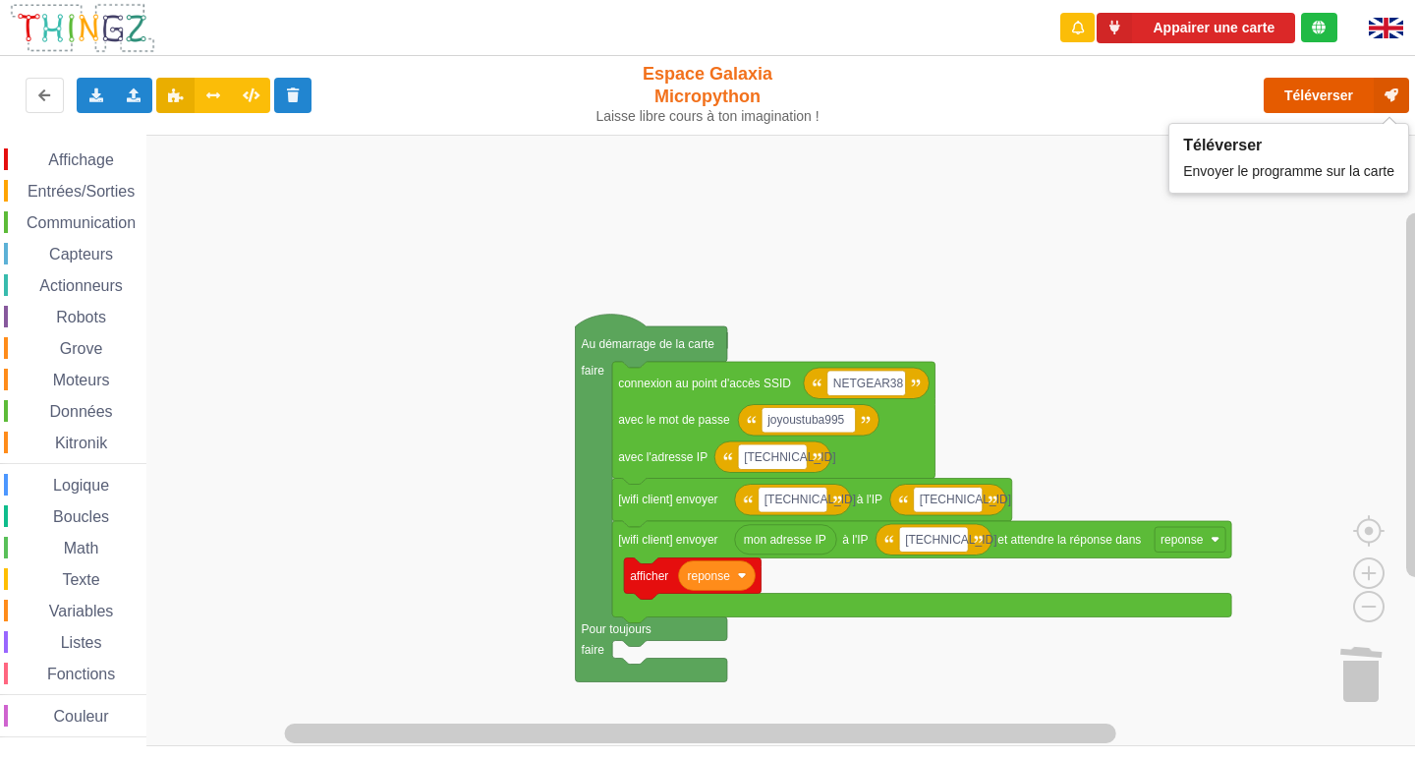
click at [1317, 106] on button "Téléverser" at bounding box center [1336, 95] width 145 height 35
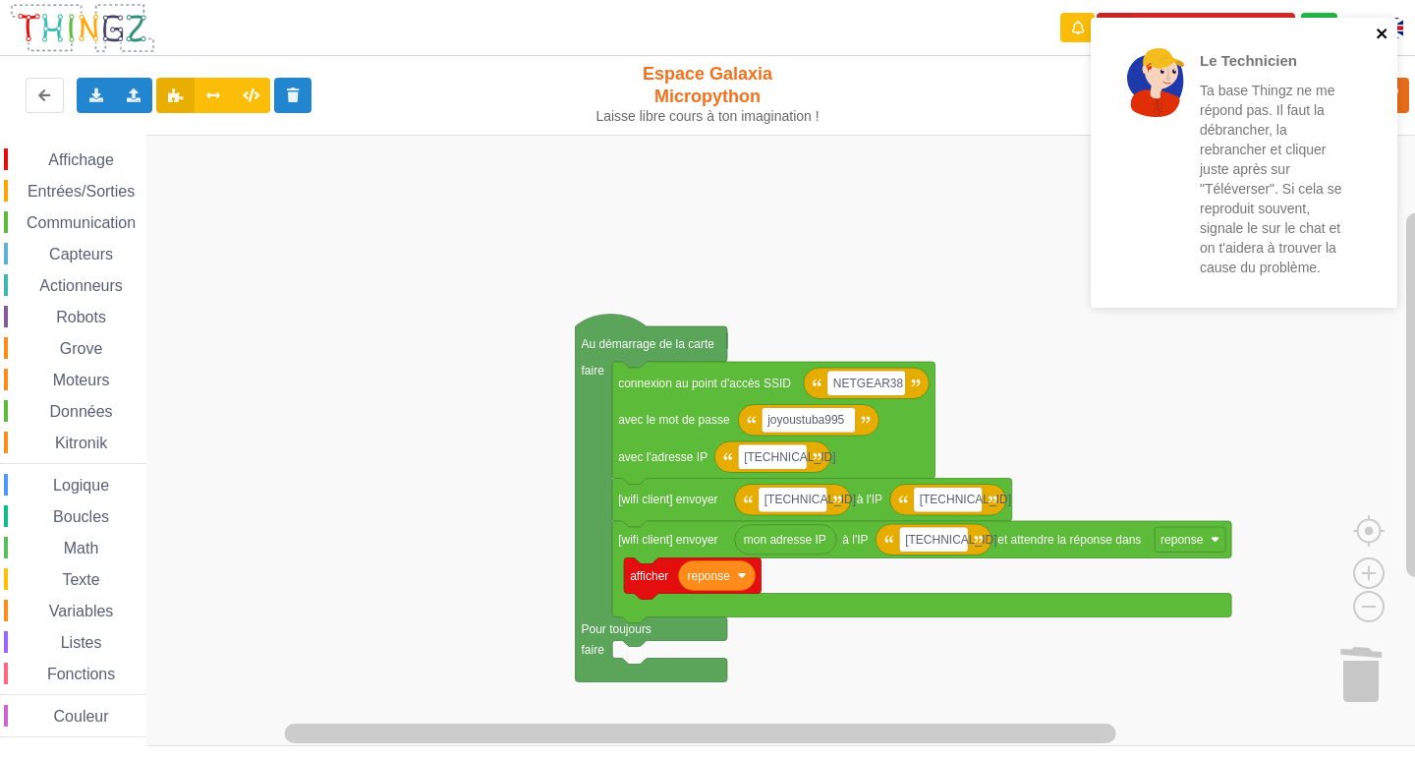
click at [1382, 27] on icon "close" at bounding box center [1383, 34] width 14 height 16
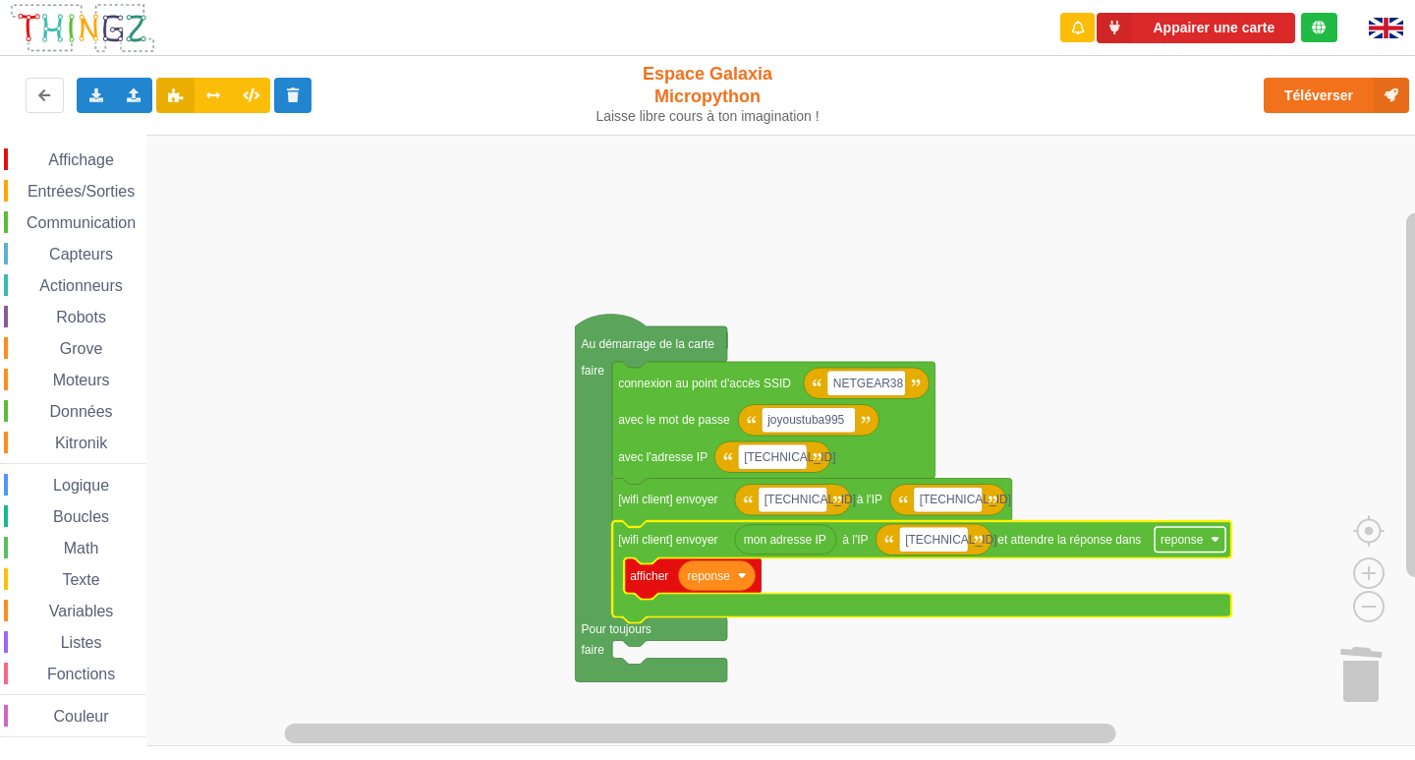
click at [1205, 548] on rect "Espace de travail de Blocky" at bounding box center [1190, 540] width 71 height 26
click at [902, 637] on rect "Espace de travail de Blocky" at bounding box center [714, 440] width 1429 height 611
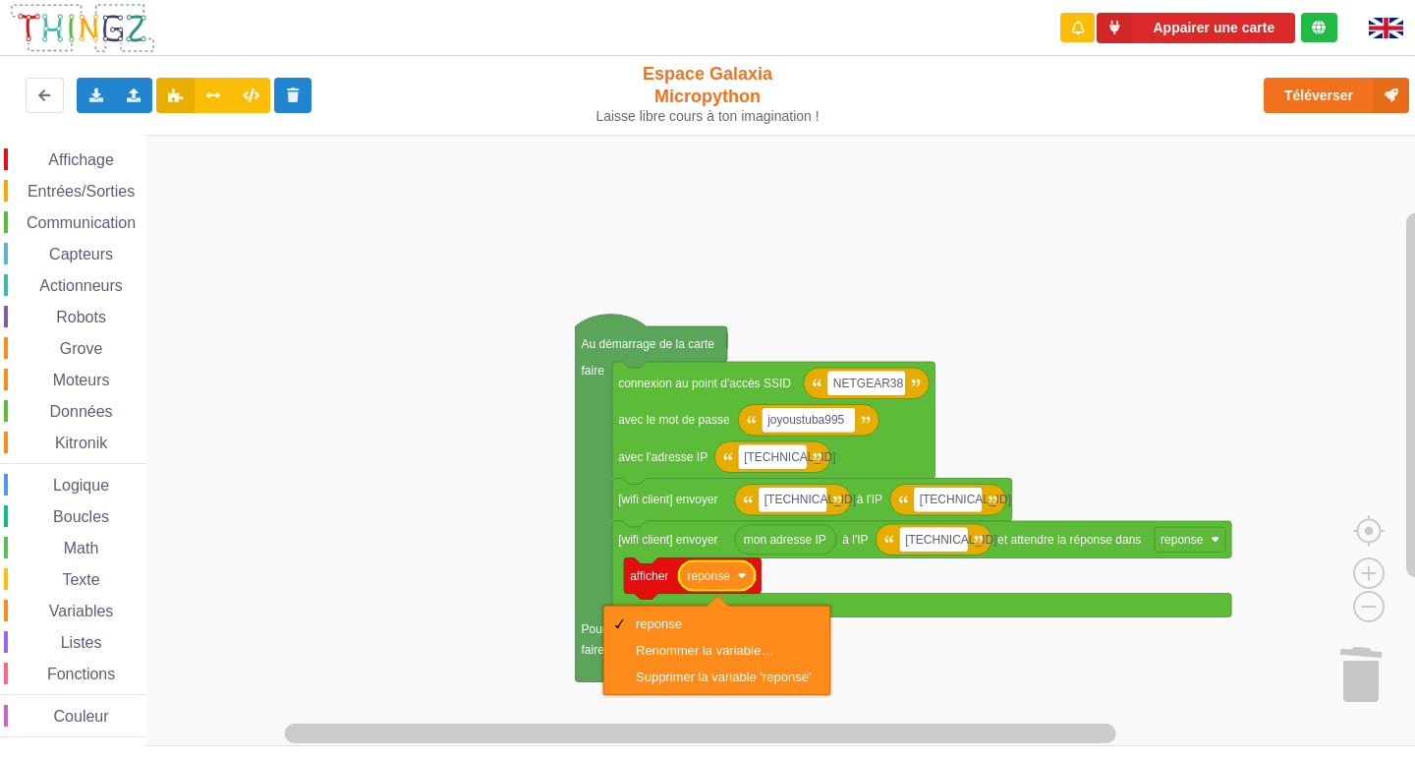
click at [910, 645] on rect "Espace de travail de Blocky" at bounding box center [714, 440] width 1429 height 611
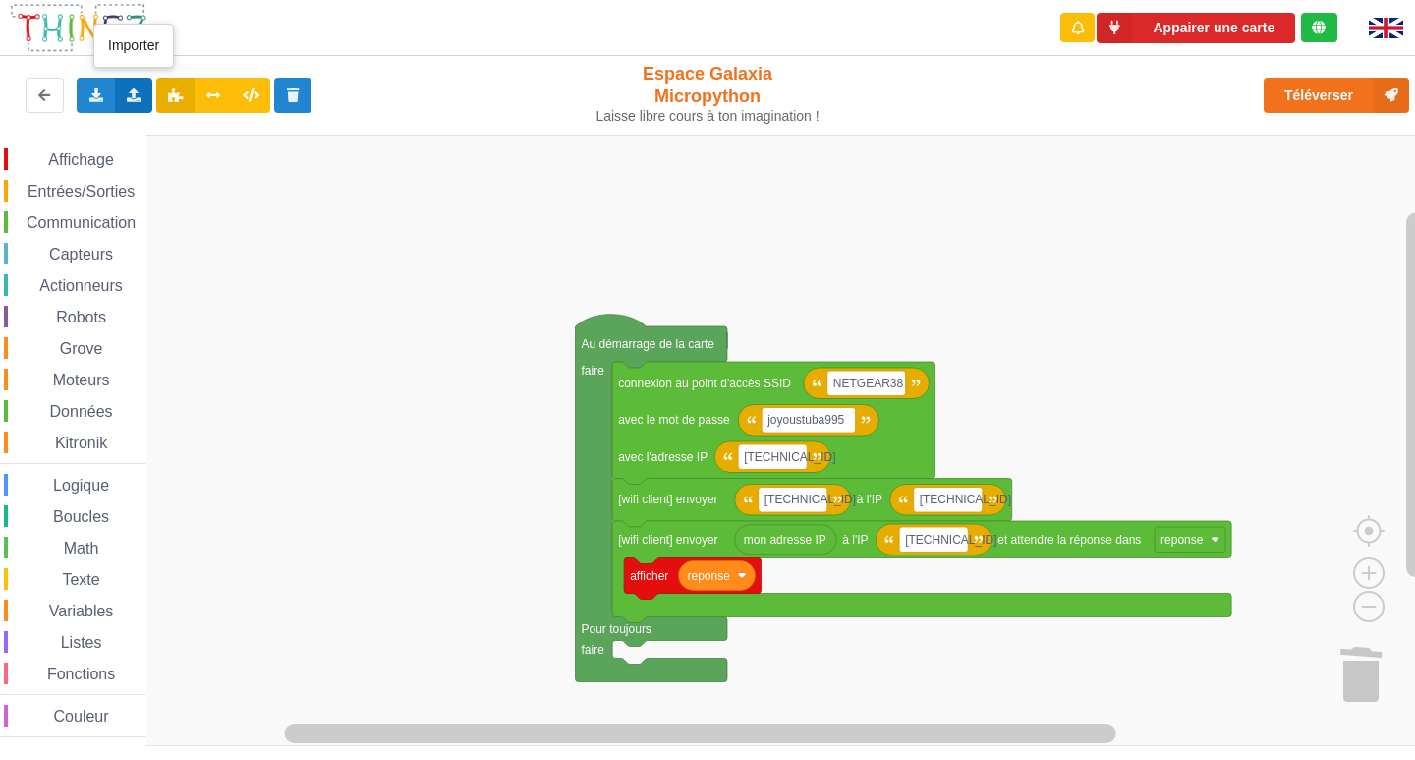
click at [132, 90] on icon at bounding box center [134, 94] width 17 height 12
click at [137, 190] on span "Entrées/Sorties" at bounding box center [81, 191] width 113 height 17
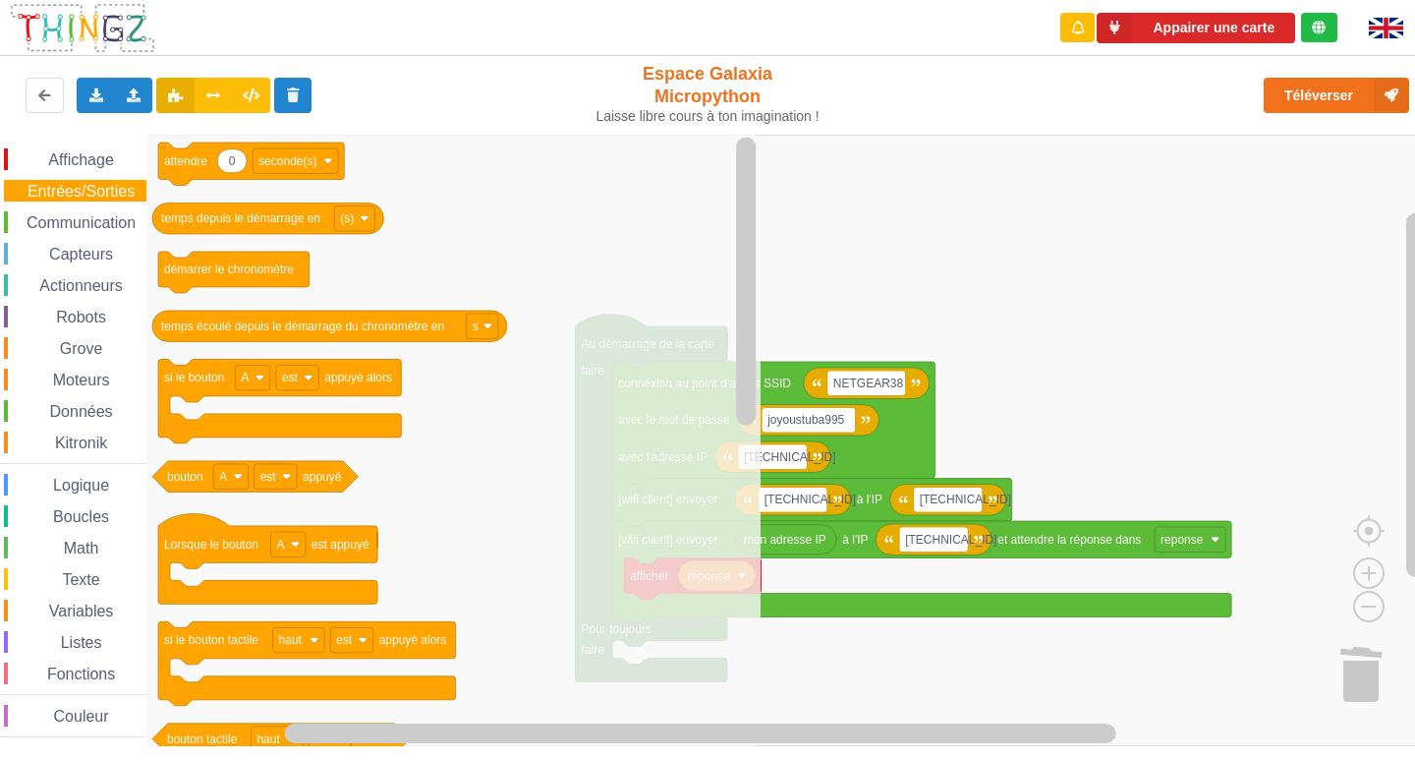
click at [806, 198] on rect "Espace de travail de Blocky" at bounding box center [714, 440] width 1429 height 611
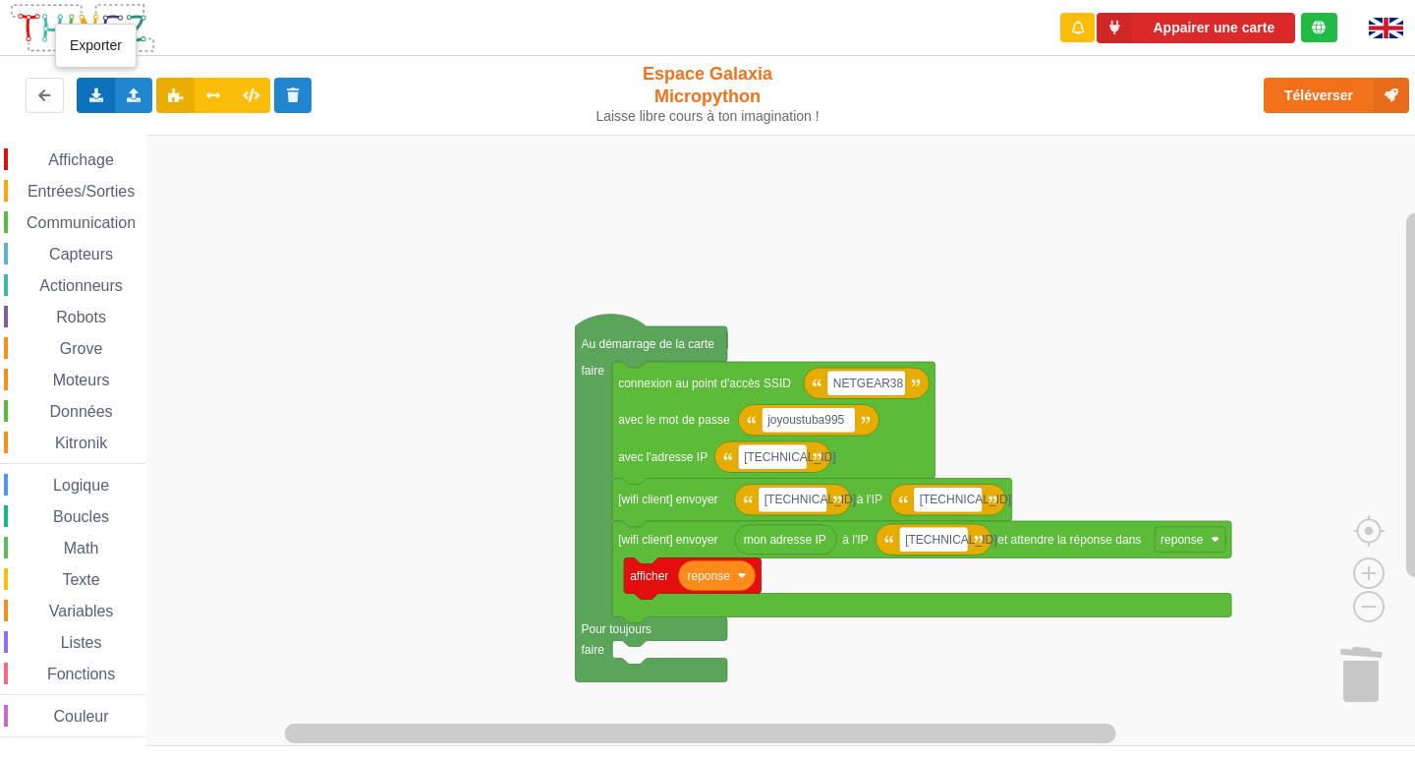
click at [86, 82] on div "Exporter l'assemblage de blocs Exporter l'assemblage de blocs au format Python" at bounding box center [96, 95] width 38 height 35
click at [284, 244] on rect "Espace de travail de Blocky" at bounding box center [714, 440] width 1429 height 611
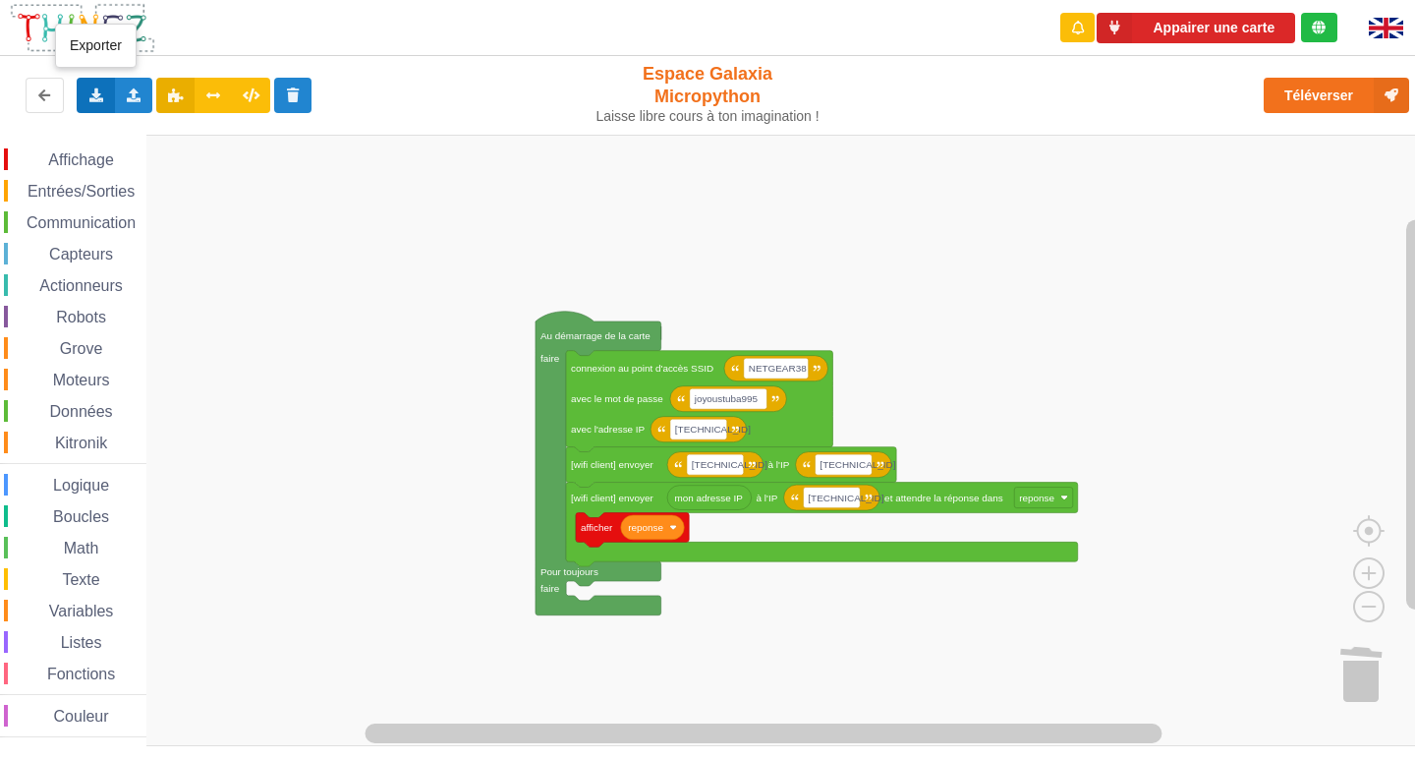
click at [99, 92] on icon at bounding box center [95, 94] width 17 height 12
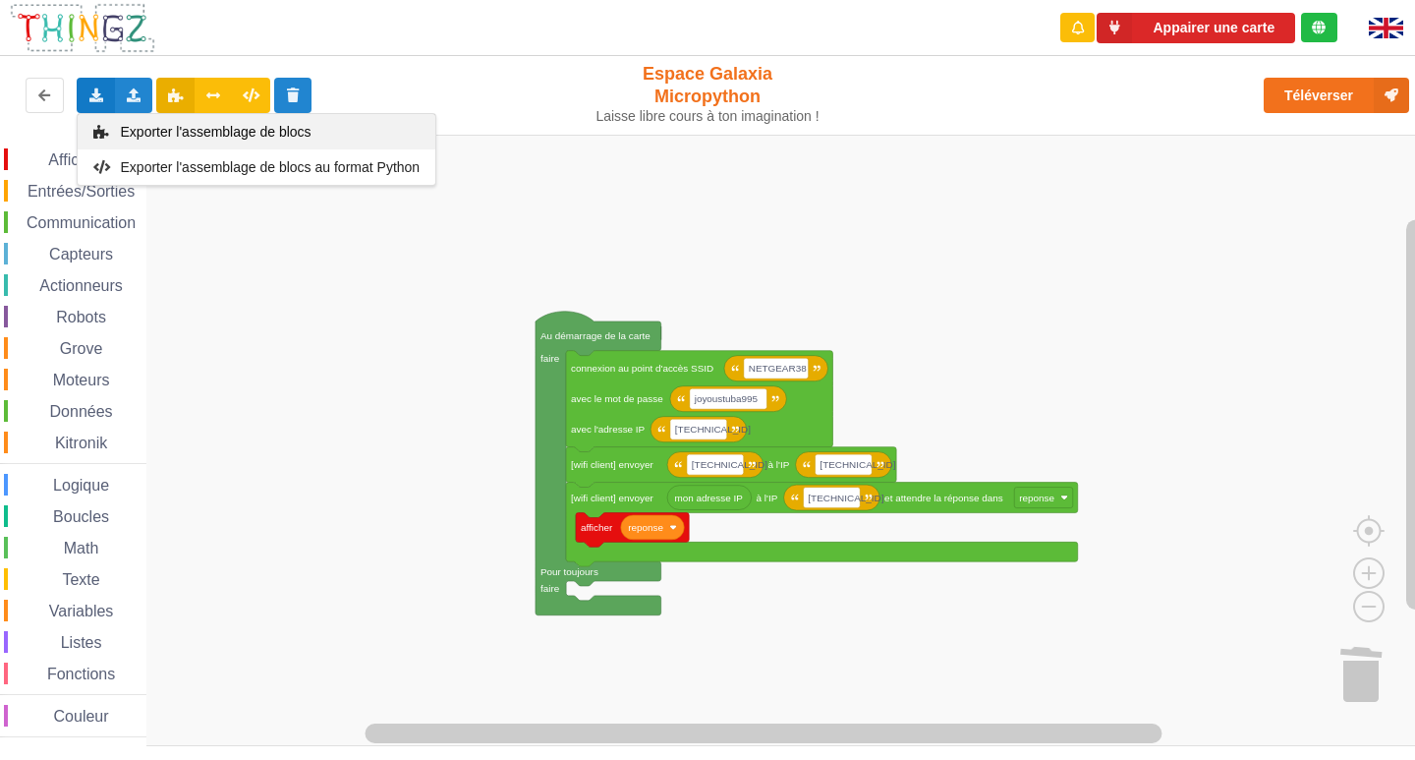
click at [117, 138] on div "Exporter l'assemblage de blocs" at bounding box center [257, 131] width 358 height 35
